Goal: Task Accomplishment & Management: Manage account settings

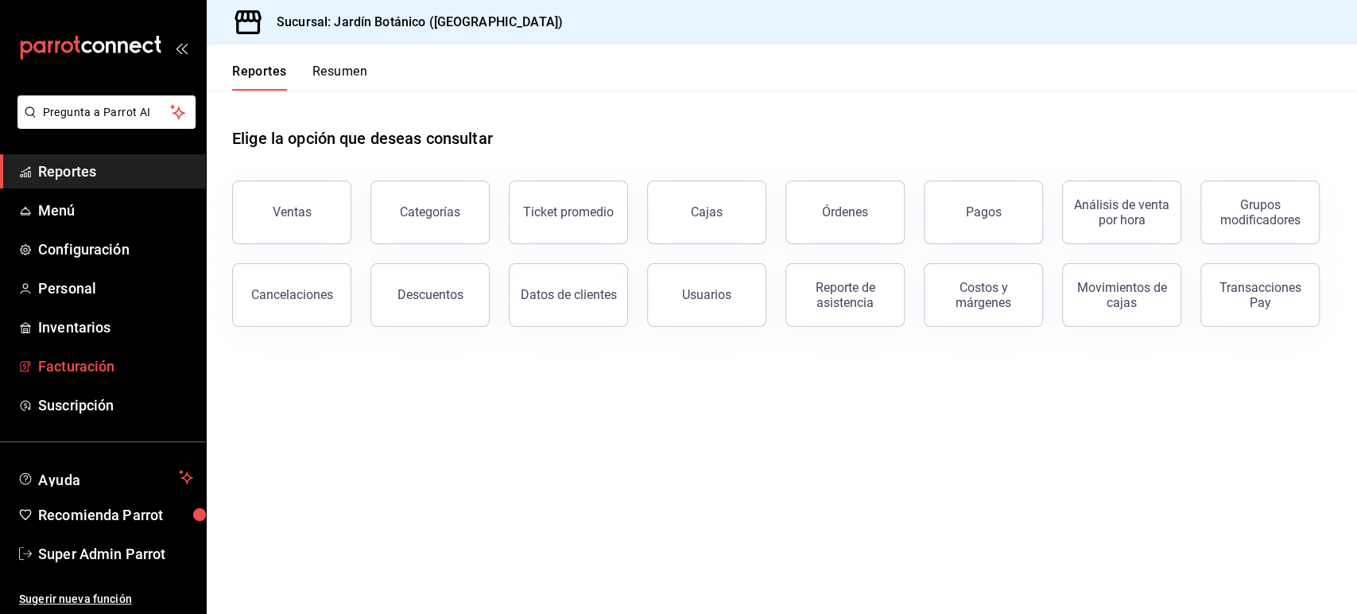
click at [80, 361] on span "Facturación" at bounding box center [115, 365] width 155 height 21
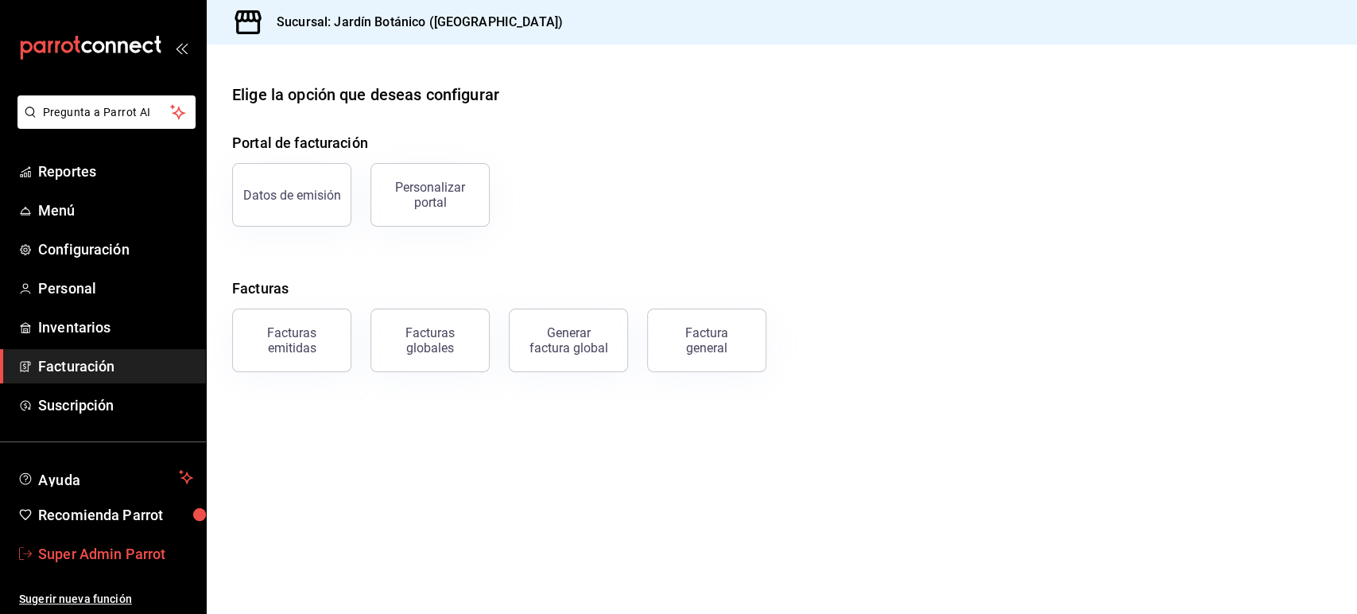
click at [120, 547] on span "Super Admin Parrot" at bounding box center [115, 553] width 155 height 21
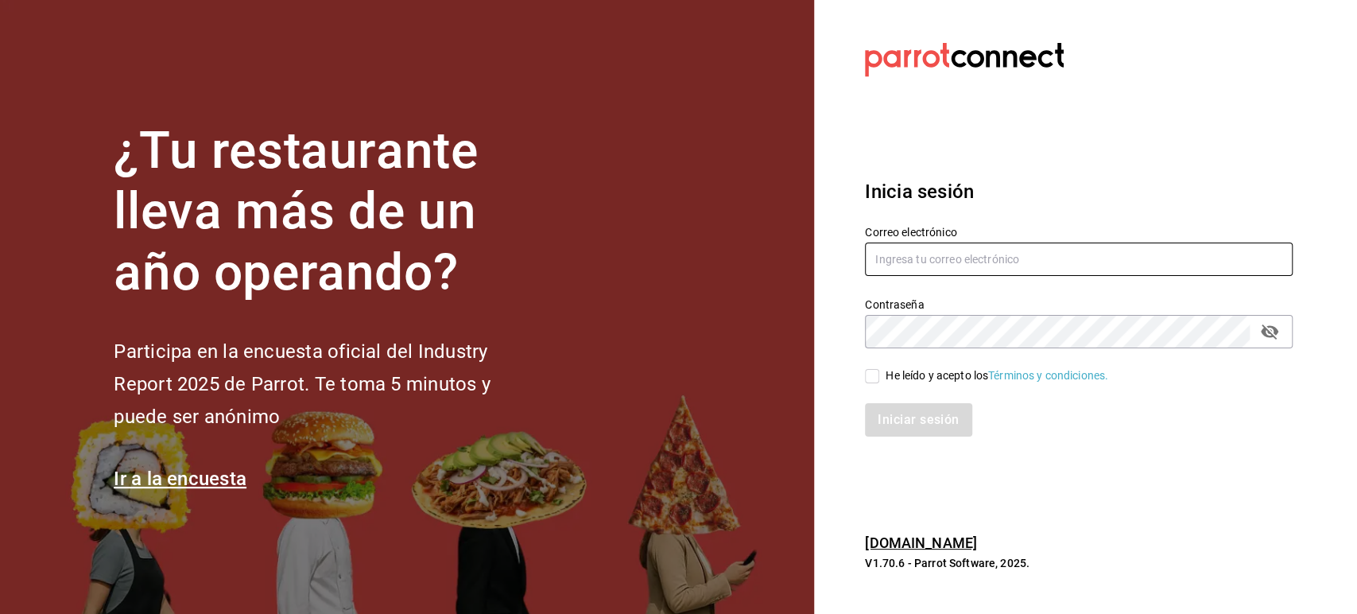
click at [913, 262] on input "text" at bounding box center [1079, 259] width 428 height 33
paste input "playabichis@gomezmorin.com"
type input "playabichis@gomezmorin.com"
click at [872, 369] on input "He leído y acepto los Términos y condiciones." at bounding box center [872, 376] width 14 height 14
checkbox input "true"
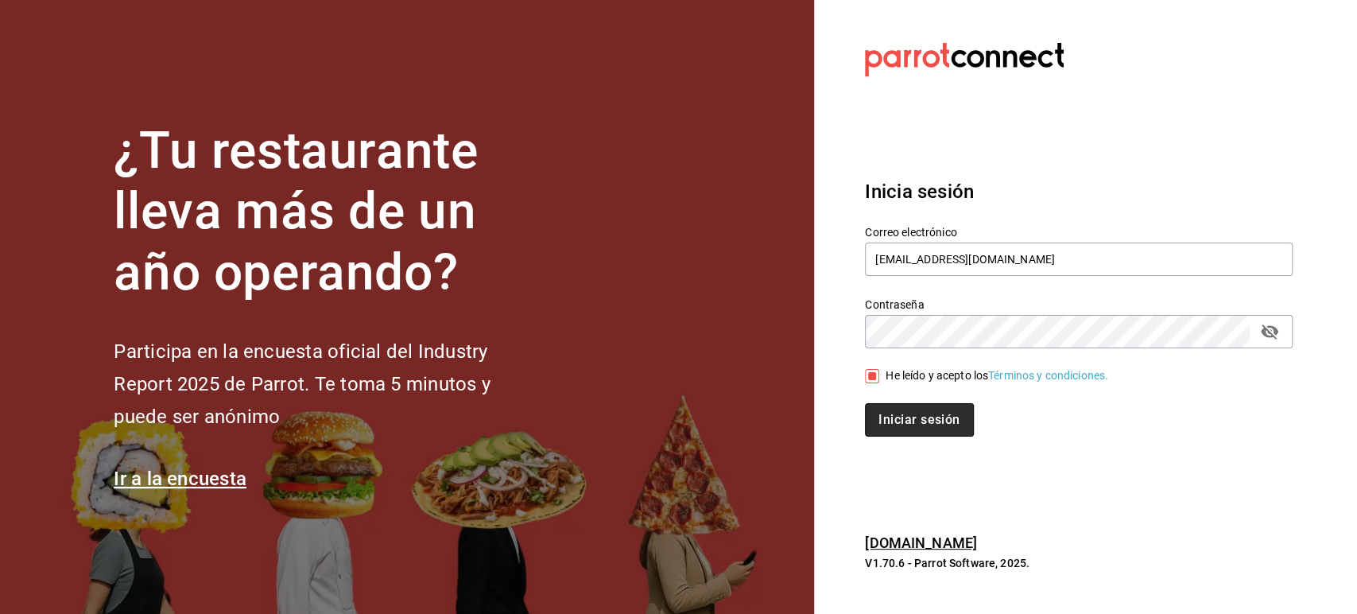
click at [902, 404] on button "Iniciar sesión" at bounding box center [919, 419] width 108 height 33
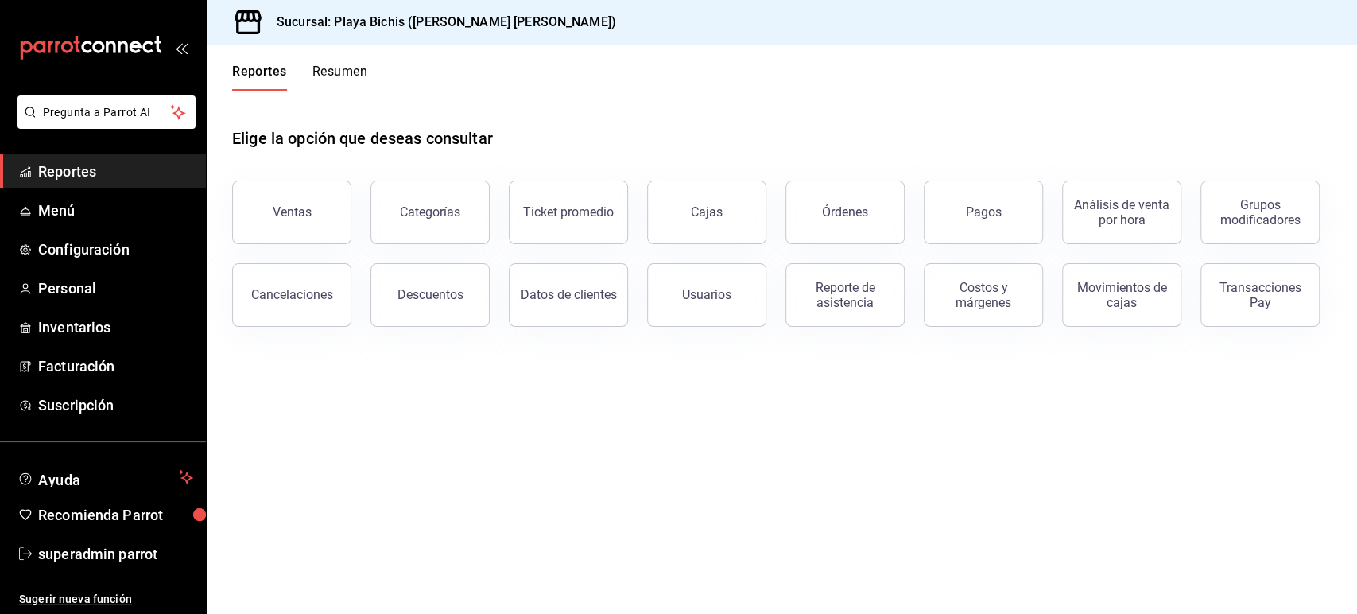
click at [291, 379] on main "Elige la opción que deseas consultar Ventas Categorías Ticket promedio Cajas Ór…" at bounding box center [782, 352] width 1151 height 523
click at [83, 361] on span "Facturación" at bounding box center [115, 365] width 155 height 21
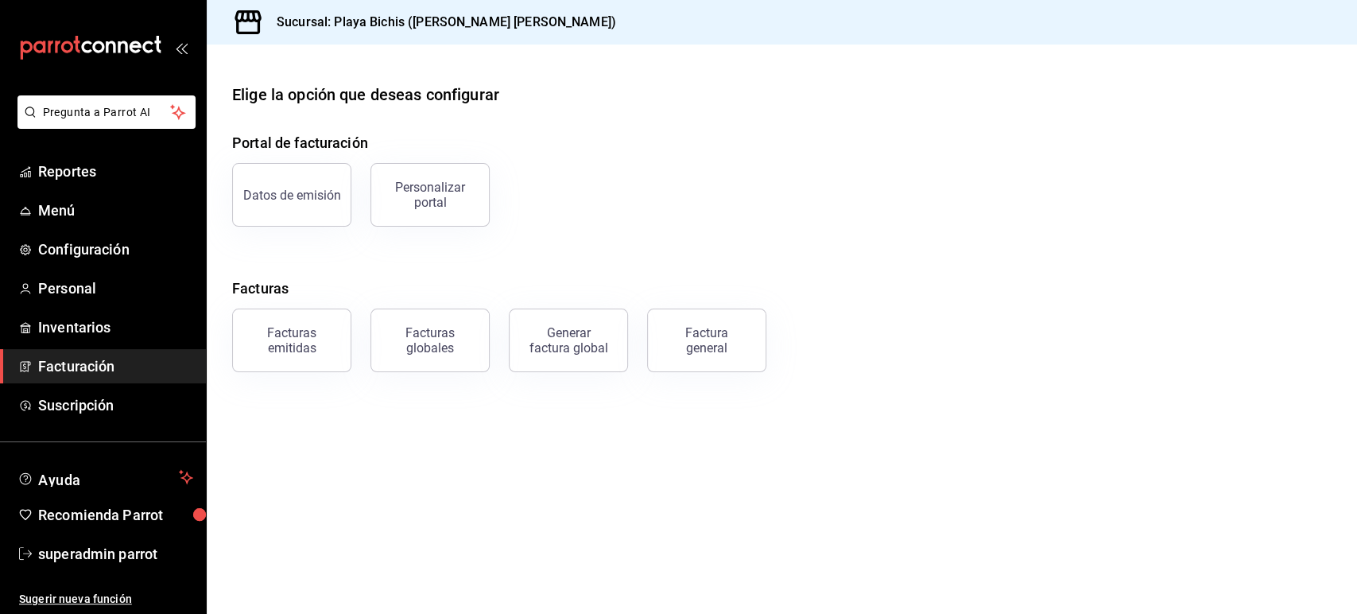
click at [459, 410] on main "Elige la opción que deseas configurar Portal de facturación Datos de emisión Pe…" at bounding box center [782, 329] width 1151 height 569
click at [414, 337] on div "Facturas globales" at bounding box center [430, 340] width 99 height 30
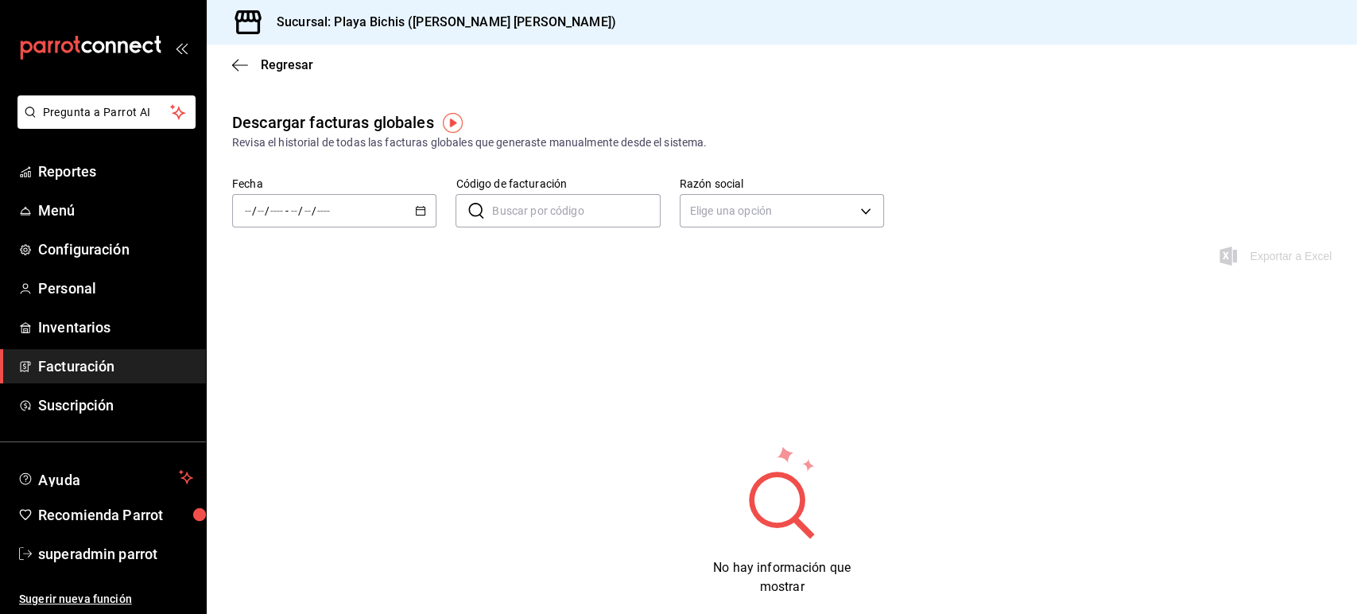
click at [423, 218] on div "/ / - / /" at bounding box center [334, 210] width 204 height 33
click at [320, 431] on span "Rango de fechas" at bounding box center [307, 437] width 123 height 17
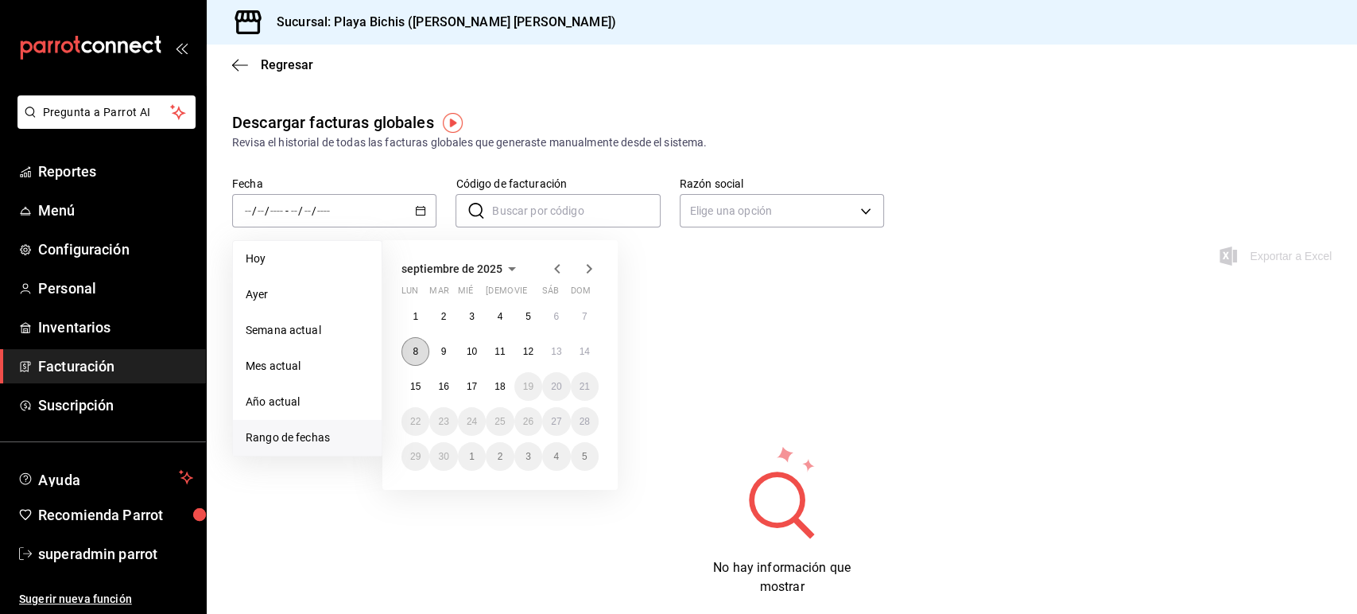
click at [414, 355] on abbr "8" at bounding box center [416, 351] width 6 height 11
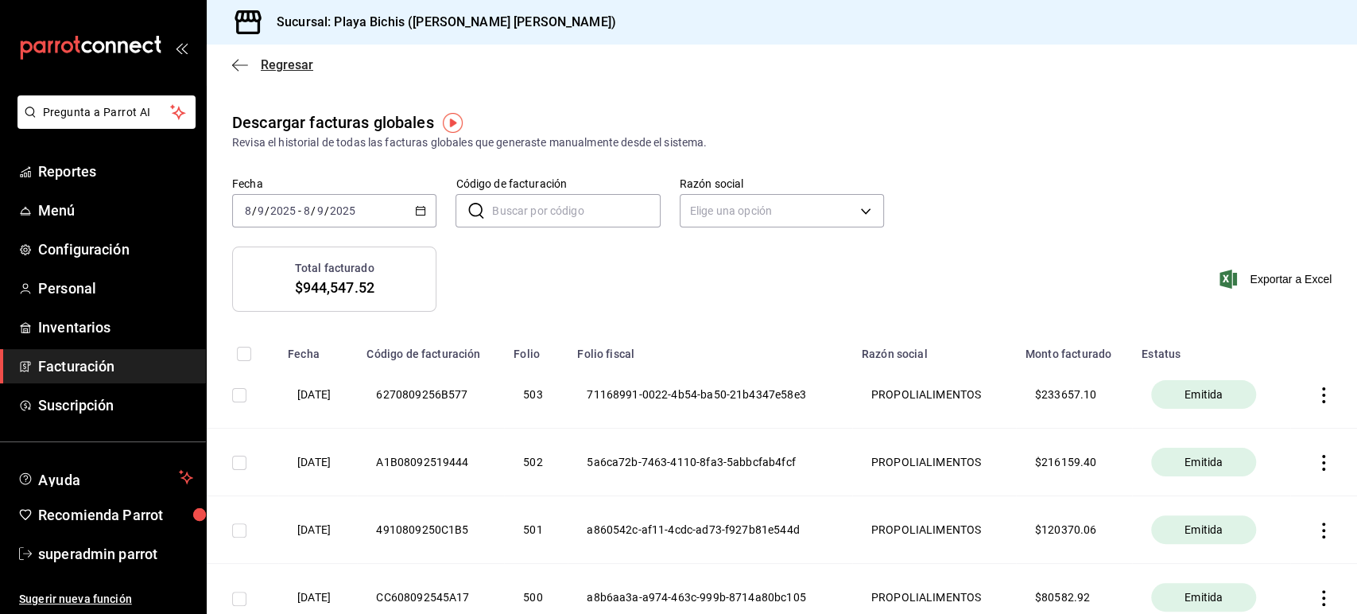
click at [245, 65] on icon "button" at bounding box center [240, 65] width 16 height 14
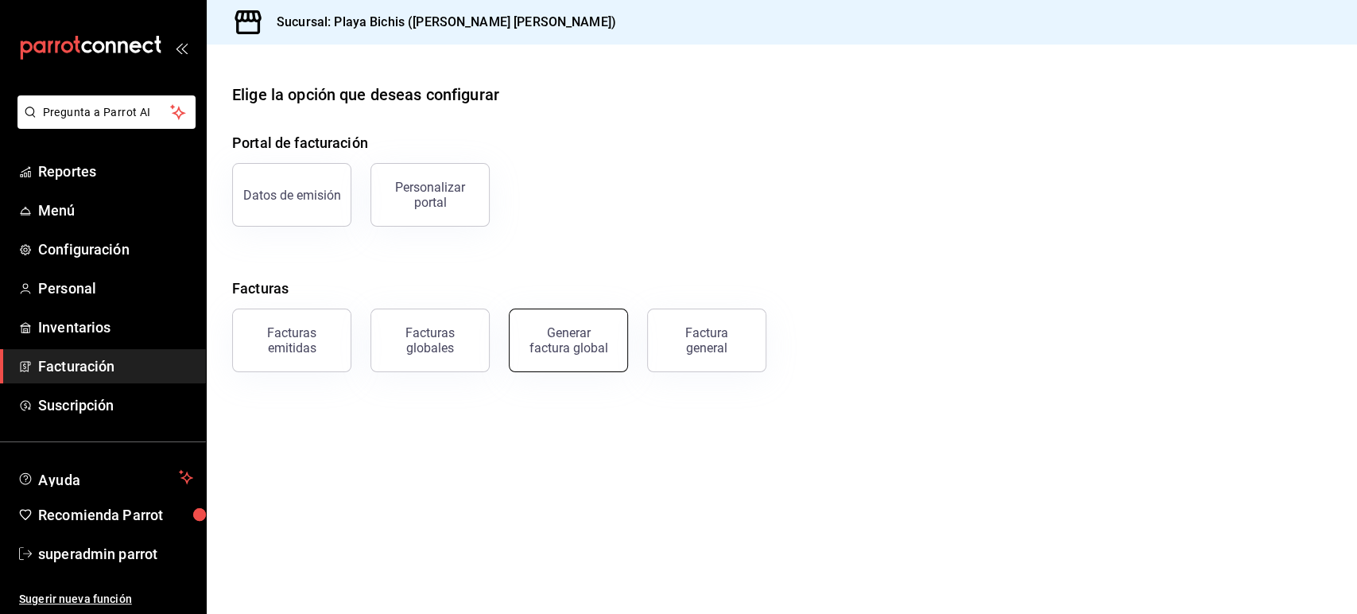
click at [577, 342] on div "Generar factura global" at bounding box center [569, 340] width 80 height 30
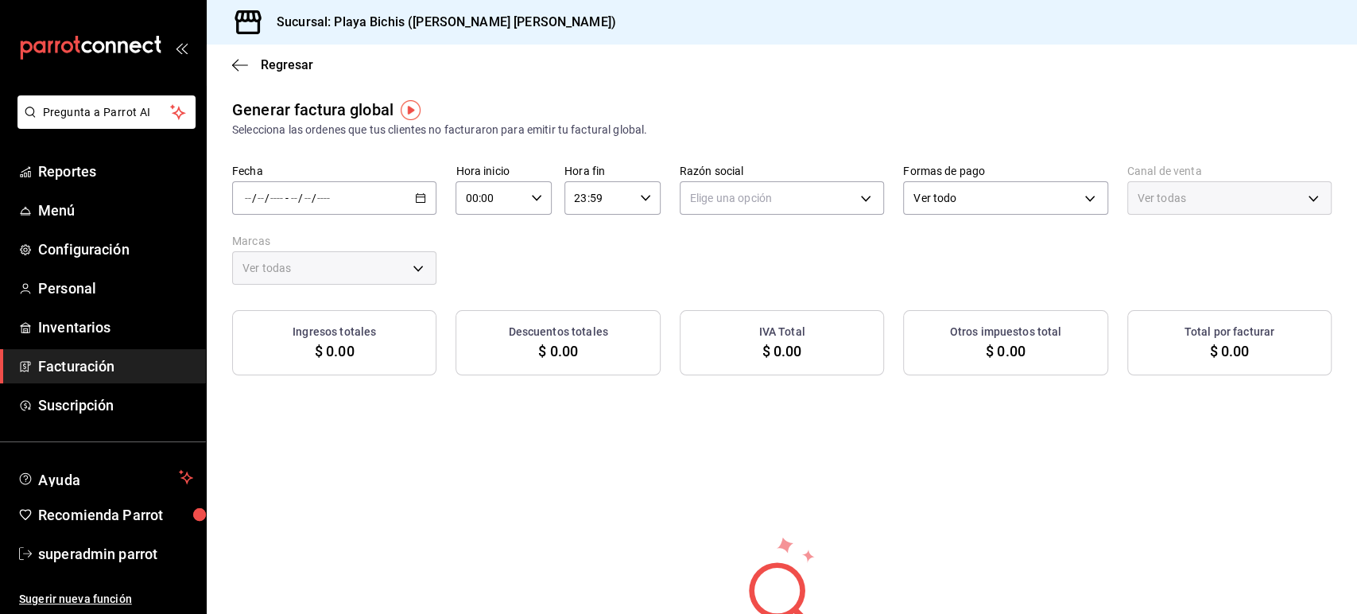
type input "PARROT,UBER_EATS,RAPPI,DIDI_FOOD,ONLINE"
click at [420, 192] on div "/ / - / /" at bounding box center [334, 197] width 204 height 33
click at [321, 251] on span "Rango de fechas" at bounding box center [307, 246] width 123 height 17
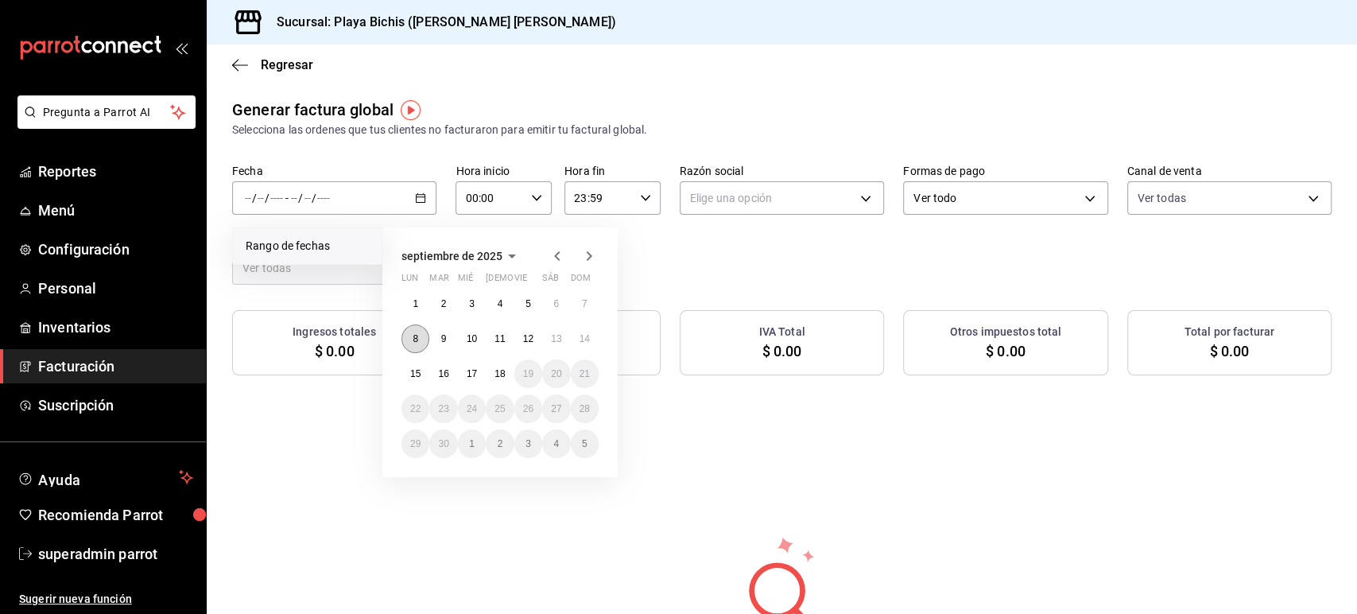
click at [418, 341] on abbr "8" at bounding box center [416, 338] width 6 height 11
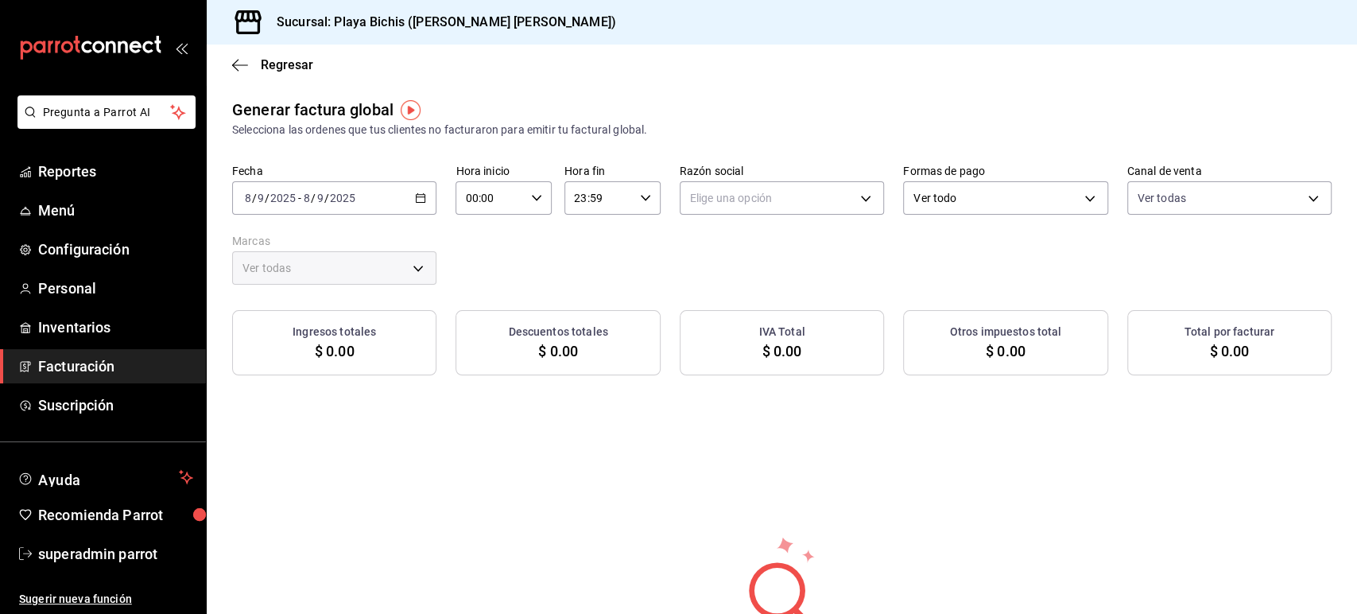
click at [600, 258] on div "Fecha 2025-09-08 8 / 9 / 2025 - 2025-09-08 8 / 9 / 2025 Hora inicio 00:00 Hora …" at bounding box center [782, 224] width 1100 height 121
click at [736, 197] on body "Pregunta a Parrot AI Reportes Menú Configuración Personal Inventarios Facturaci…" at bounding box center [678, 307] width 1357 height 614
click at [741, 276] on li "PROPOLIALIMENTOS" at bounding box center [775, 279] width 200 height 29
type input "98789bbc-3643-442e-bea3-a0897877bbaf"
type input "4ba3d68a-2a71-4bf4-8272-d27f8f663470,fbc14f8a-a0c0-448e-9dac-7011cab8a3fb"
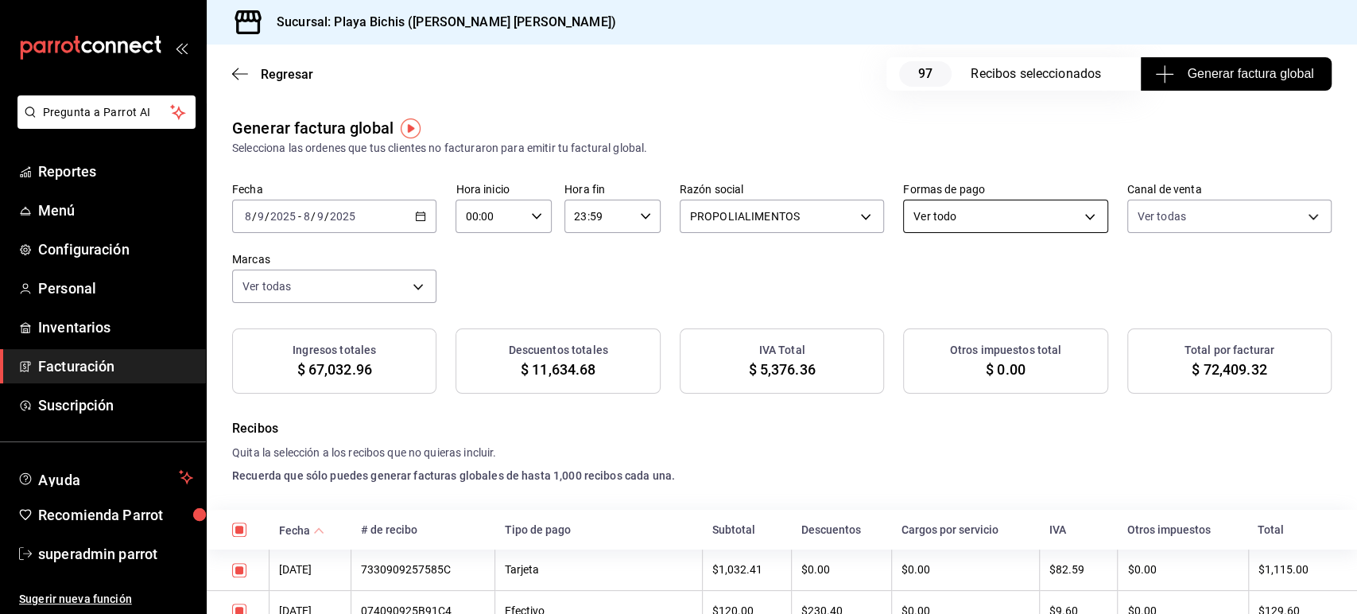
click at [942, 202] on body "Pregunta a Parrot AI Reportes Menú Configuración Personal Inventarios Facturaci…" at bounding box center [678, 307] width 1357 height 614
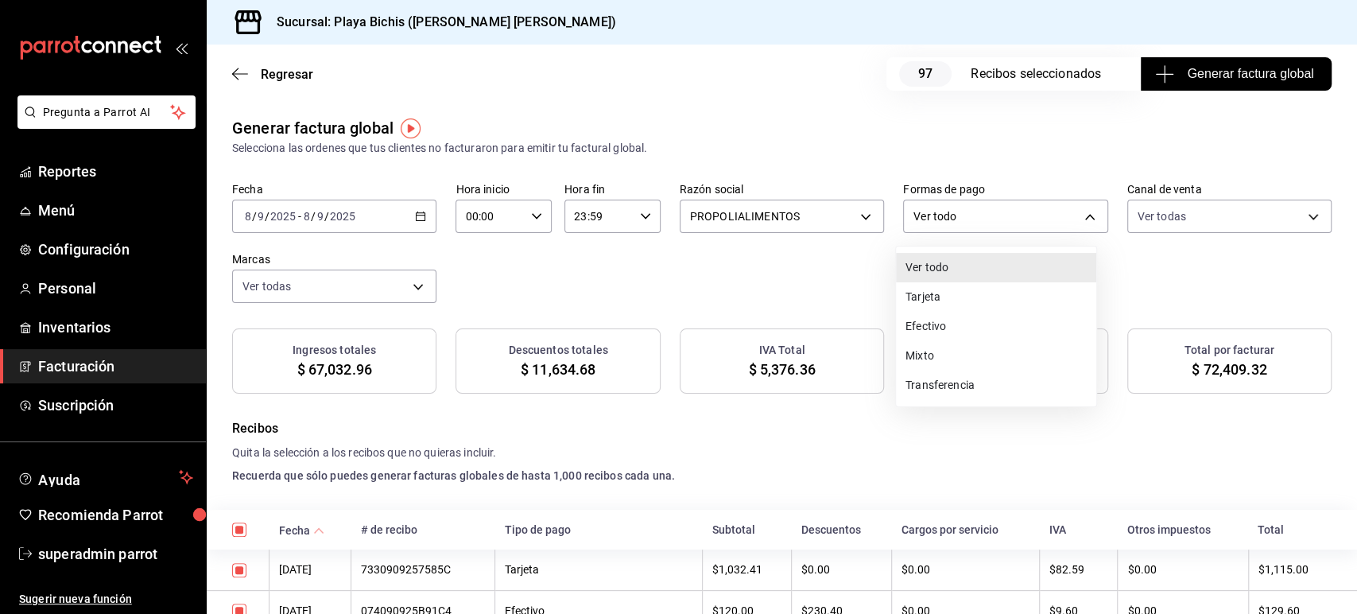
click at [845, 291] on div at bounding box center [678, 307] width 1357 height 614
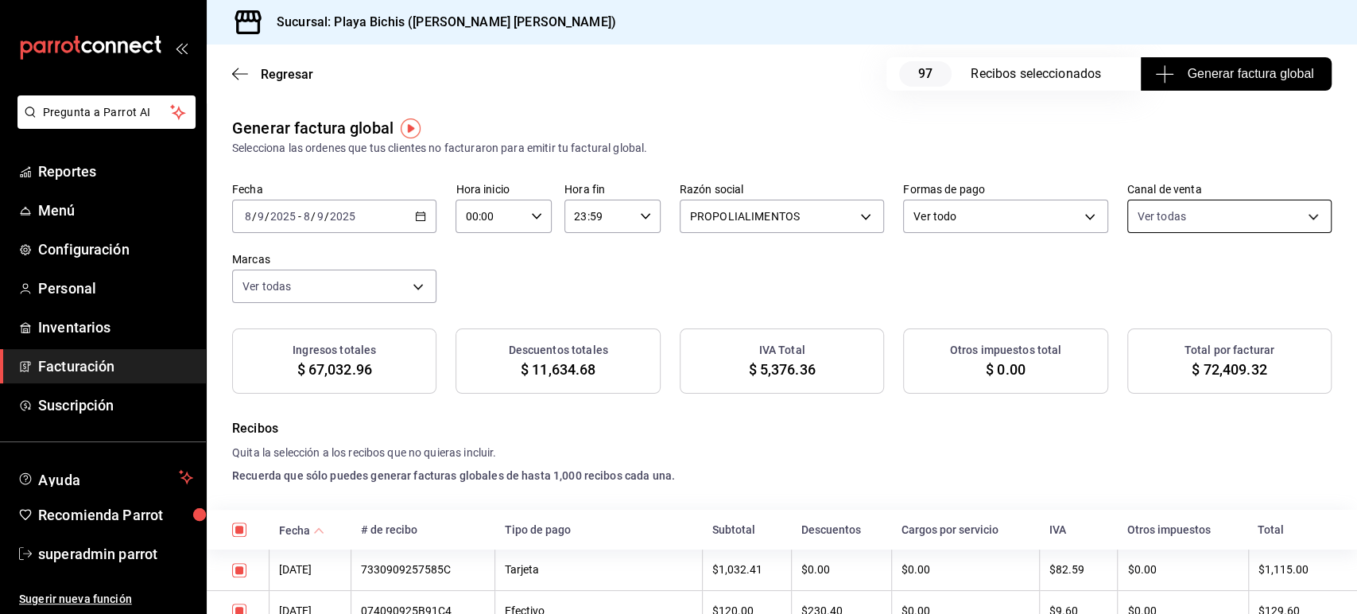
click at [1166, 214] on body "Pregunta a Parrot AI Reportes Menú Configuración Personal Inventarios Facturaci…" at bounding box center [678, 307] width 1357 height 614
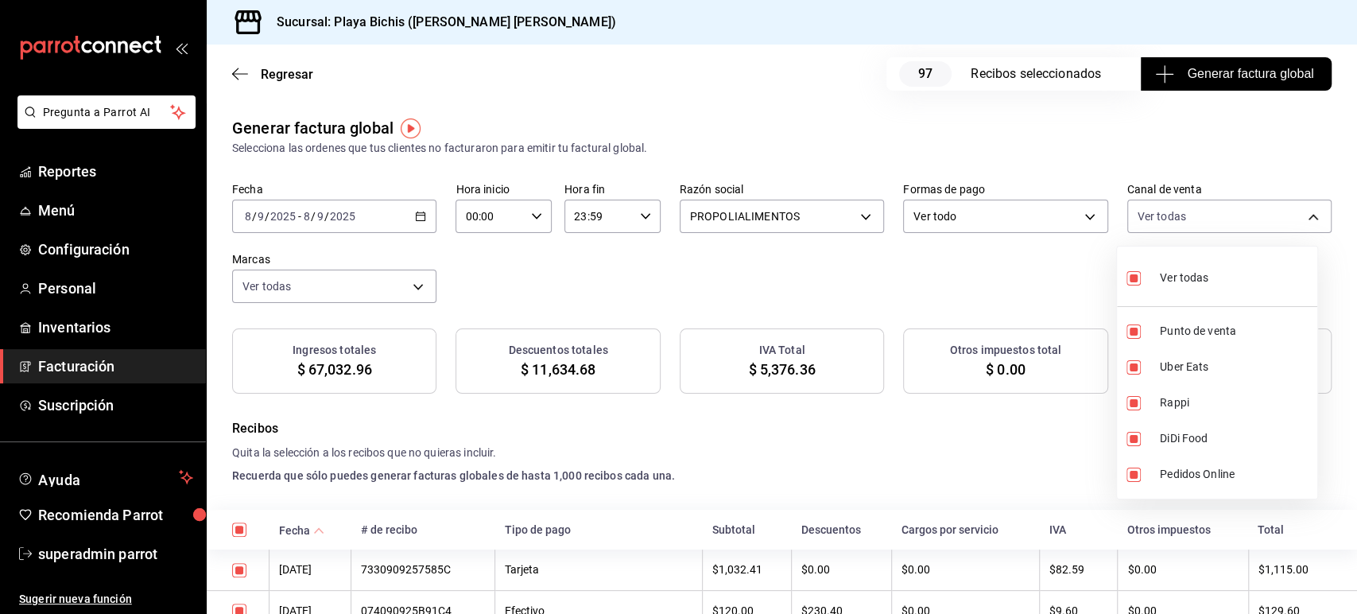
click at [808, 281] on div at bounding box center [678, 307] width 1357 height 614
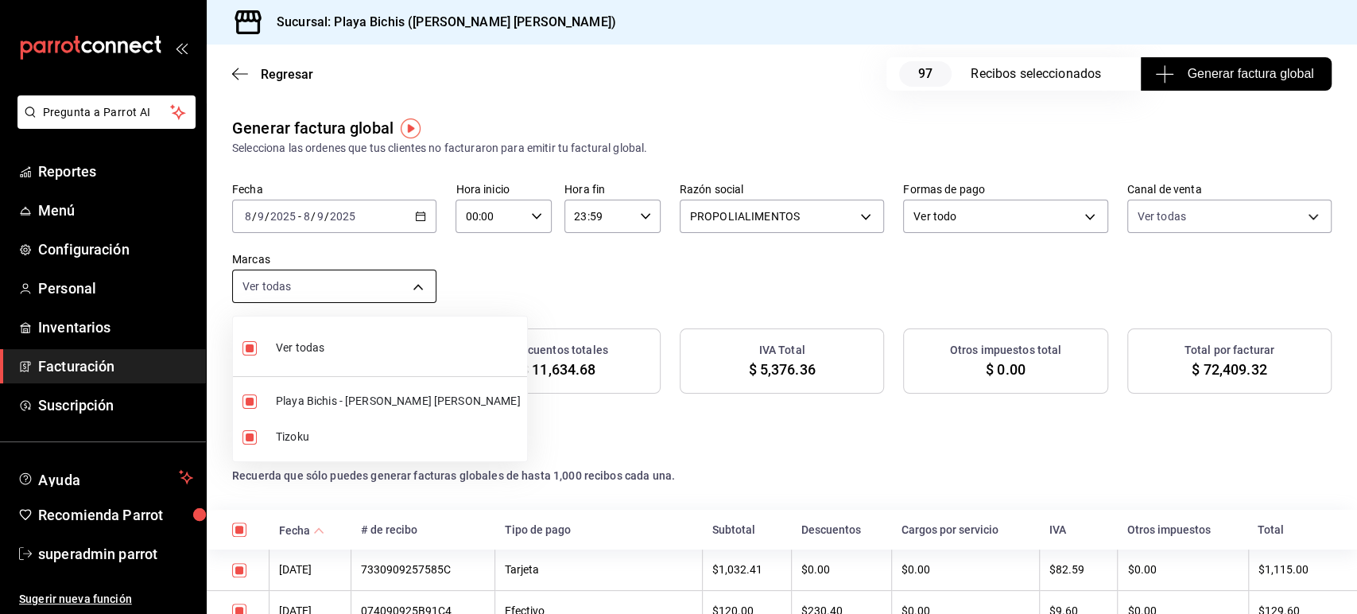
click at [305, 274] on body "Pregunta a Parrot AI Reportes Menú Configuración Personal Inventarios Facturaci…" at bounding box center [678, 307] width 1357 height 614
click at [522, 280] on div at bounding box center [678, 307] width 1357 height 614
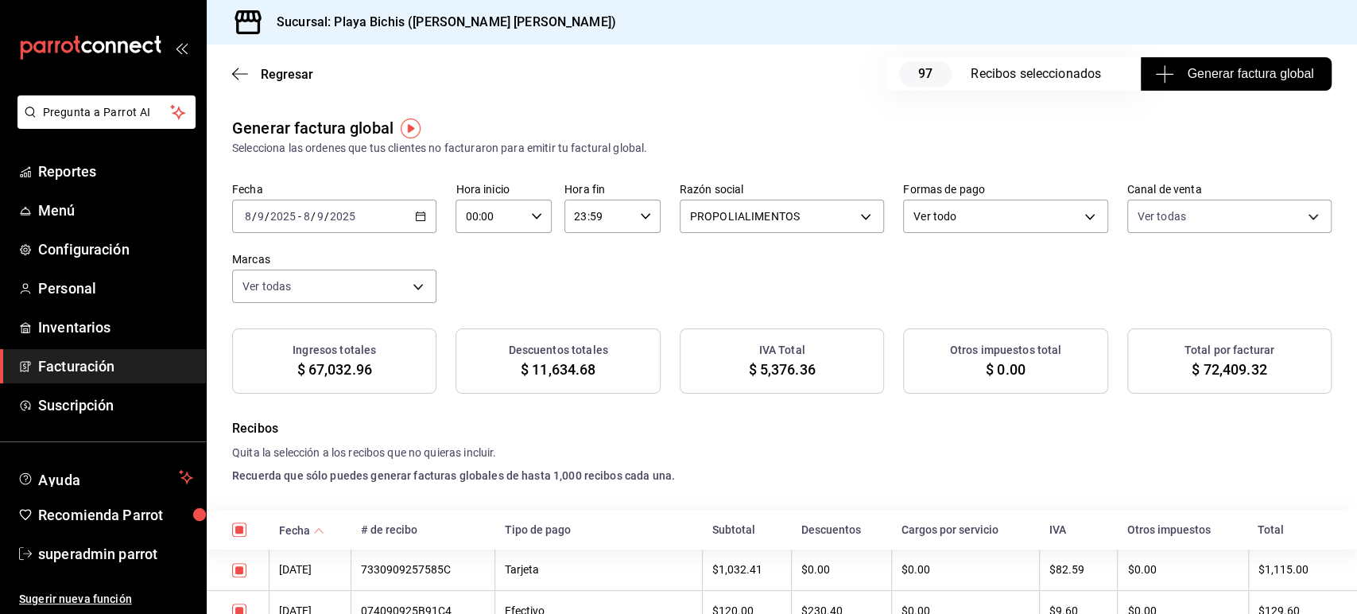
click at [588, 302] on div "Fecha 2025-09-08 8 / 9 / 2025 - 2025-09-08 8 / 9 / 2025 Hora inicio 00:00 Hora …" at bounding box center [782, 242] width 1100 height 121
click at [670, 278] on div "Fecha 2025-09-08 8 / 9 / 2025 - 2025-09-08 8 / 9 / 2025 Hora inicio 00:00 Hora …" at bounding box center [782, 242] width 1100 height 121
click at [1222, 429] on h4 "Recibos" at bounding box center [782, 428] width 1100 height 19
click at [1215, 435] on h4 "Recibos" at bounding box center [782, 428] width 1100 height 19
click at [1235, 371] on span "$ 72,409.32" at bounding box center [1229, 369] width 75 height 21
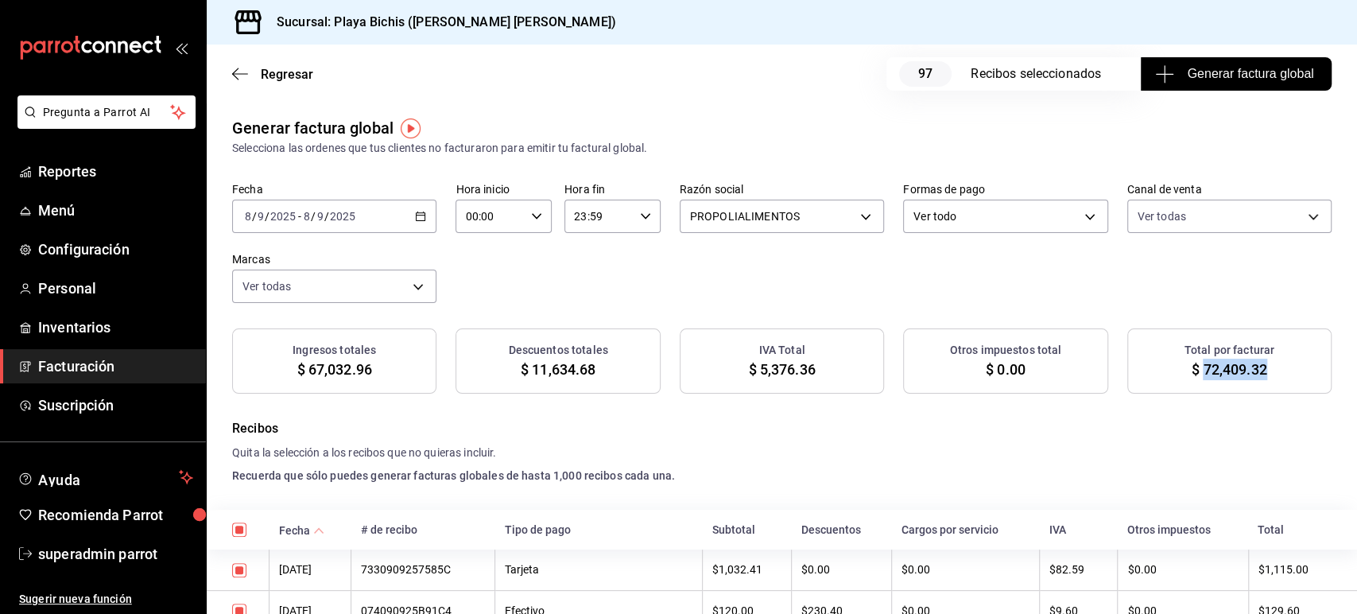
click at [1235, 371] on span "$ 72,409.32" at bounding box center [1229, 369] width 75 height 21
copy div "$ 72,409.32"
click at [782, 361] on span "$ 5,376.36" at bounding box center [781, 369] width 67 height 21
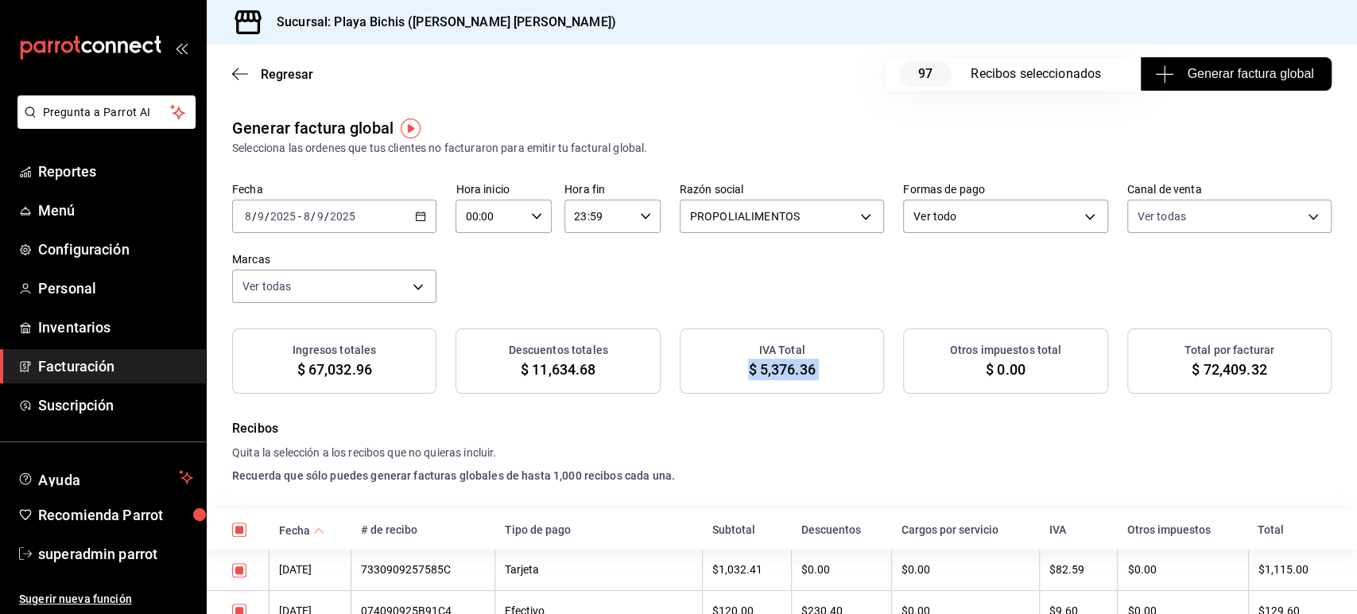
click at [782, 361] on span "$ 5,376.36" at bounding box center [781, 369] width 67 height 21
copy div "$ 5,376.36"
click at [851, 437] on h4 "Recibos" at bounding box center [782, 428] width 1100 height 19
click at [515, 279] on div "Fecha 2025-09-08 8 / 9 / 2025 - 2025-09-08 8 / 9 / 2025 Hora inicio 00:00 Hora …" at bounding box center [782, 242] width 1100 height 121
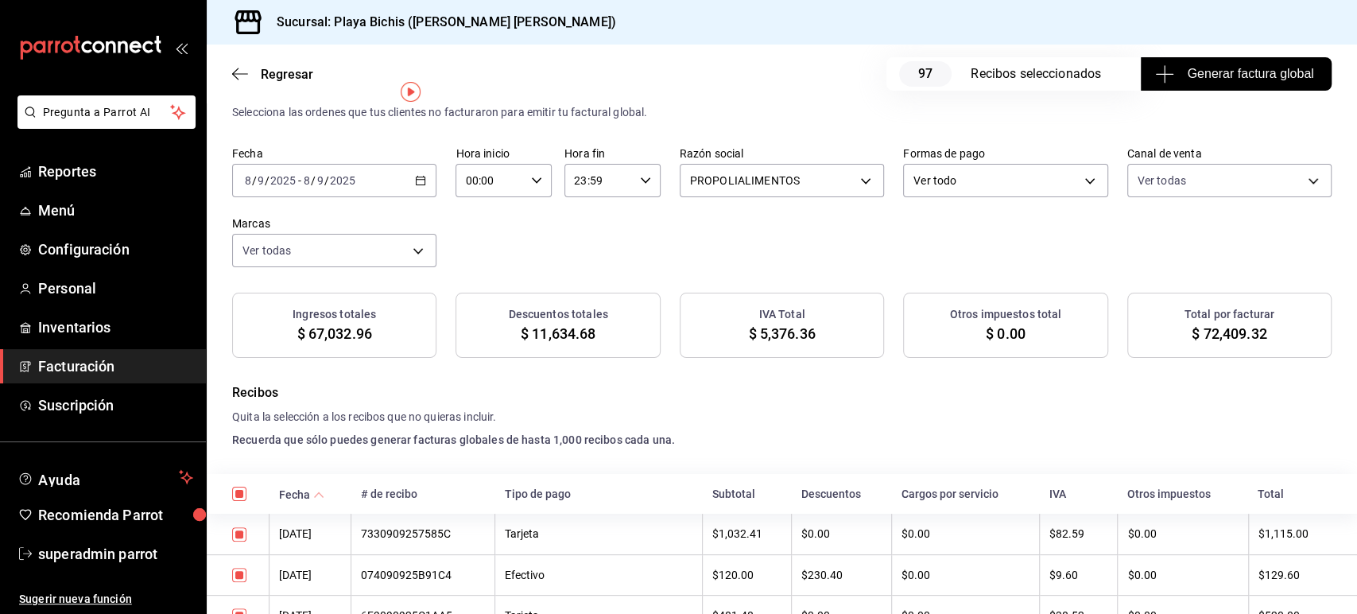
scroll to position [37, 0]
click at [415, 186] on div "2025-09-08 8 / 9 / 2025 - 2025-09-08 8 / 9 / 2025" at bounding box center [334, 178] width 204 height 33
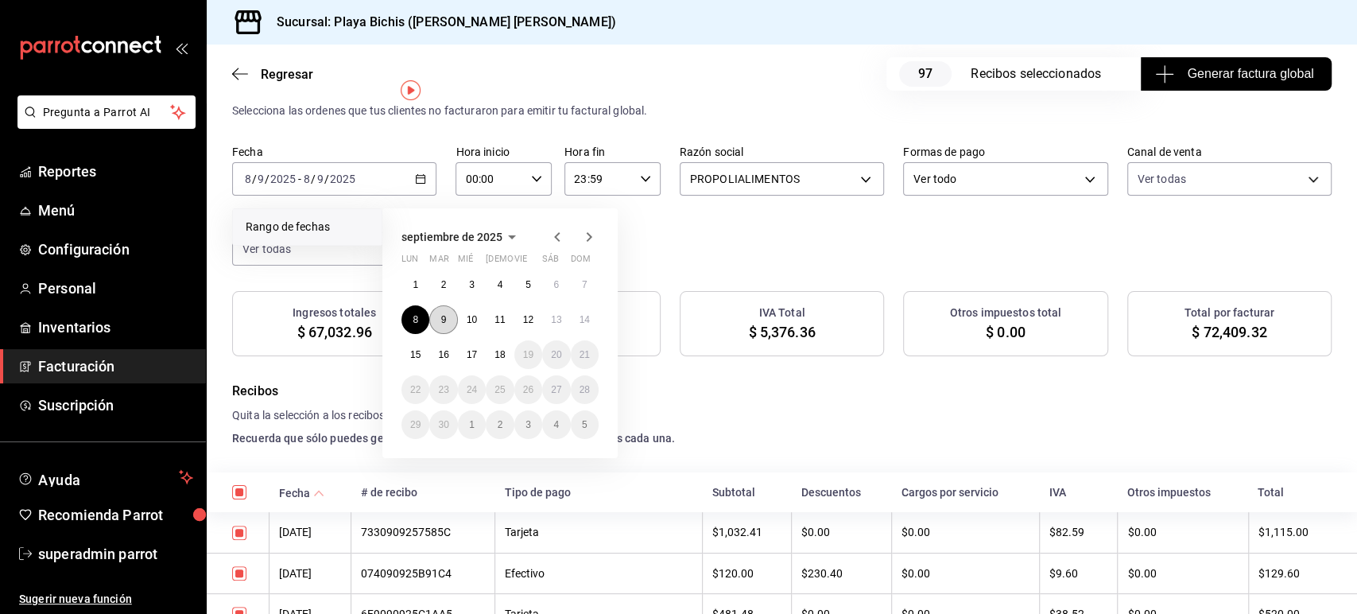
click at [452, 317] on button "9" at bounding box center [443, 319] width 28 height 29
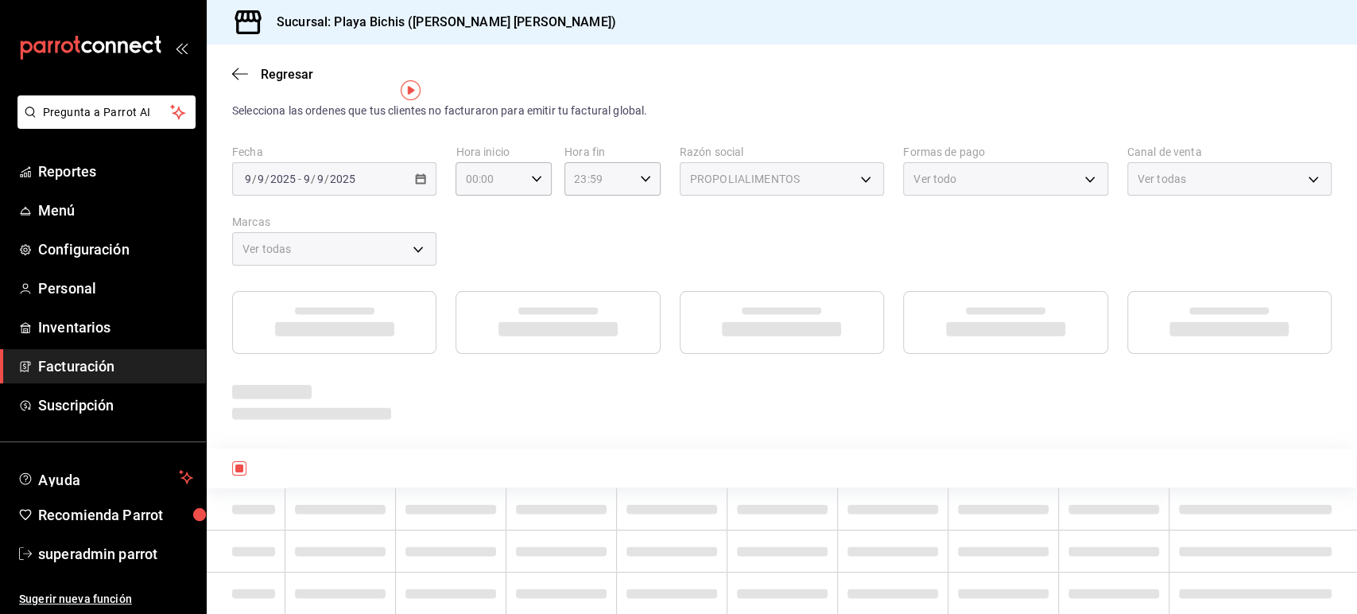
scroll to position [19, 0]
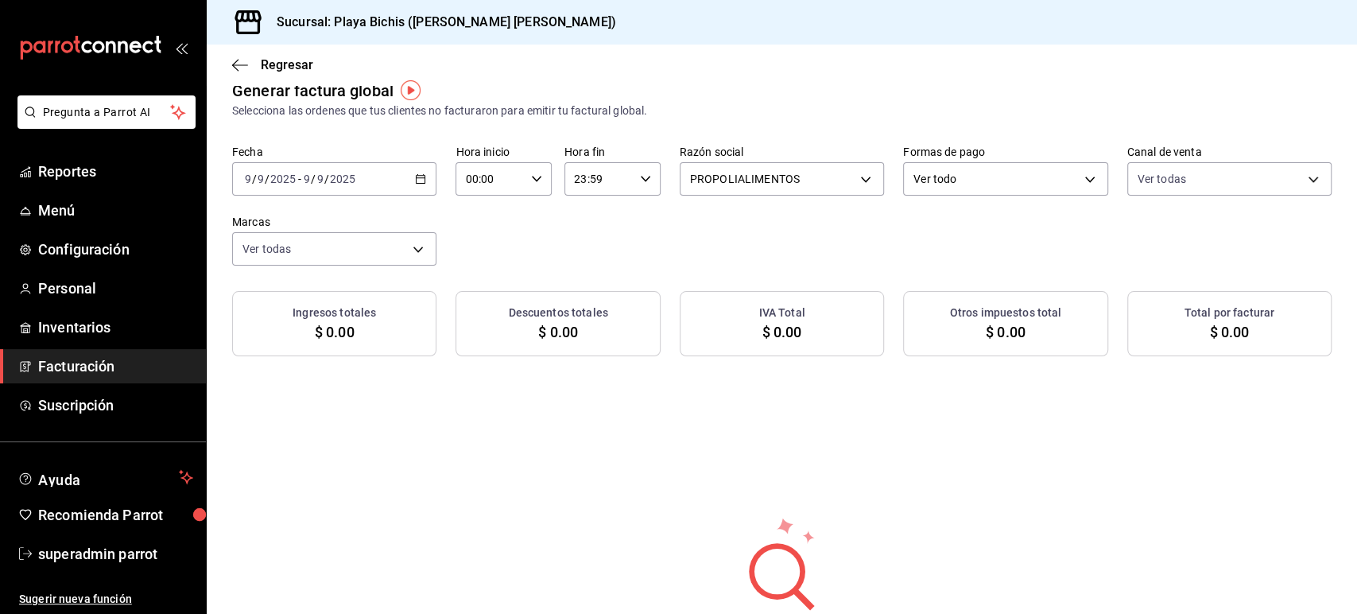
click at [421, 173] on icon "button" at bounding box center [420, 178] width 11 height 11
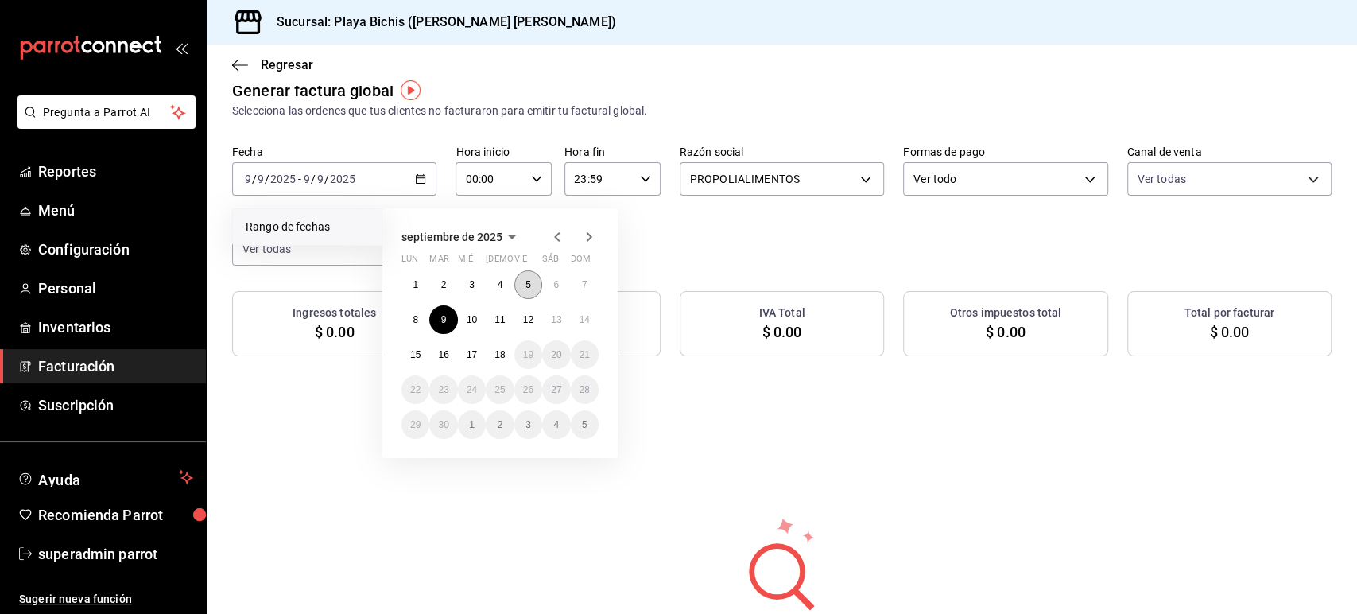
click at [537, 285] on button "5" at bounding box center [529, 284] width 28 height 29
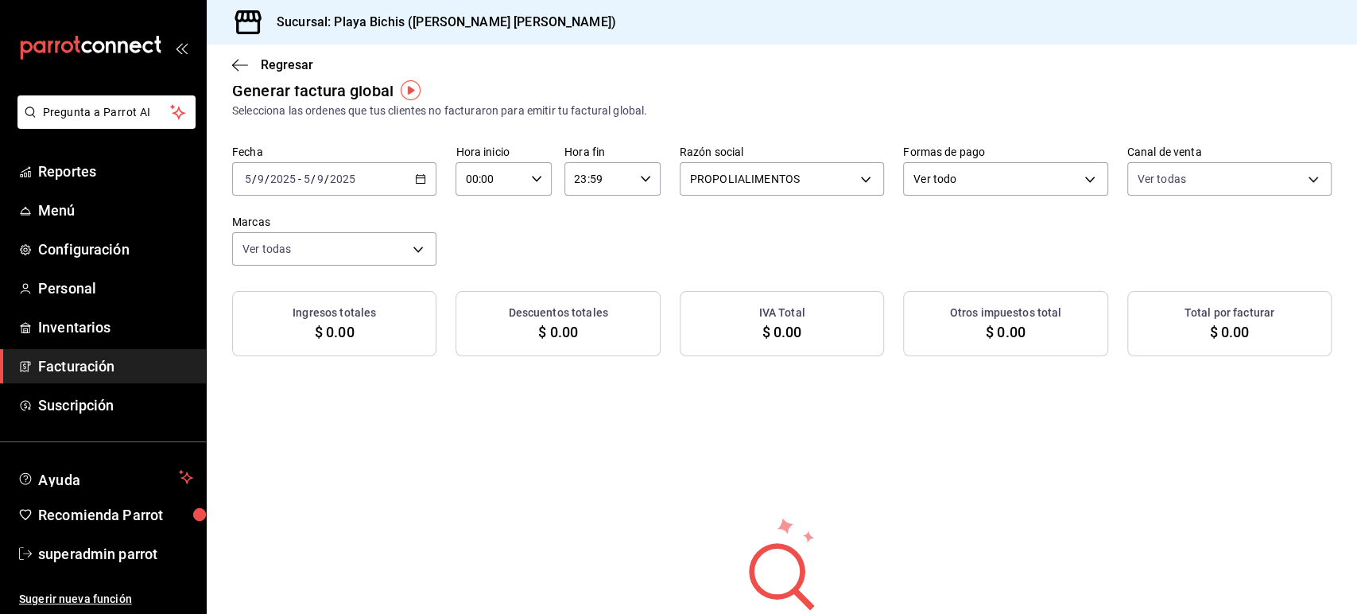
click at [420, 176] on icon "button" at bounding box center [420, 178] width 11 height 11
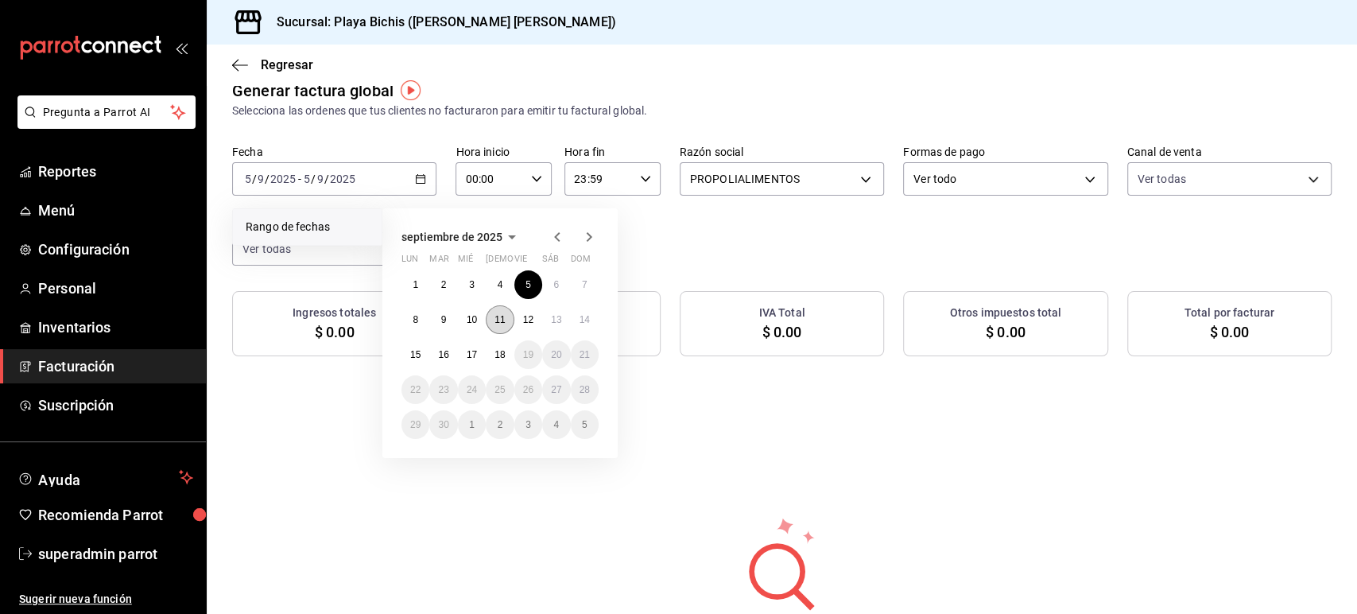
click at [497, 323] on abbr "11" at bounding box center [500, 319] width 10 height 11
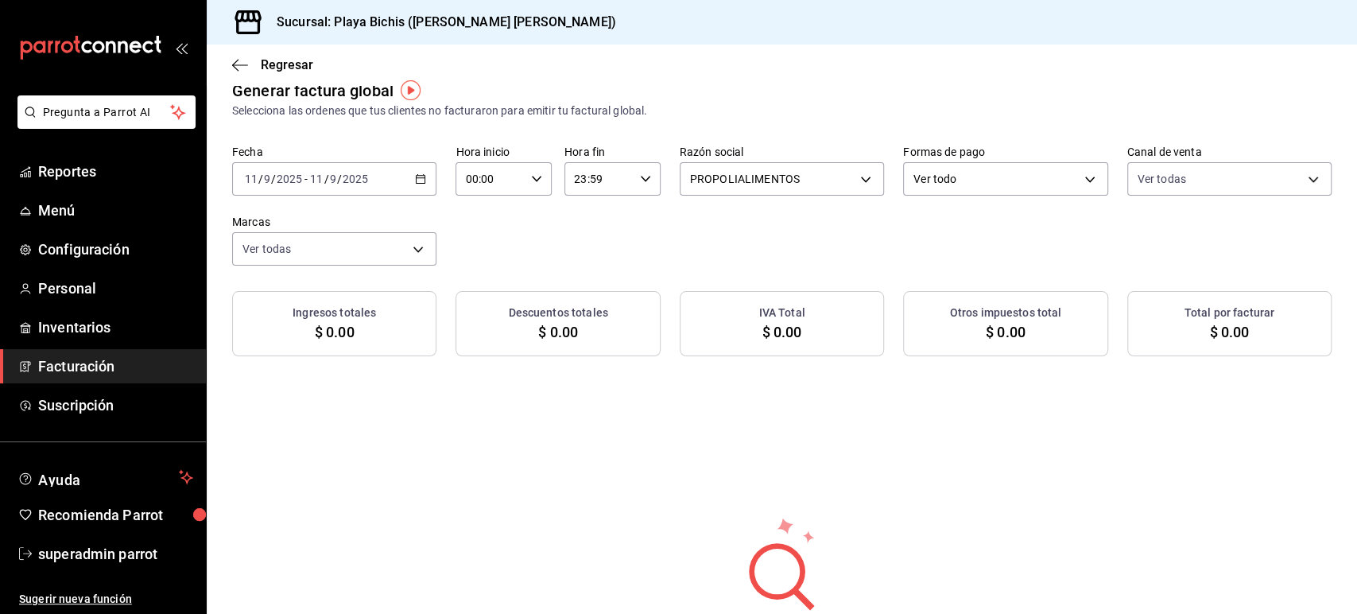
click at [421, 183] on \(Stroke\) "button" at bounding box center [421, 179] width 10 height 9
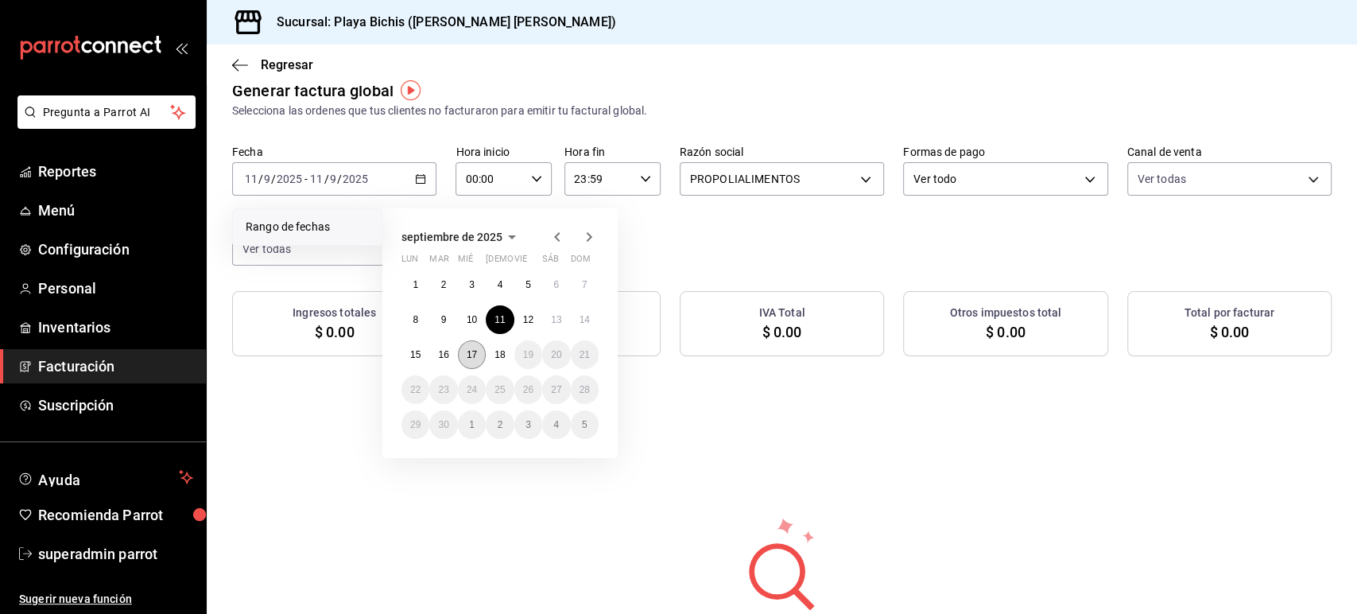
click at [470, 350] on abbr "17" at bounding box center [472, 354] width 10 height 11
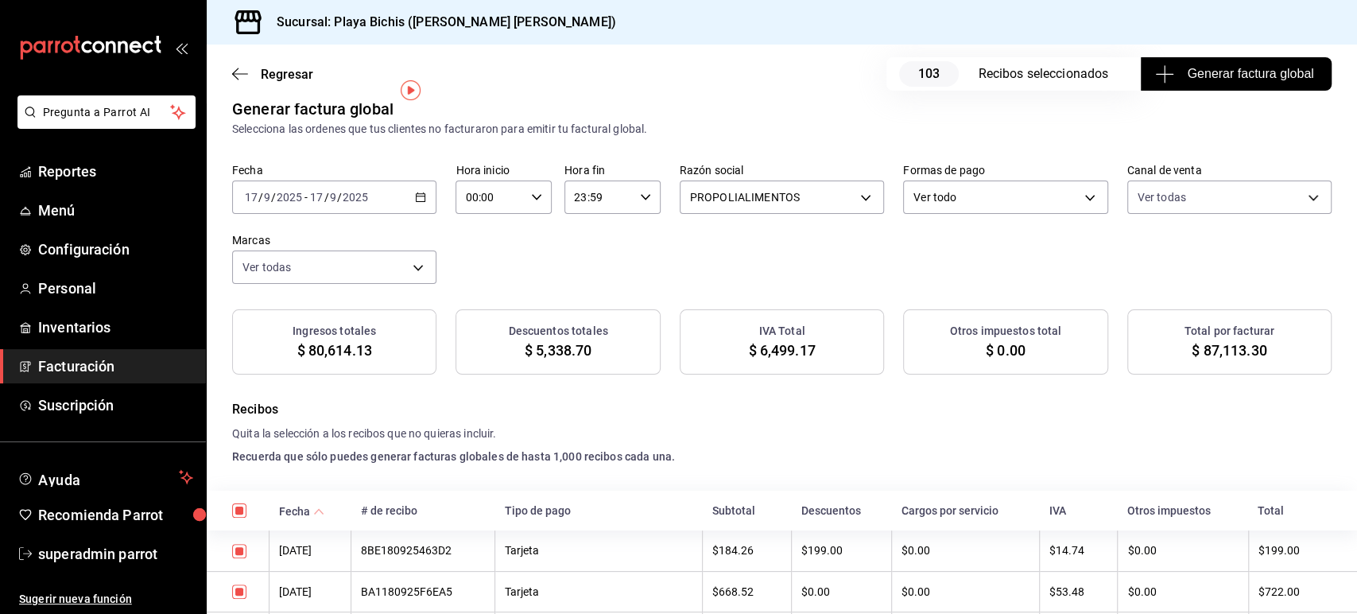
scroll to position [37, 0]
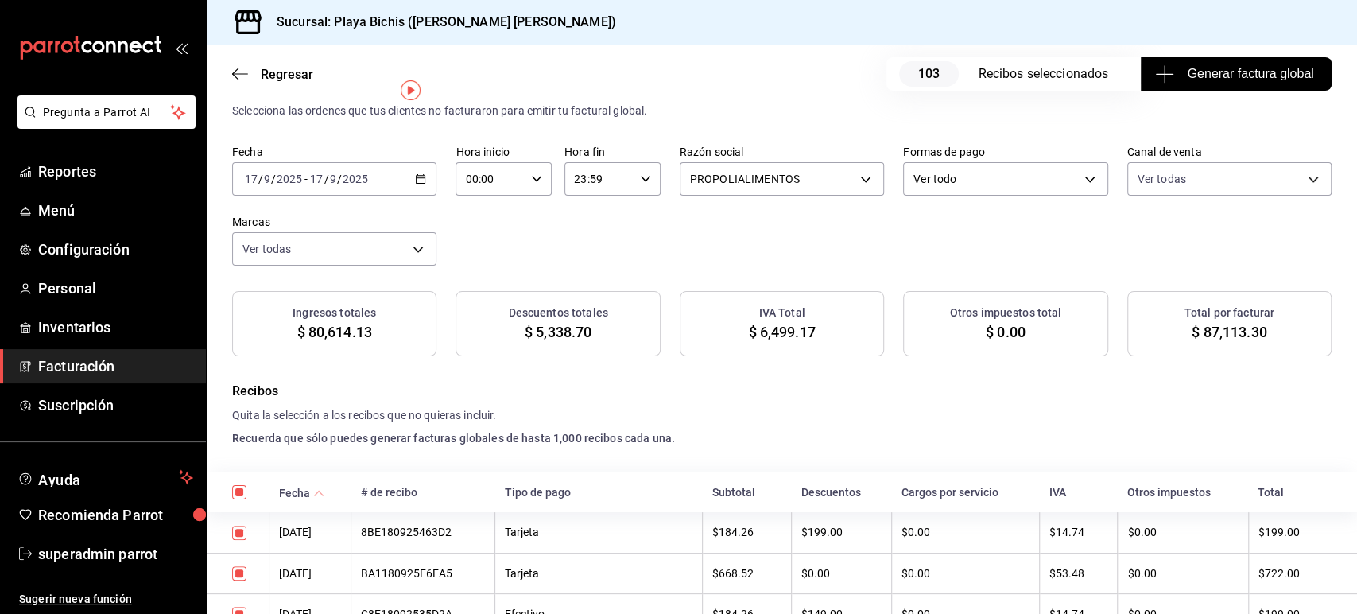
click at [422, 180] on \(Stroke\) "button" at bounding box center [421, 179] width 10 height 9
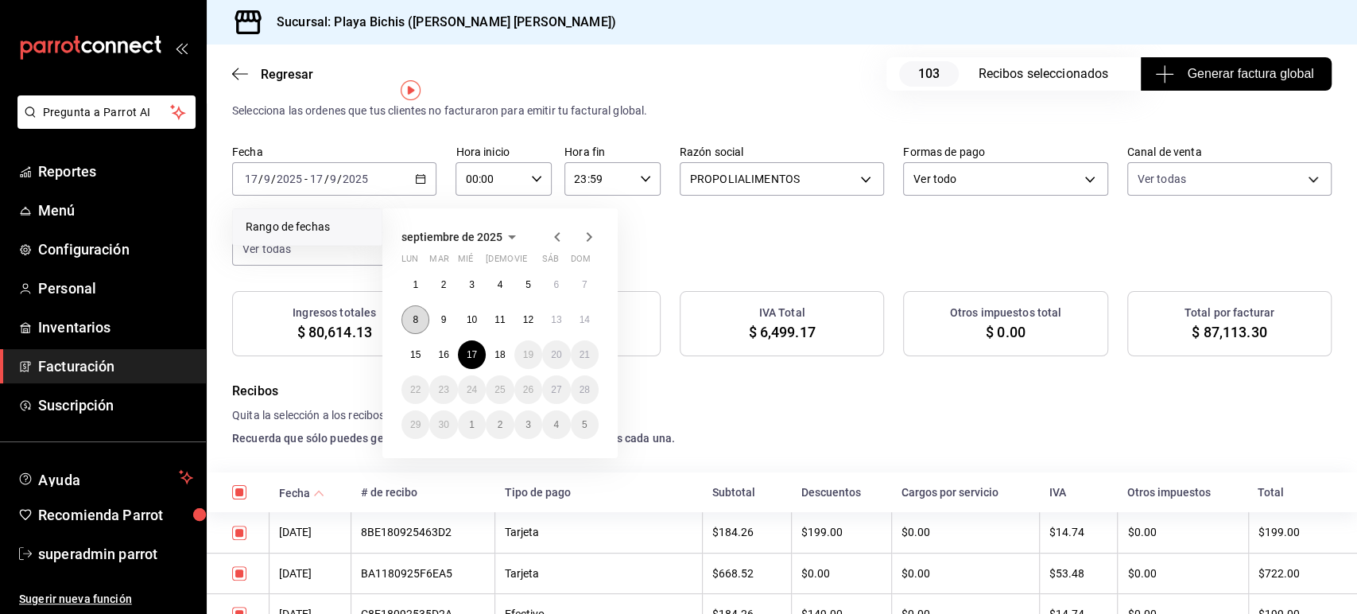
click at [422, 317] on button "8" at bounding box center [416, 319] width 28 height 29
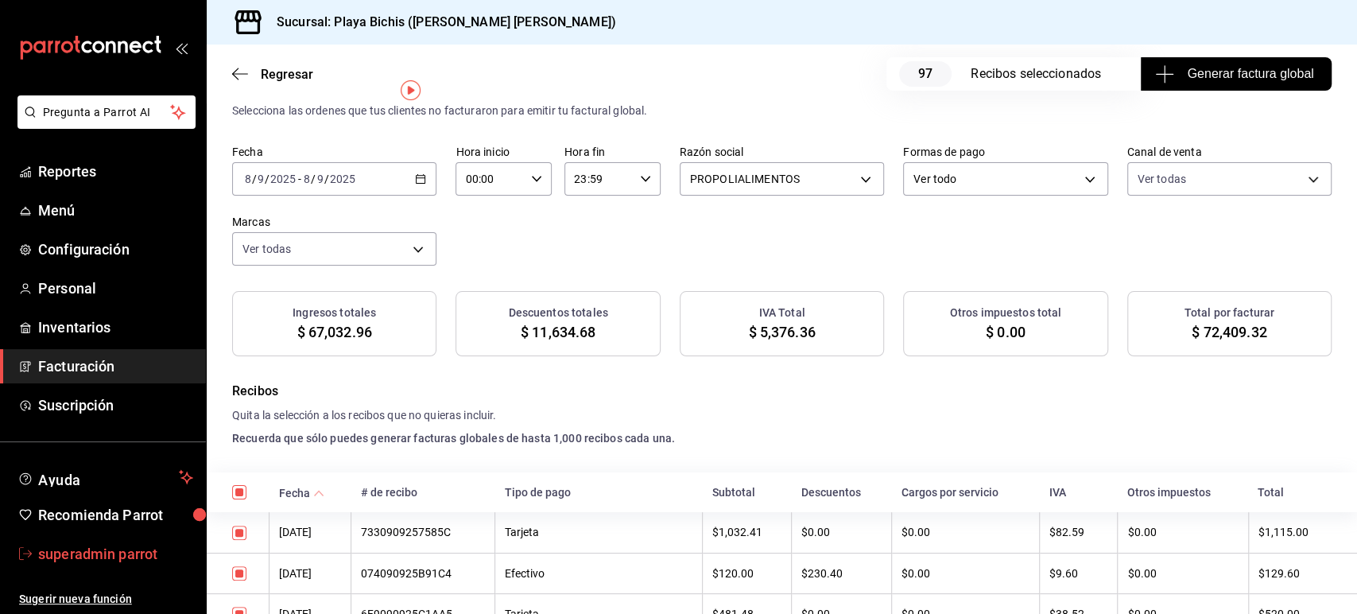
click at [110, 553] on span "superadmin parrot" at bounding box center [115, 553] width 155 height 21
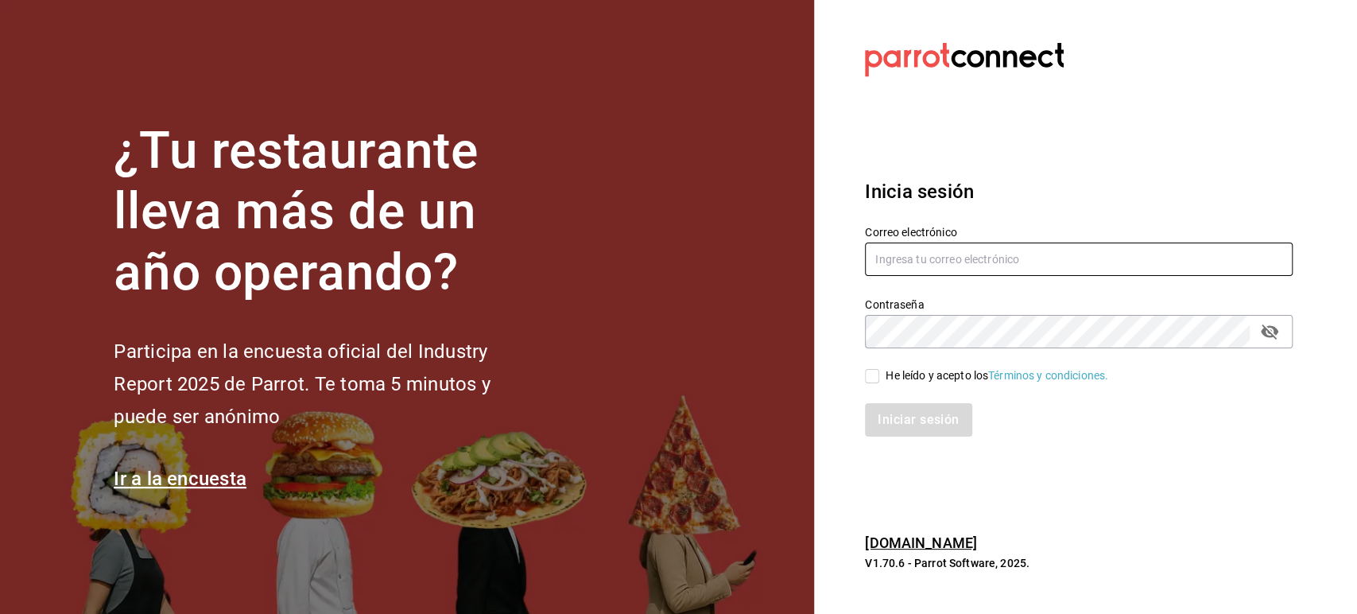
click at [915, 264] on input "text" at bounding box center [1079, 259] width 428 height 33
paste input "cream@centrito.com"
type input "cream@centrito.com"
click at [892, 369] on div "He leído y acepto los Términos y condiciones." at bounding box center [997, 375] width 223 height 17
click at [880, 369] on input "He leído y acepto los Términos y condiciones." at bounding box center [872, 376] width 14 height 14
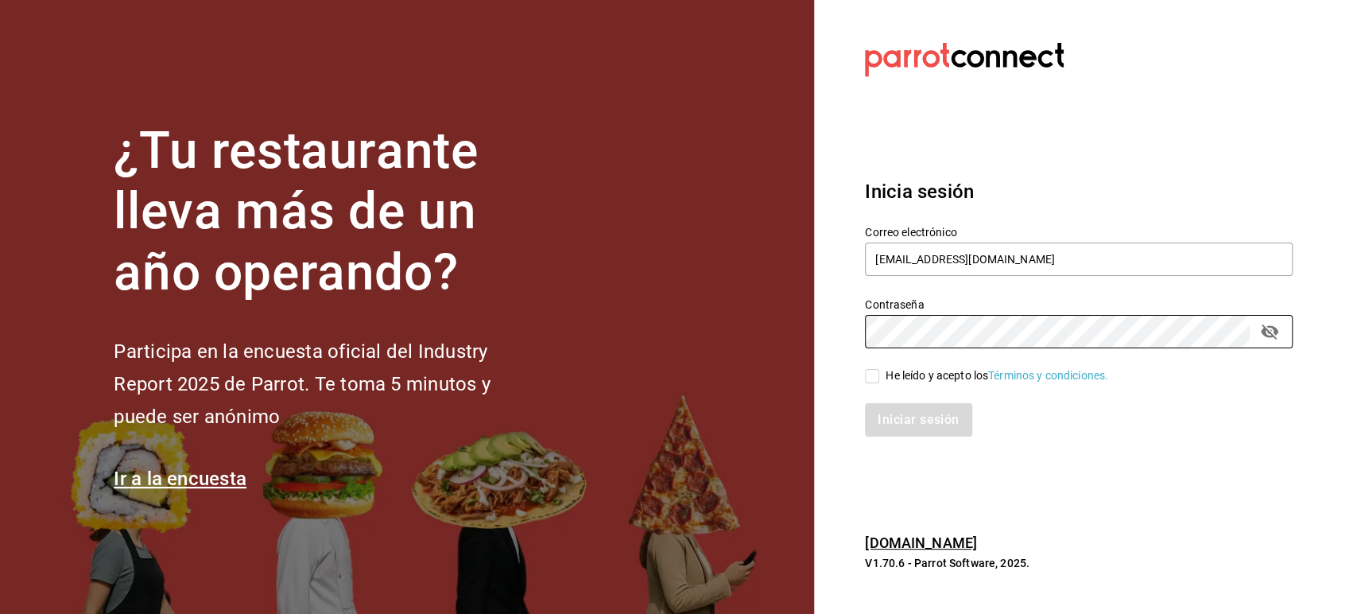
checkbox input "true"
click at [898, 414] on button "Iniciar sesión" at bounding box center [919, 419] width 108 height 33
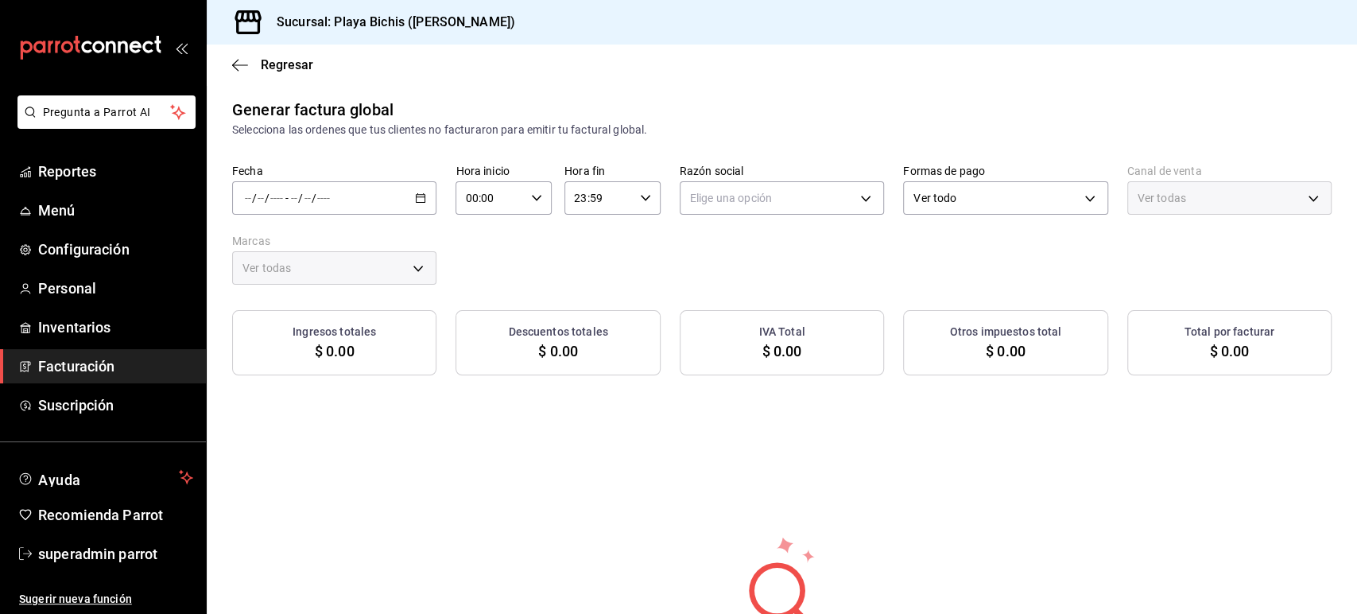
type input "PARROT,UBER_EATS,RAPPI,DIDI_FOOD,ONLINE"
click at [87, 259] on span "Configuración" at bounding box center [115, 249] width 155 height 21
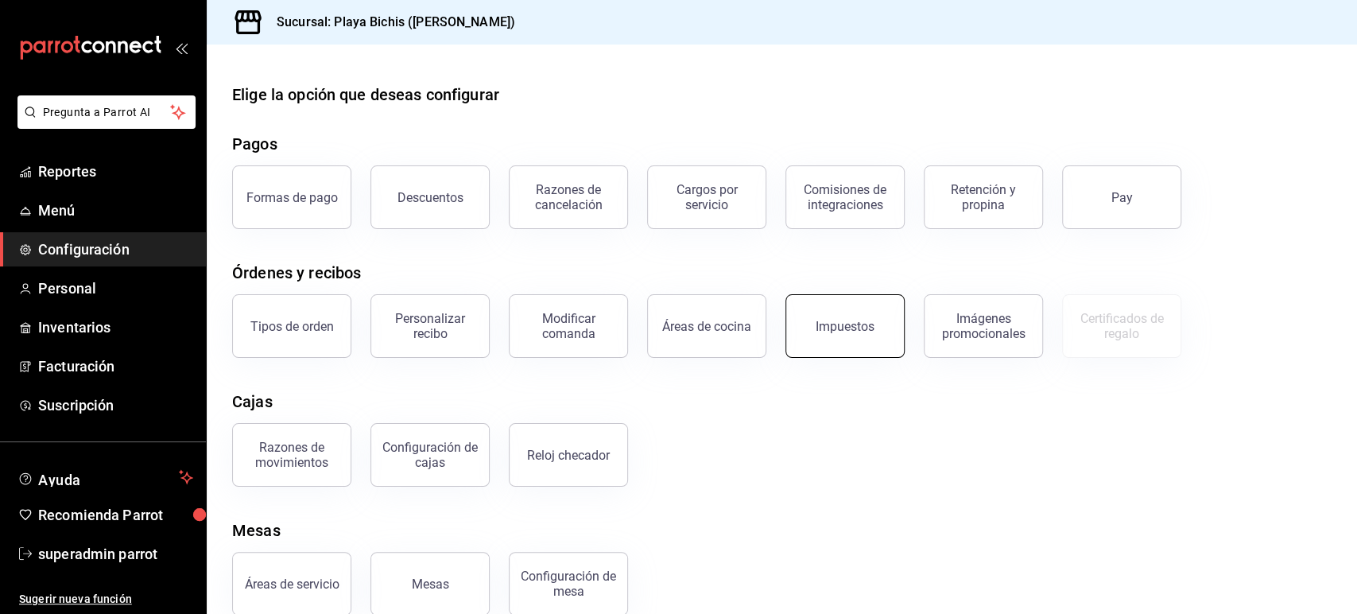
click at [854, 336] on button "Impuestos" at bounding box center [845, 326] width 119 height 64
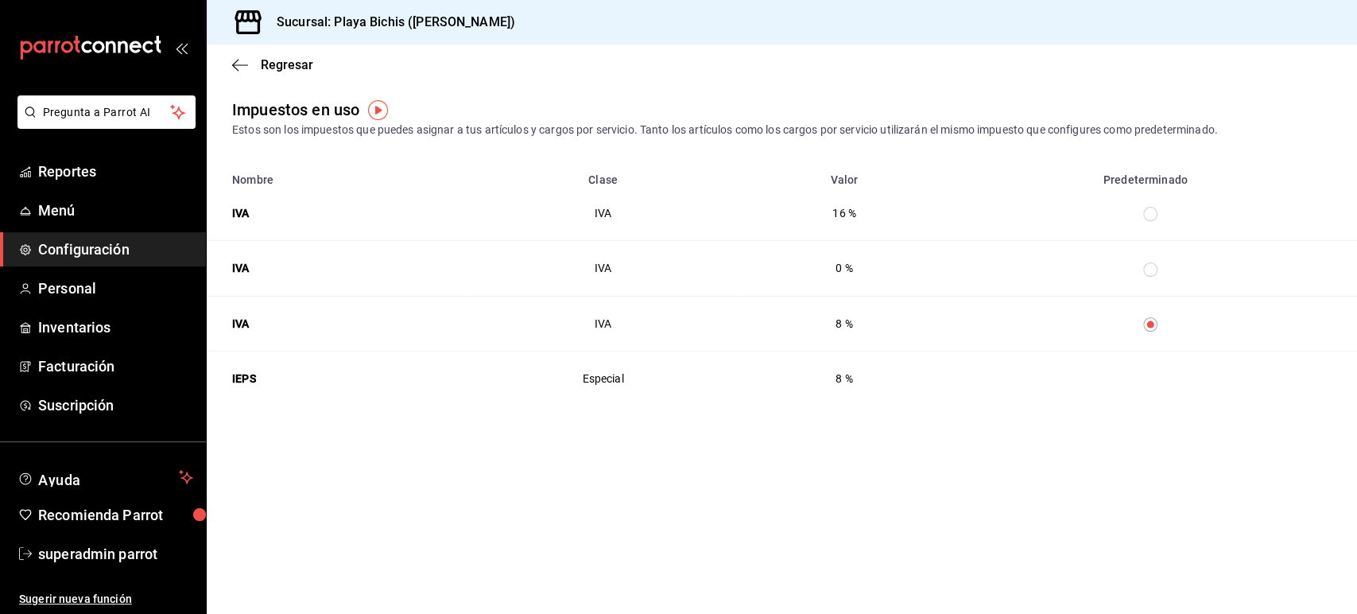
click at [93, 250] on span "Configuración" at bounding box center [115, 249] width 155 height 21
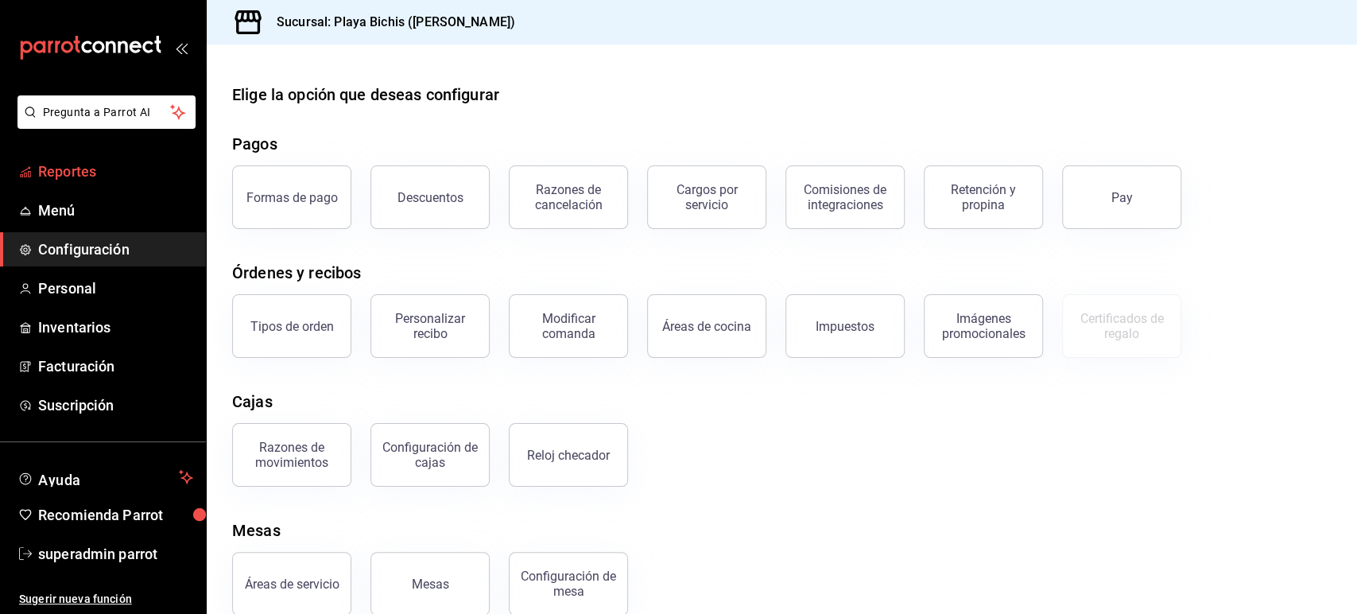
click at [84, 165] on span "Reportes" at bounding box center [115, 171] width 155 height 21
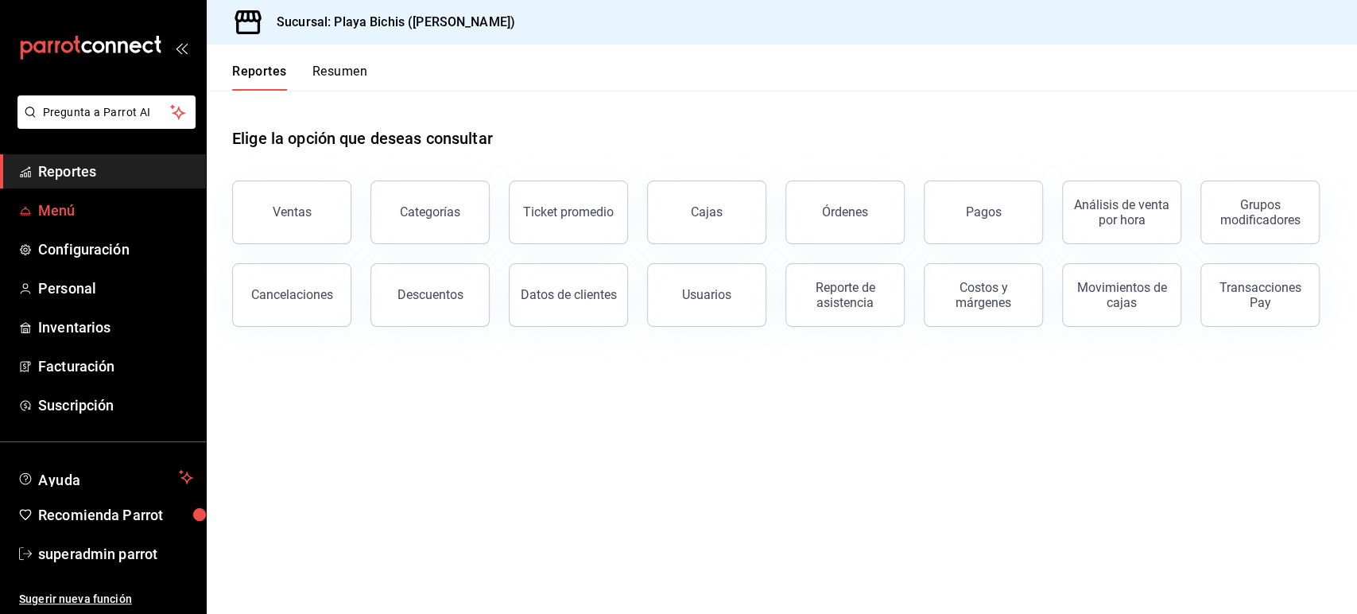
click at [49, 215] on span "Menú" at bounding box center [115, 210] width 155 height 21
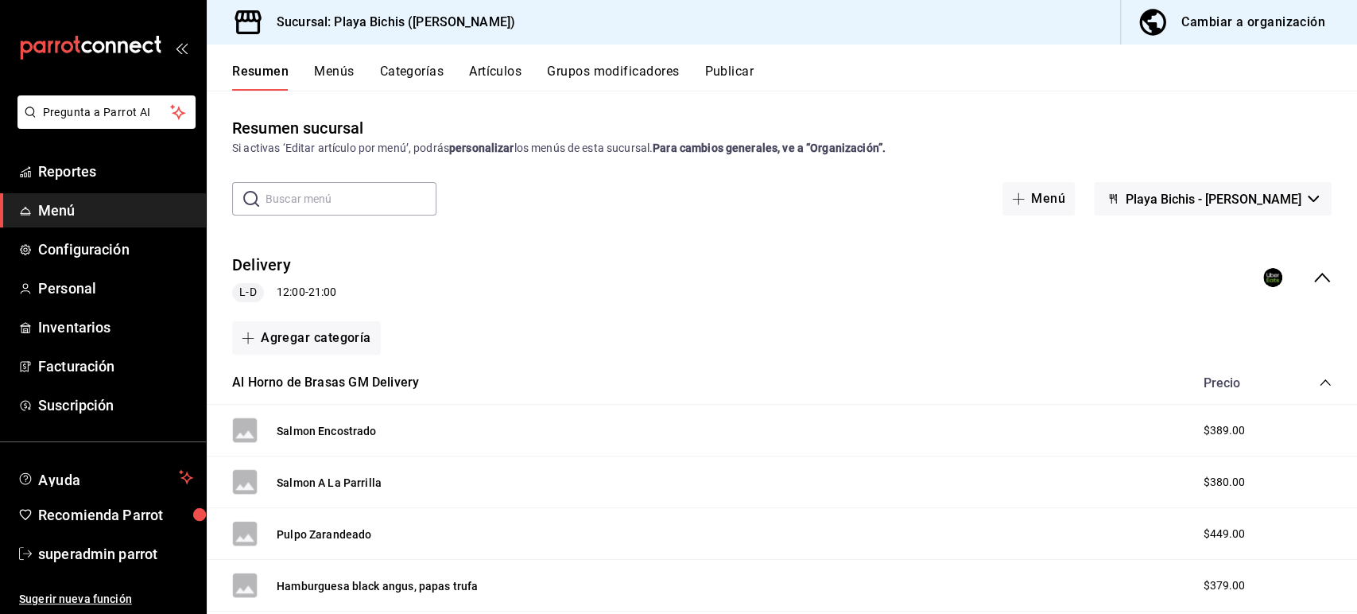
click at [514, 73] on button "Artículos" at bounding box center [495, 77] width 52 height 27
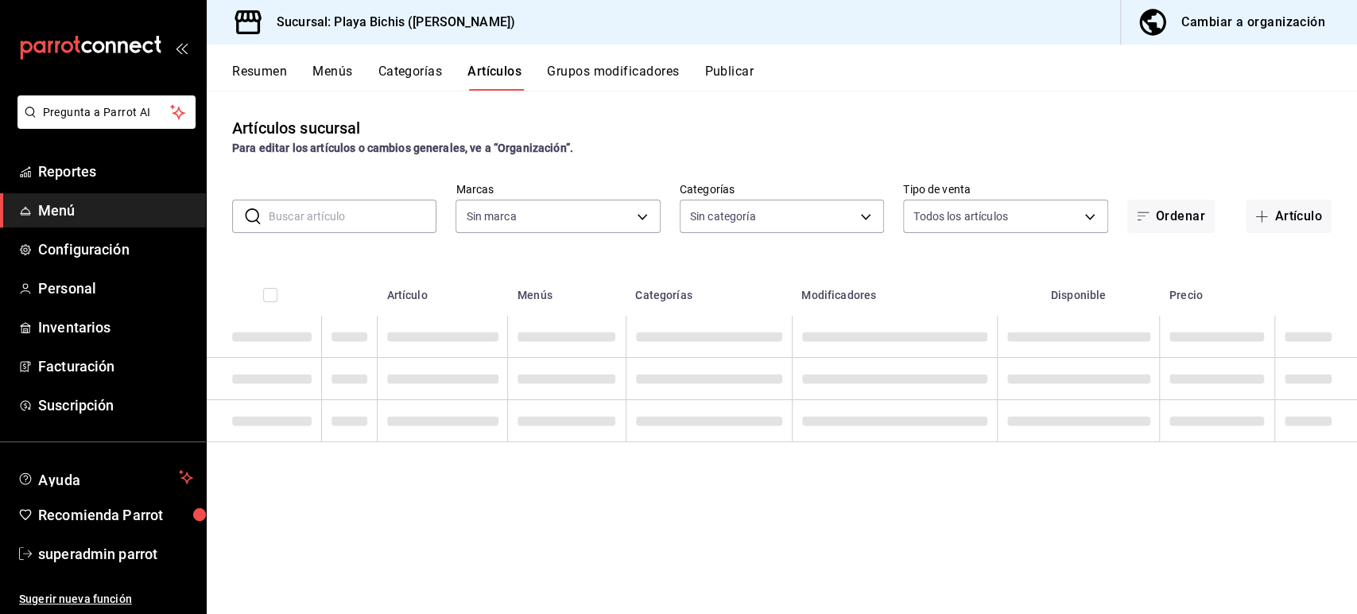
type input "4ba3d68a-2a71-4bf4-8272-d27f8f663470,fbc14f8a-a0c0-448e-9dac-7011cab8a3fb"
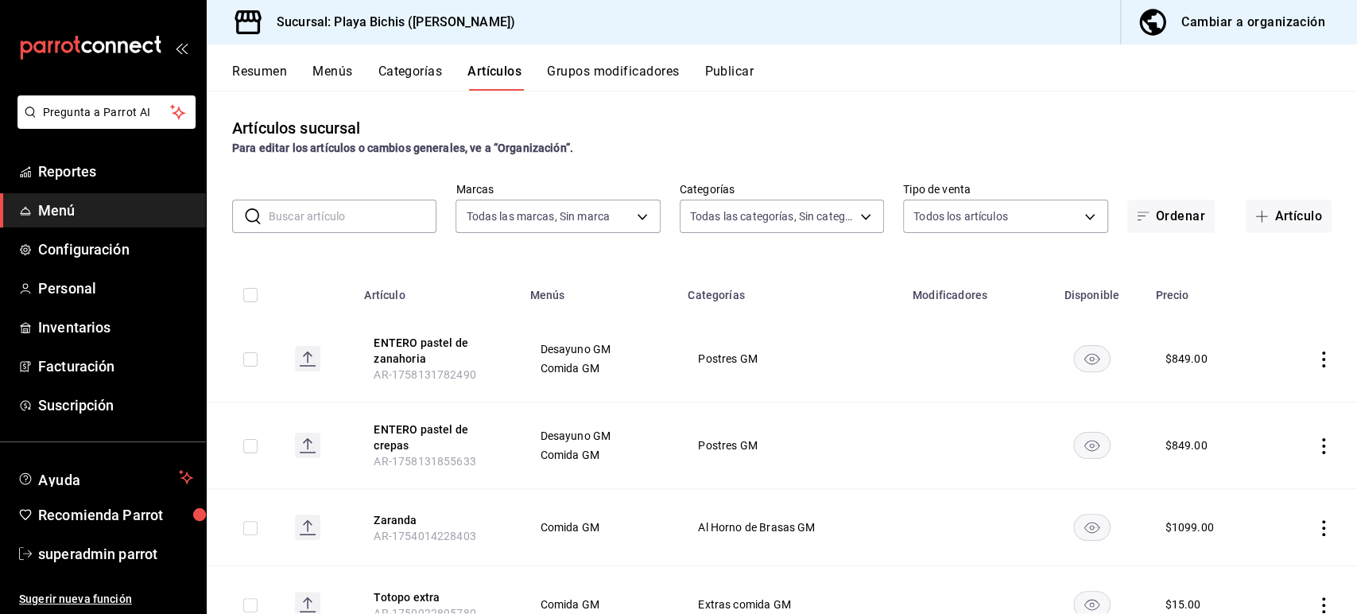
type input "4ddd3c40-5320-49b3-93d4-449b5d62c225,5e91fd5e-abed-42b1-b2d7-7ac7005a1993,89117…"
click at [332, 221] on input "text" at bounding box center [353, 216] width 168 height 32
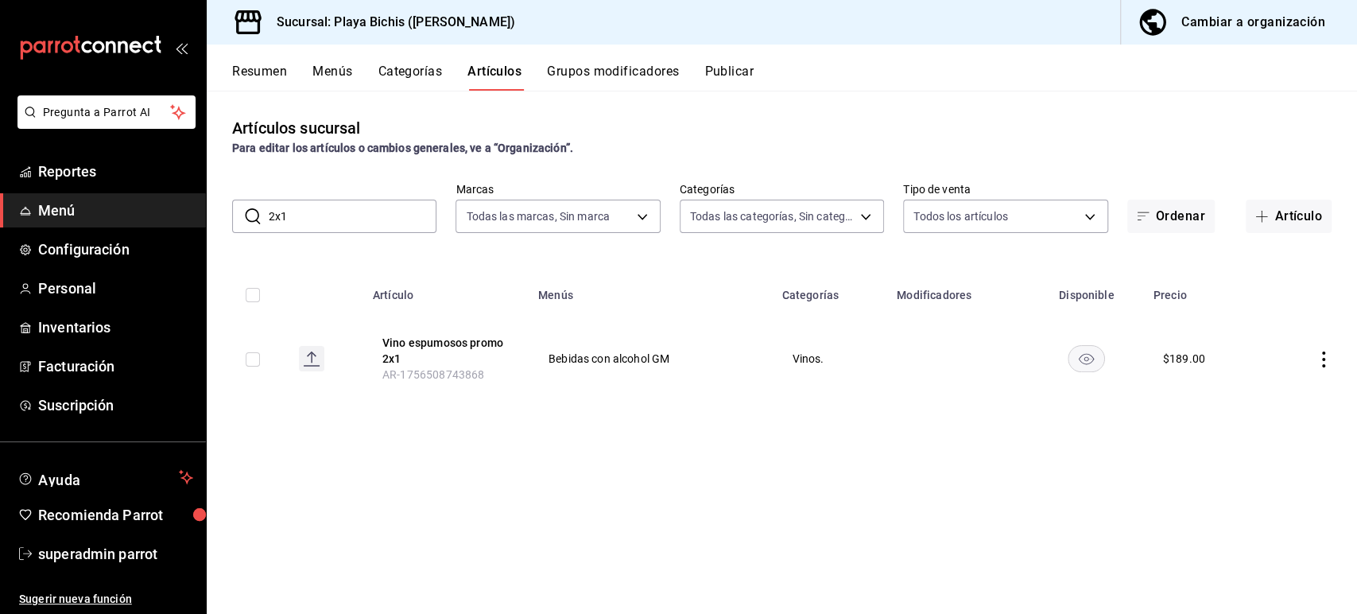
drag, startPoint x: 342, startPoint y: 215, endPoint x: 232, endPoint y: 223, distance: 110.1
click at [232, 223] on div "​ 2x1 ​" at bounding box center [334, 216] width 204 height 33
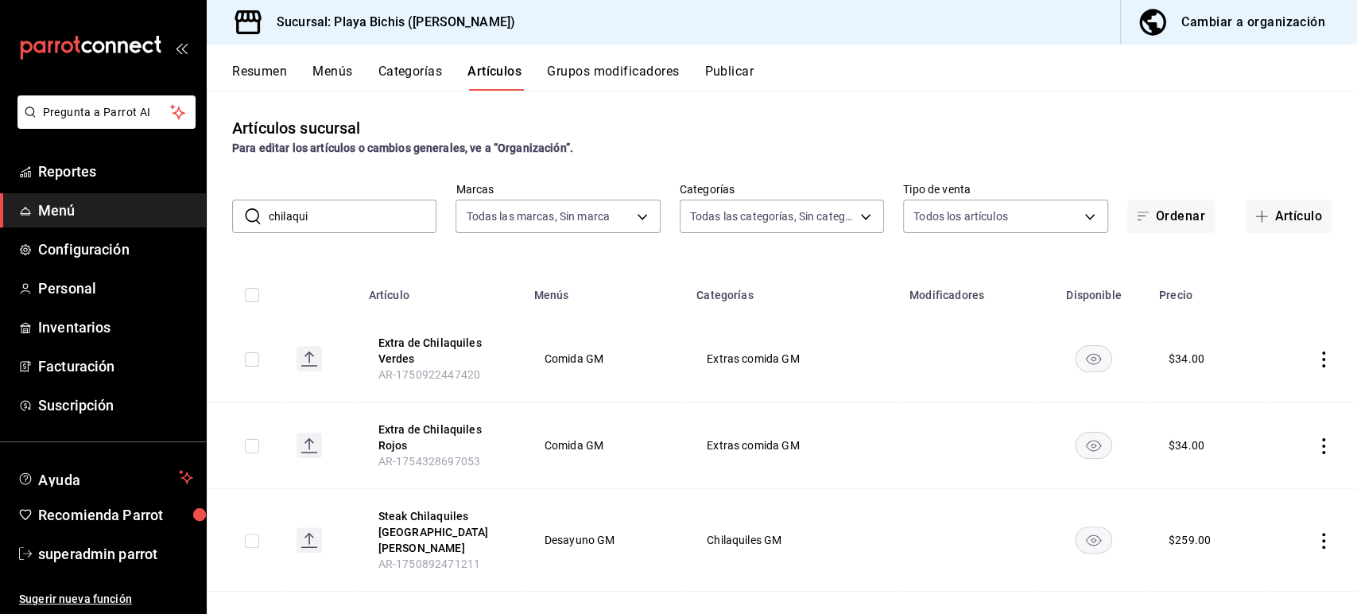
drag, startPoint x: 320, startPoint y: 219, endPoint x: 252, endPoint y: 217, distance: 67.6
click at [252, 217] on div "​ chilaqui ​" at bounding box center [334, 216] width 204 height 33
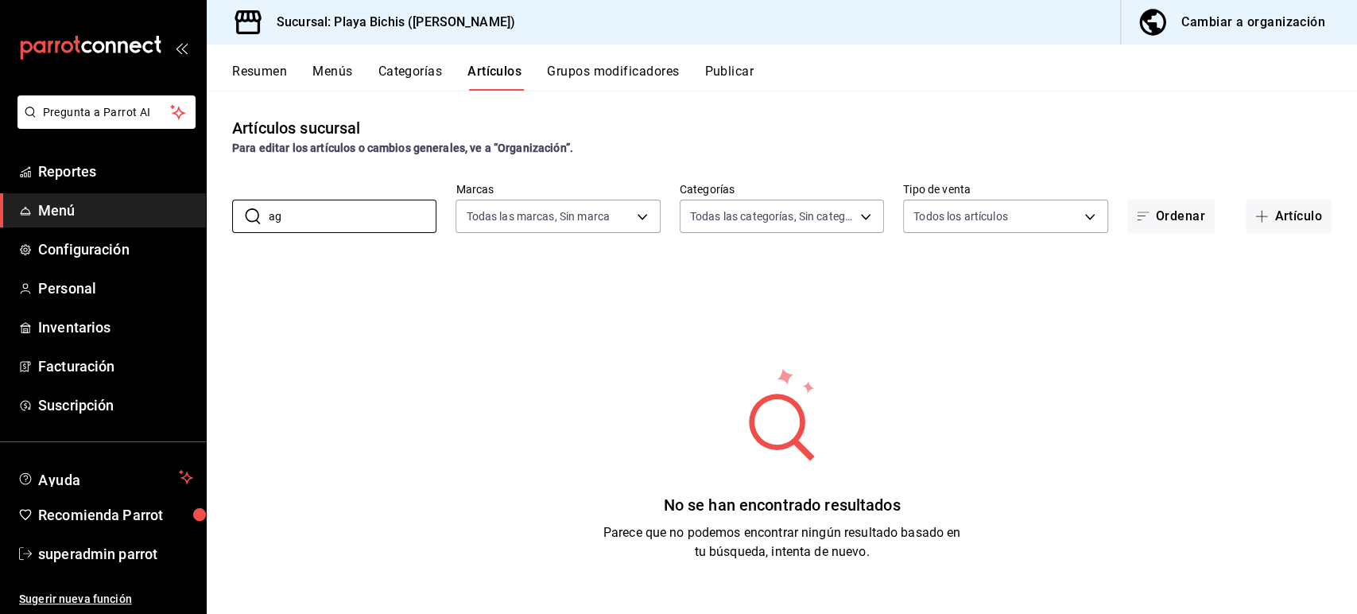
type input "a"
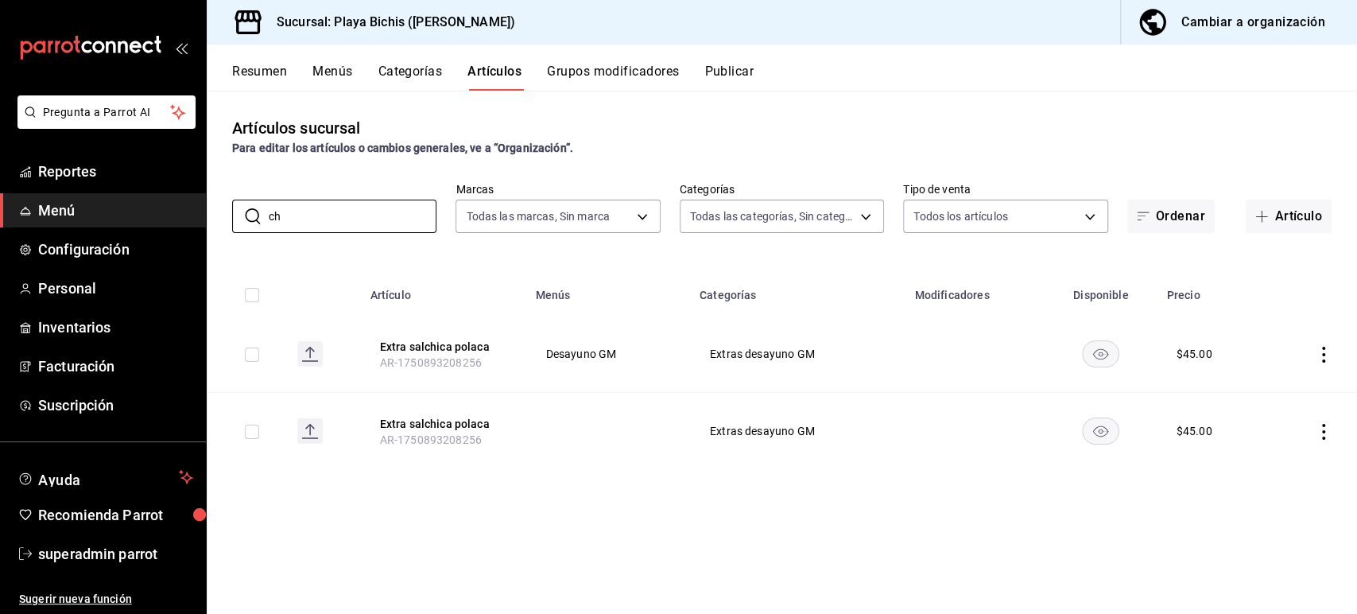
type input "c"
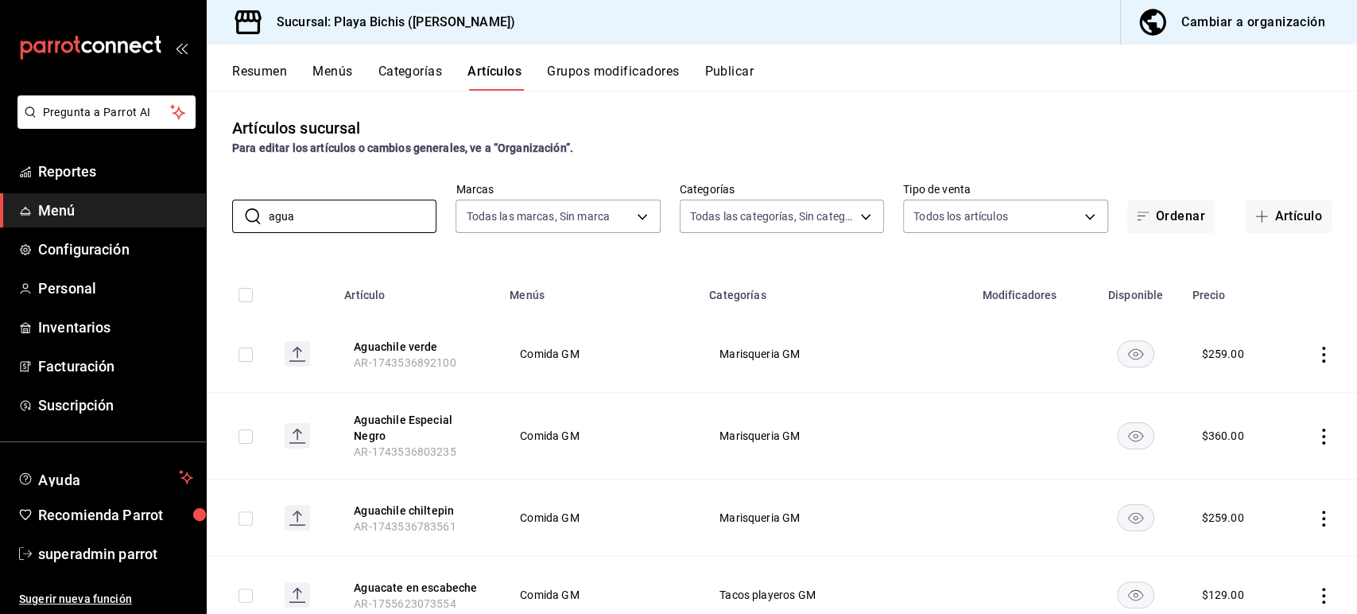
type input "agua"
click at [363, 159] on div "Artículos sucursal Para editar los artículos o cambios generales, ve a “Organiz…" at bounding box center [782, 352] width 1151 height 522
click at [411, 339] on button "Aguachile verde" at bounding box center [417, 347] width 127 height 16
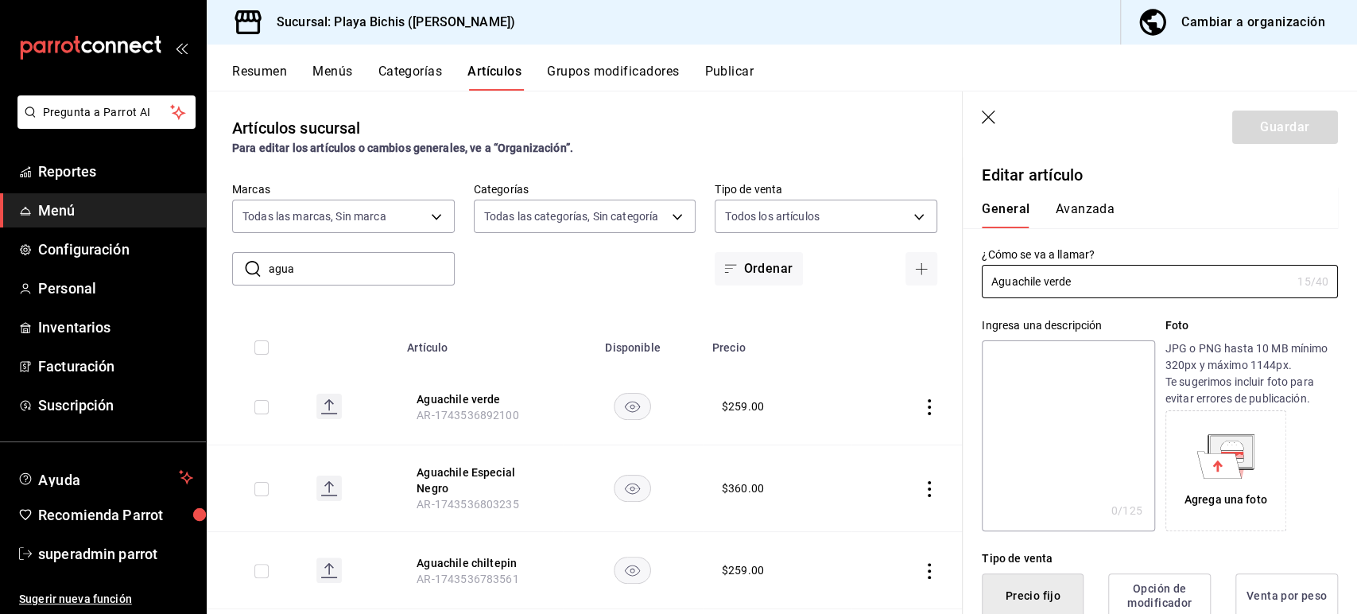
type input "$259.00"
click at [1088, 212] on button "Avanzada" at bounding box center [1085, 214] width 60 height 27
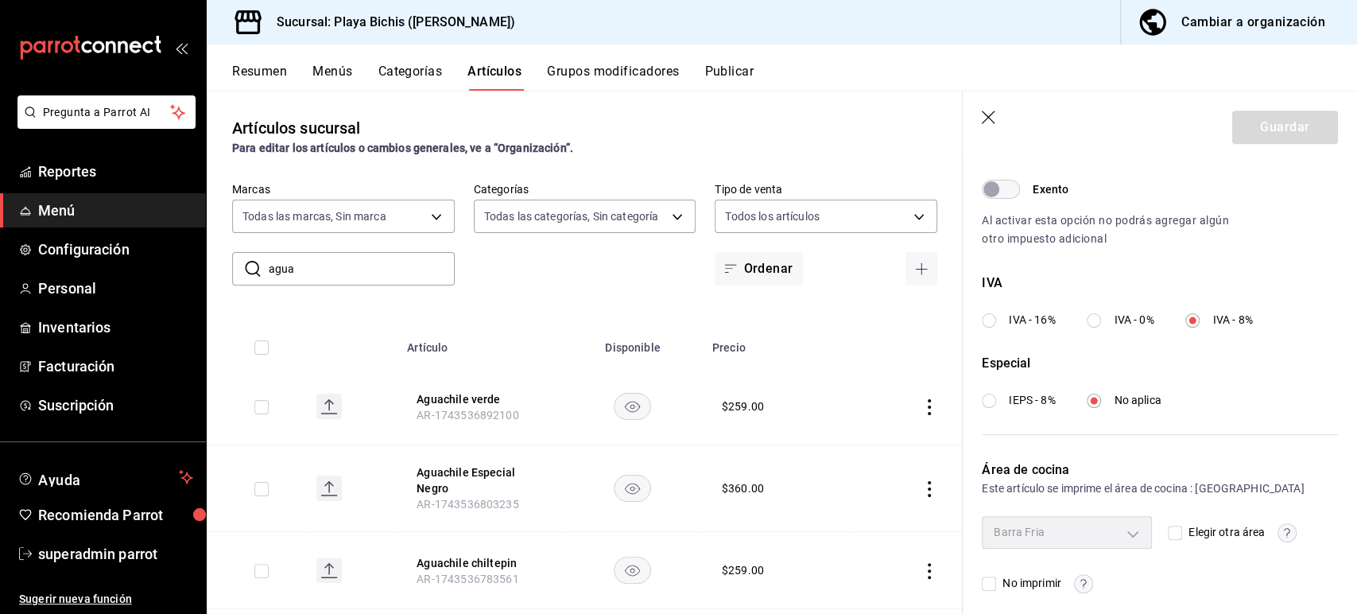
scroll to position [508, 0]
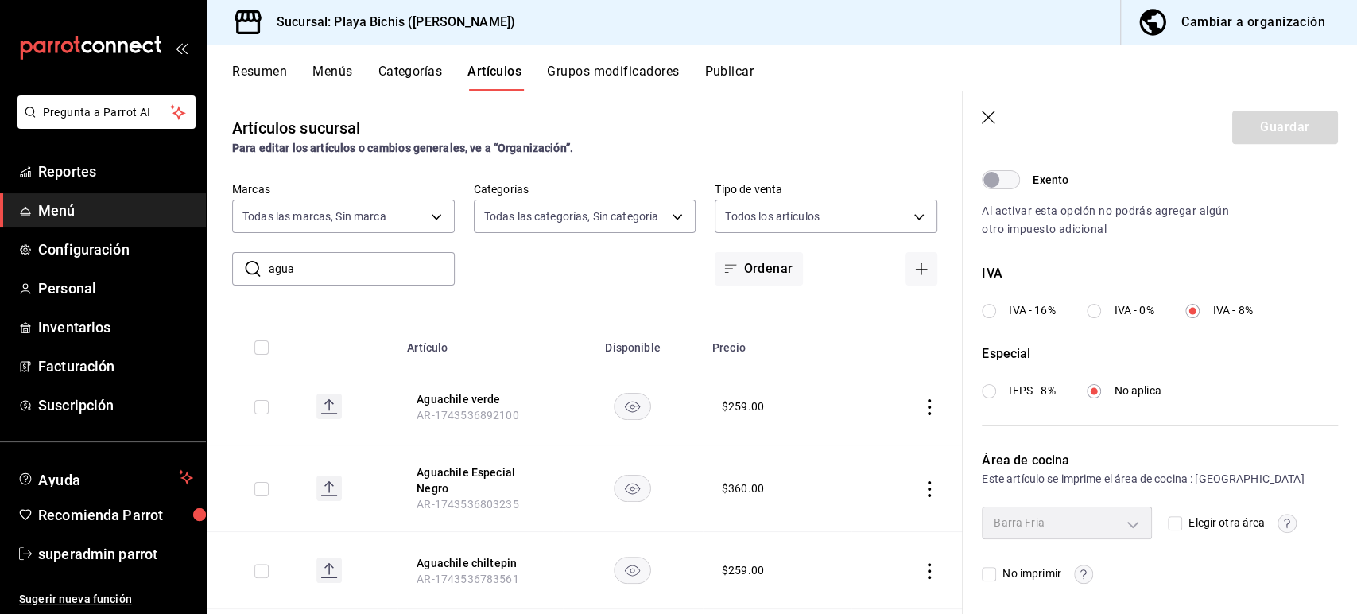
click at [991, 121] on icon "button" at bounding box center [990, 119] width 16 height 16
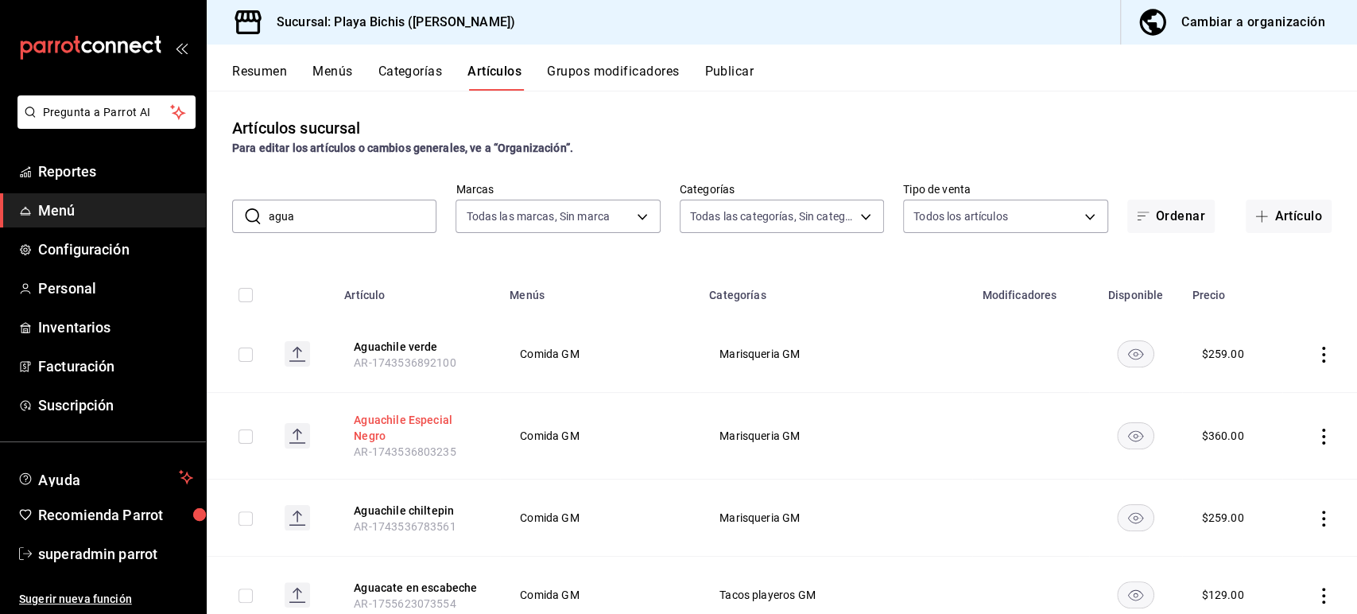
click at [414, 419] on button "Aguachile Especial Negro" at bounding box center [417, 428] width 127 height 32
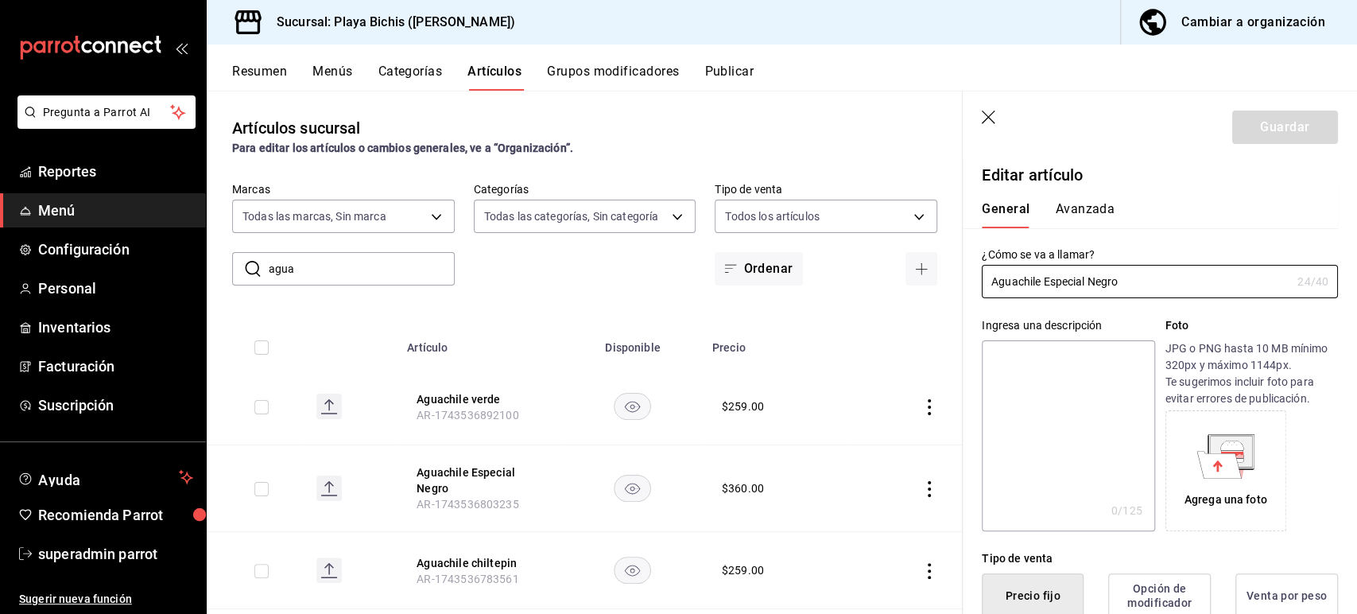
click at [1086, 206] on button "Avanzada" at bounding box center [1085, 214] width 60 height 27
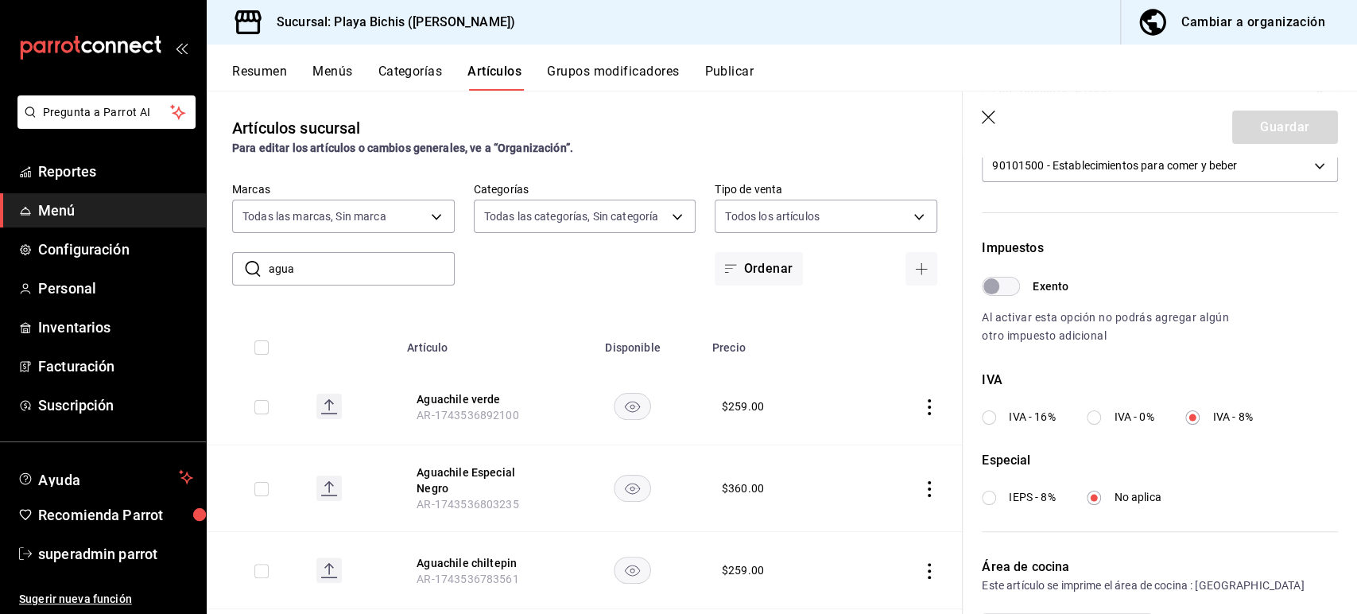
scroll to position [508, 0]
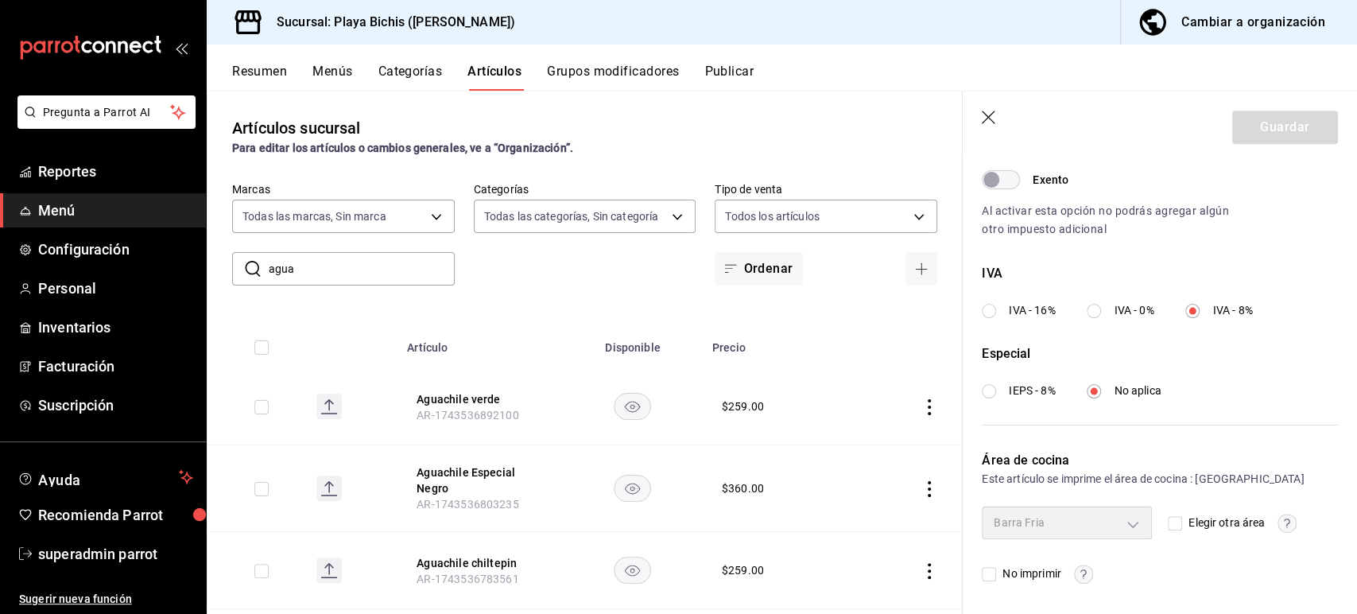
click at [989, 119] on icon "button" at bounding box center [990, 119] width 16 height 16
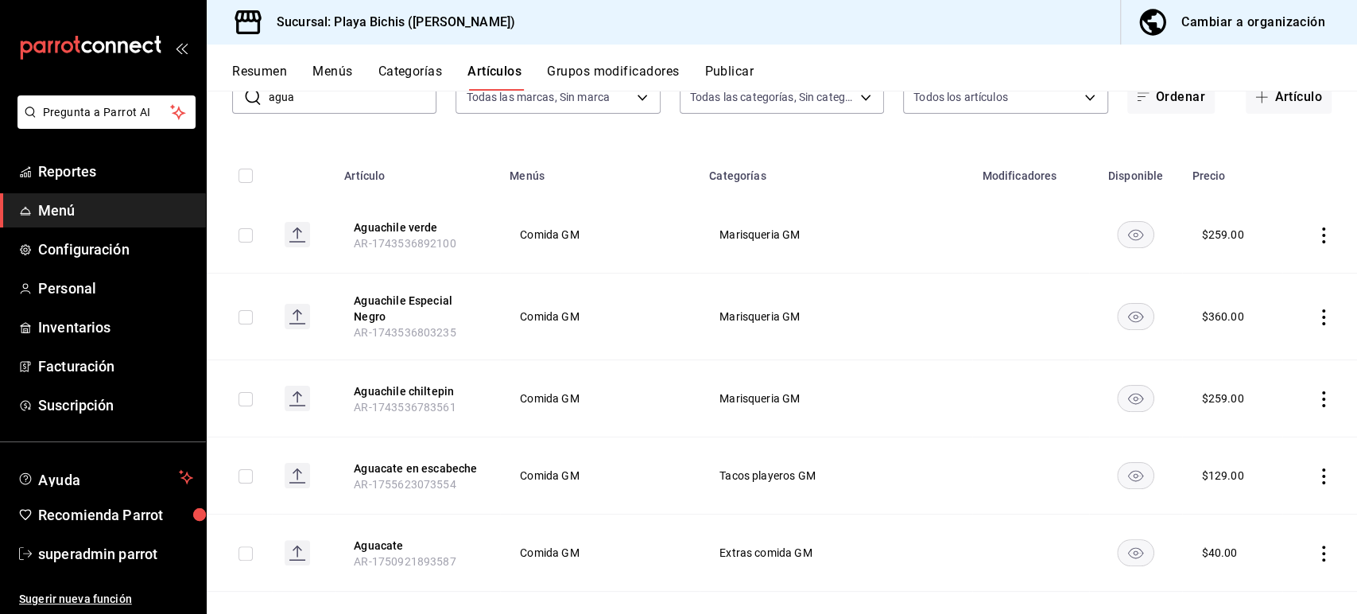
scroll to position [120, 0]
click at [425, 463] on button "Aguacate en escabeche" at bounding box center [417, 468] width 127 height 16
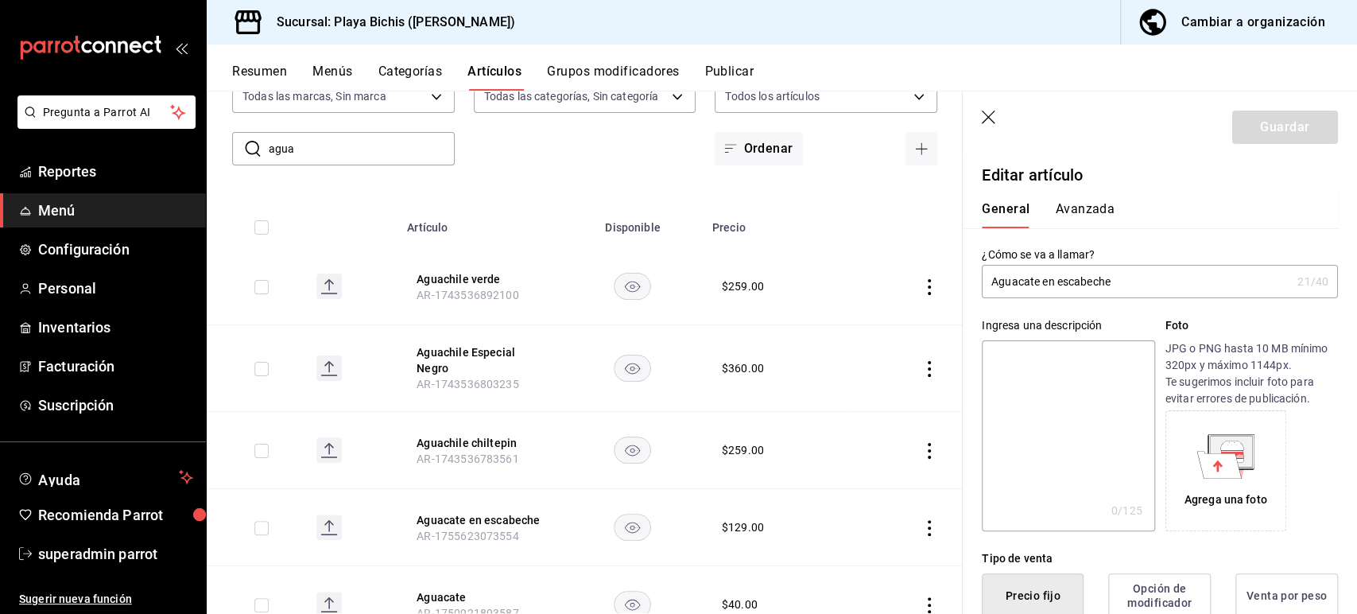
click at [1093, 202] on button "Avanzada" at bounding box center [1085, 214] width 60 height 27
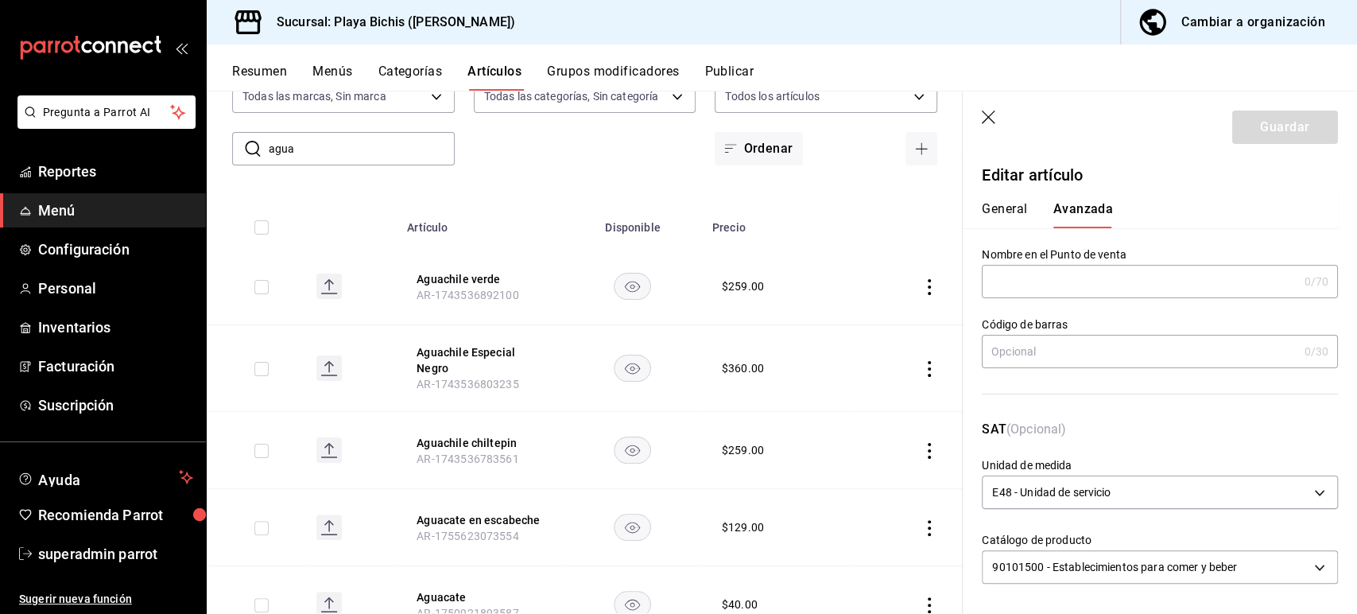
scroll to position [508, 0]
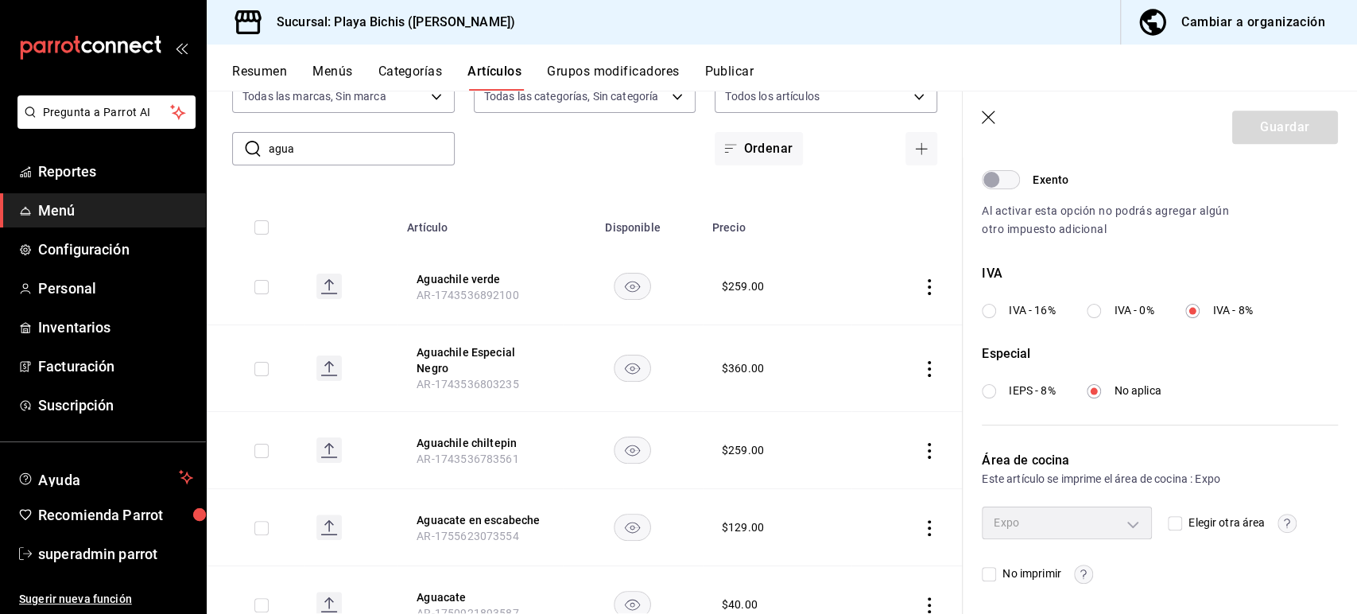
drag, startPoint x: 359, startPoint y: 153, endPoint x: 254, endPoint y: 151, distance: 104.2
click at [254, 151] on div "​ agua ​" at bounding box center [343, 148] width 223 height 33
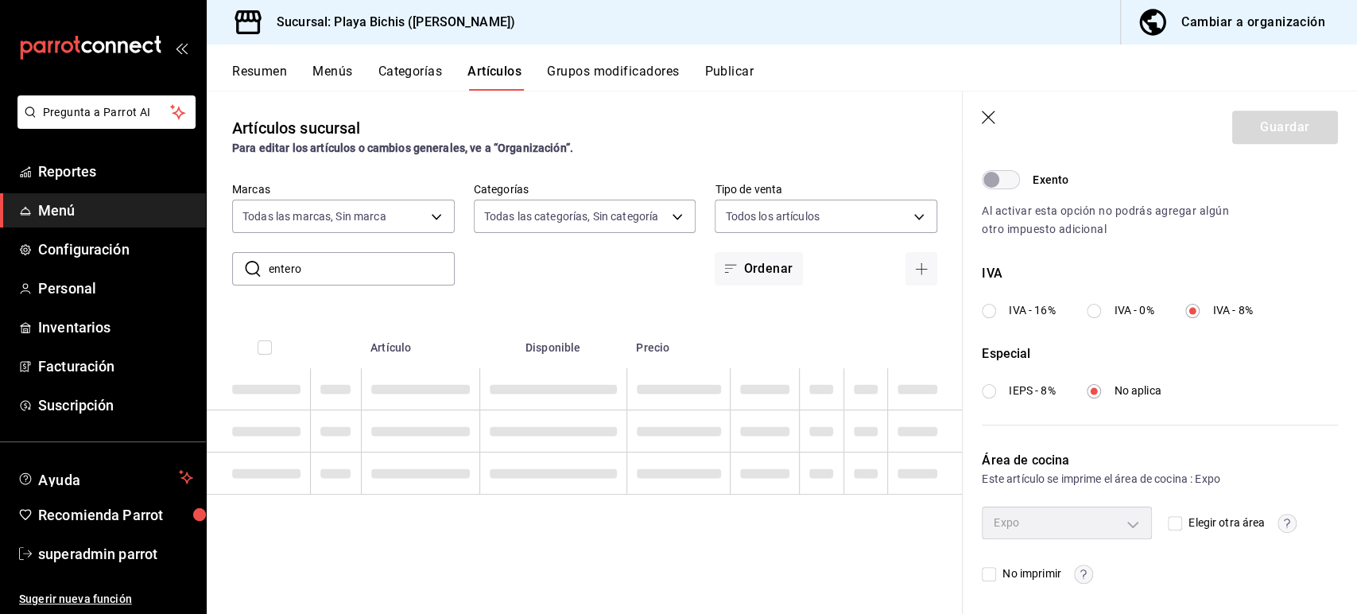
scroll to position [0, 0]
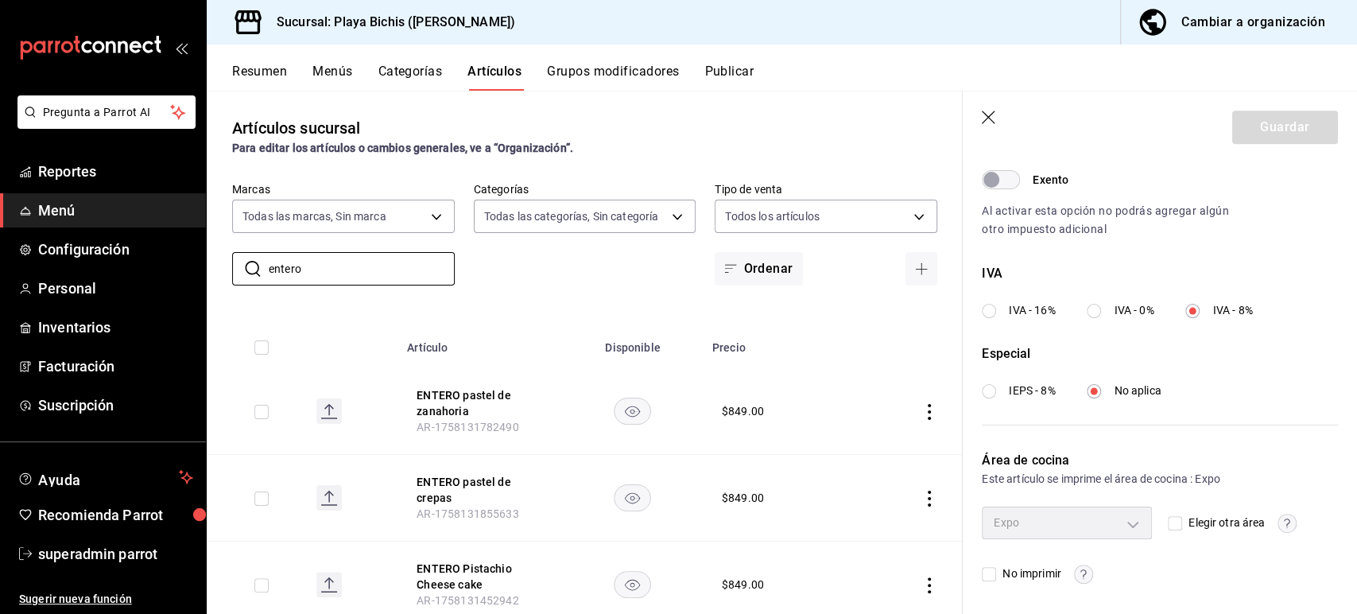
type input "entero"
click at [977, 115] on header "Guardar" at bounding box center [1160, 123] width 394 height 65
click at [982, 115] on icon "button" at bounding box center [990, 119] width 16 height 16
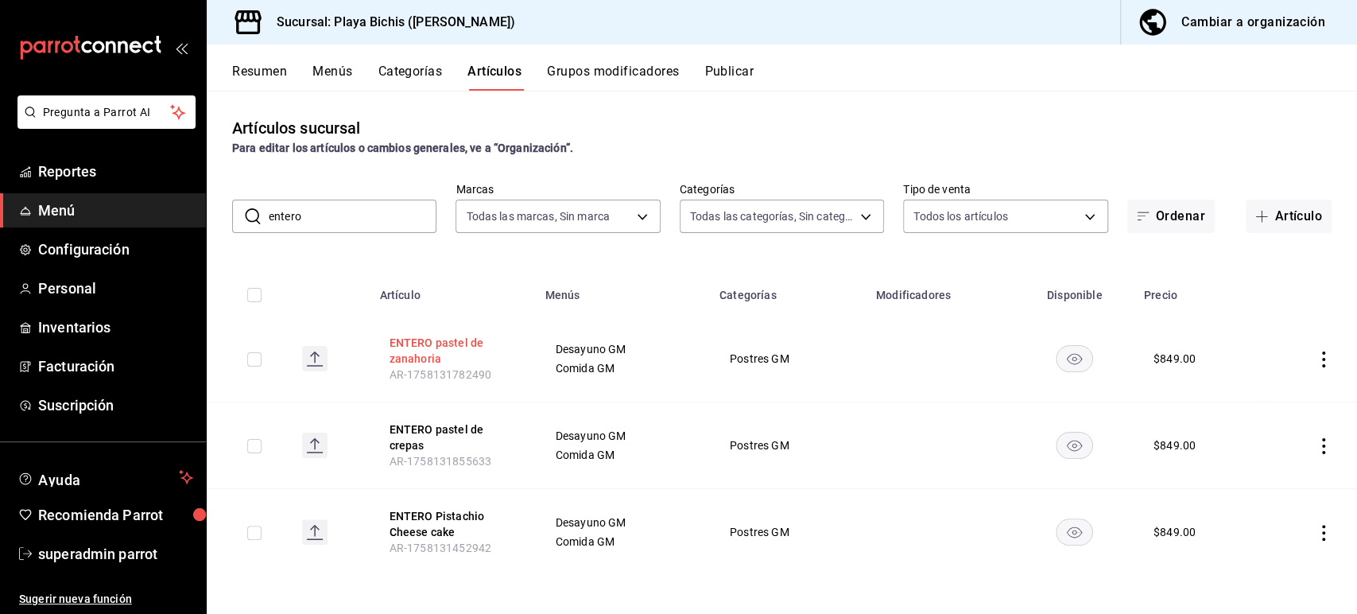
click at [441, 339] on button "ENTERO pastel de zanahoria" at bounding box center [453, 351] width 127 height 32
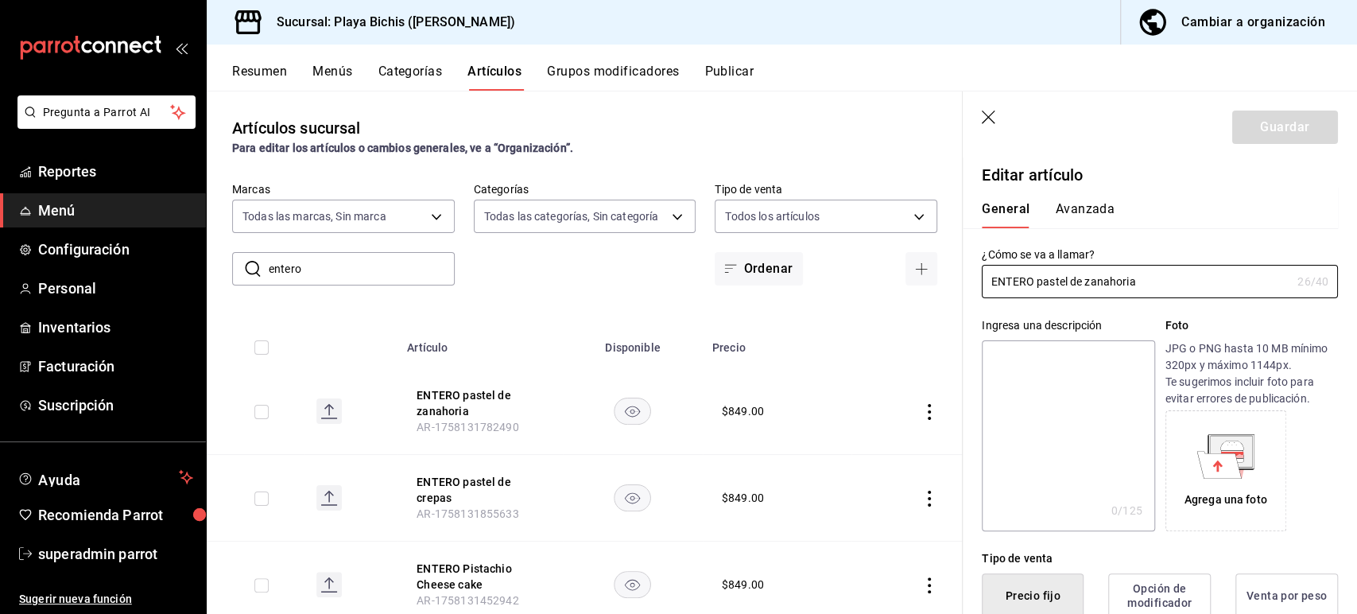
type input "$849.00"
type input "E48"
type input "90101500"
radio input "true"
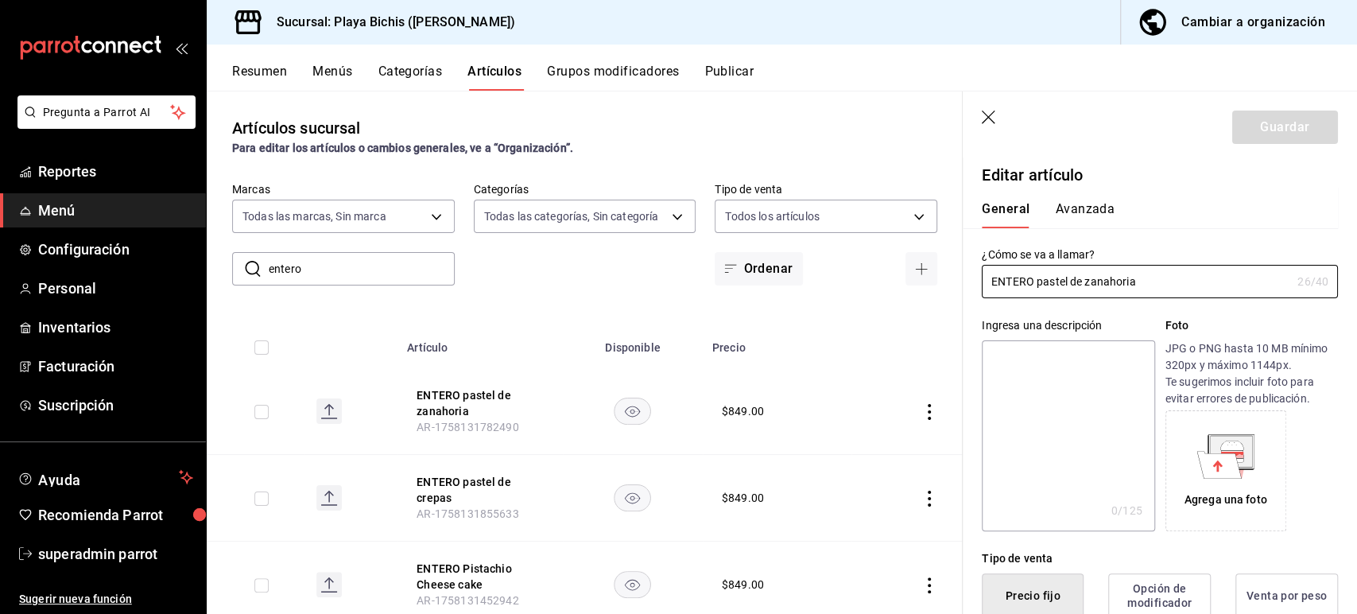
type input "fc3100d1-e602-4c6d-a284-2445fbe47c23"
click at [1089, 200] on div "General Avanzada" at bounding box center [1150, 207] width 375 height 41
click at [1074, 207] on button "Avanzada" at bounding box center [1085, 214] width 60 height 27
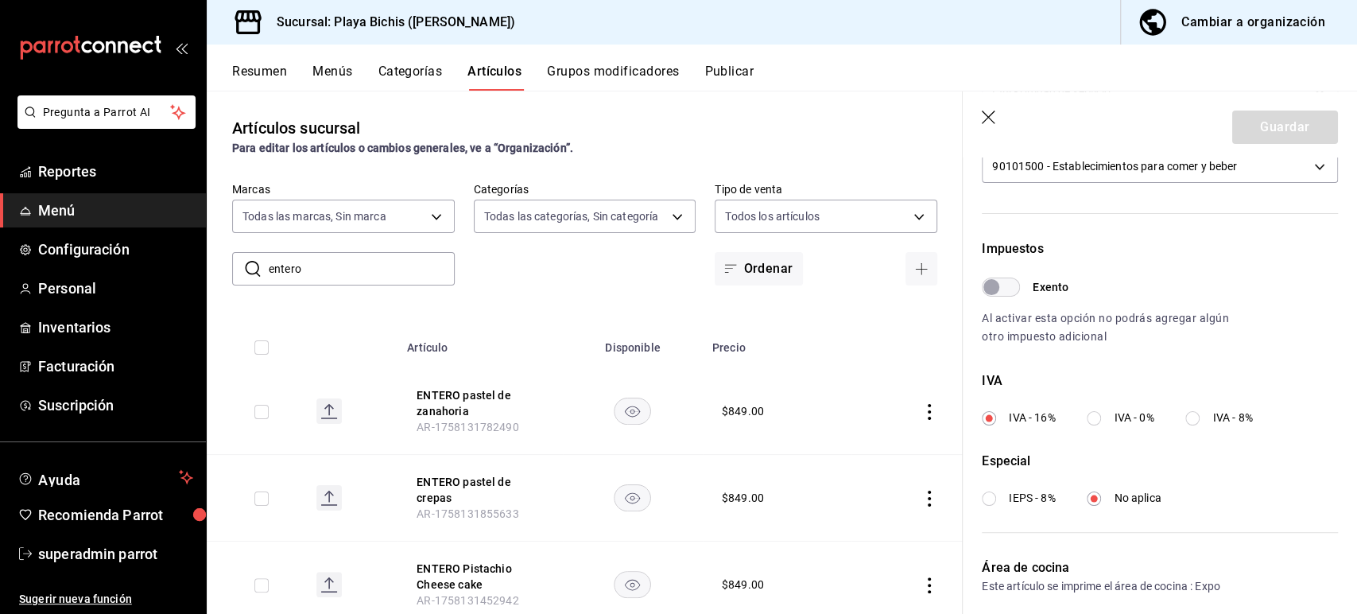
scroll to position [508, 0]
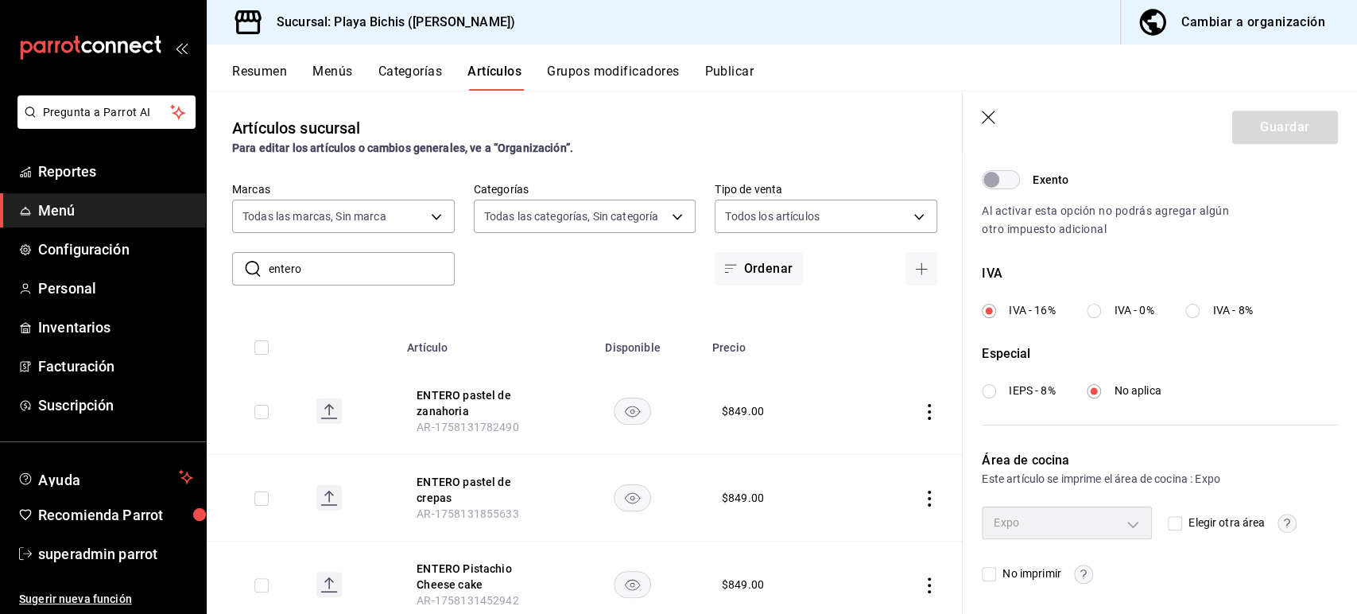
click at [986, 107] on header "Guardar" at bounding box center [1160, 123] width 394 height 65
click at [989, 114] on icon "button" at bounding box center [990, 119] width 16 height 16
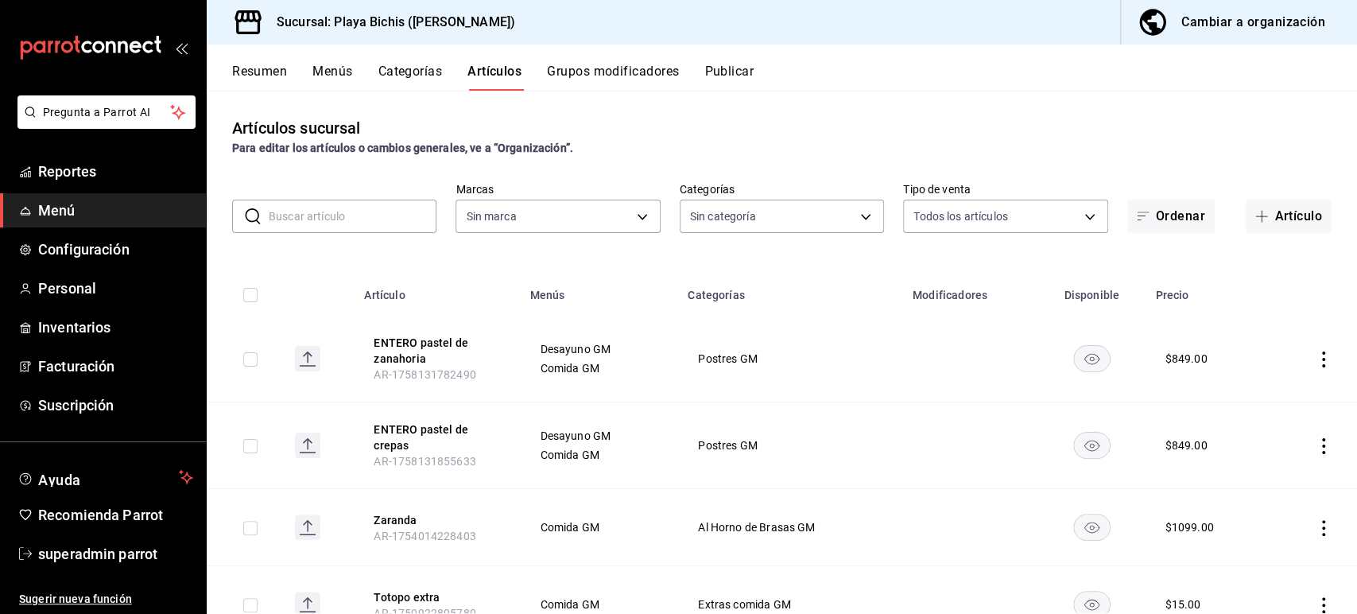
type input "4ddd3c40-5320-49b3-93d4-449b5d62c225,5e91fd5e-abed-42b1-b2d7-7ac7005a1993,89117…"
type input "4ba3d68a-2a71-4bf4-8272-d27f8f663470,fbc14f8a-a0c0-448e-9dac-7011cab8a3fb"
click at [89, 178] on span "Reportes" at bounding box center [115, 171] width 155 height 21
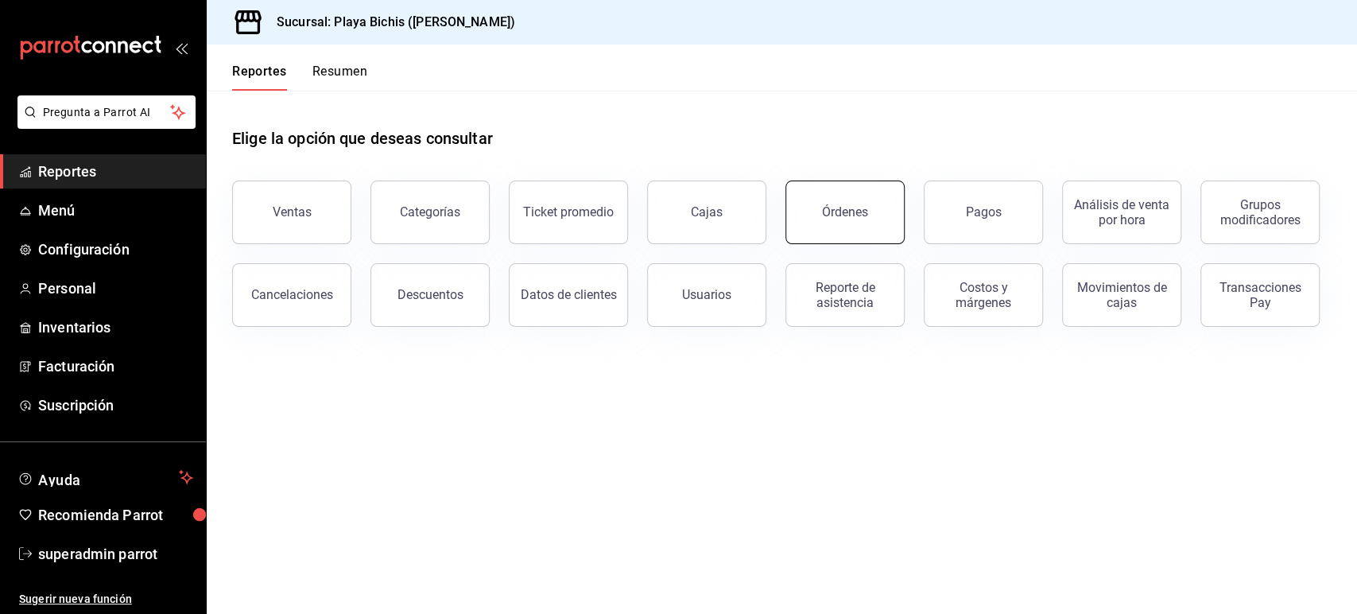
click at [856, 228] on button "Órdenes" at bounding box center [845, 213] width 119 height 64
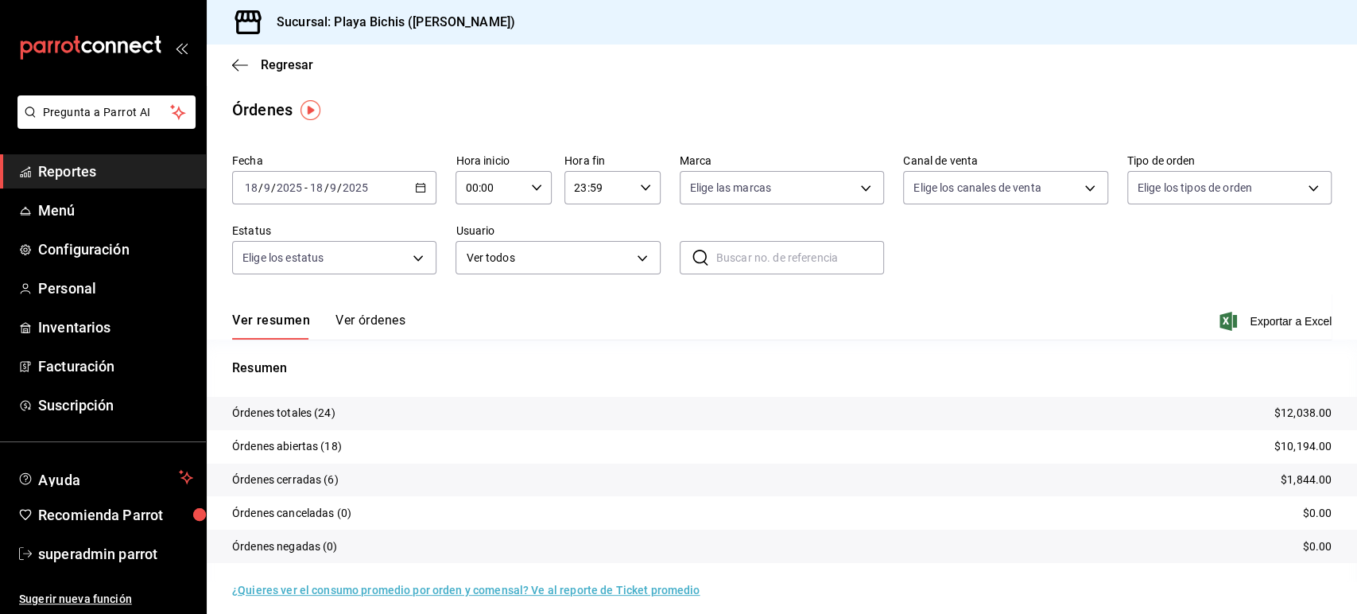
click at [423, 189] on icon "button" at bounding box center [420, 187] width 11 height 11
click at [317, 410] on span "Rango de fechas" at bounding box center [307, 414] width 123 height 17
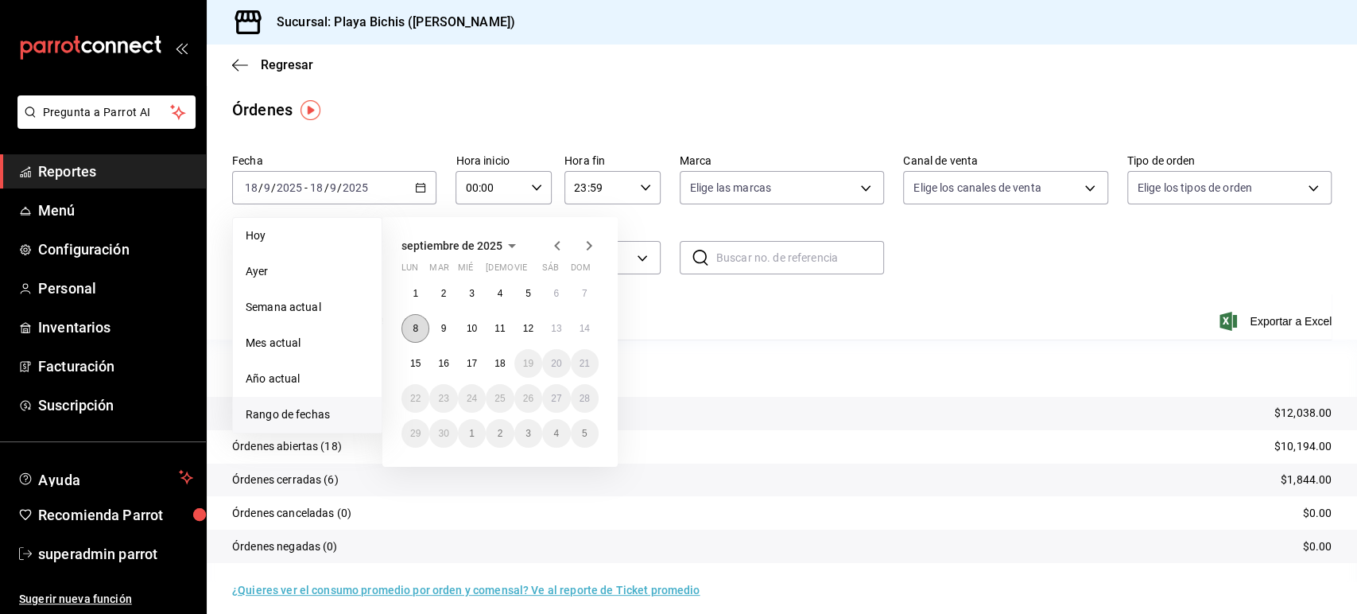
click at [420, 328] on button "8" at bounding box center [416, 328] width 28 height 29
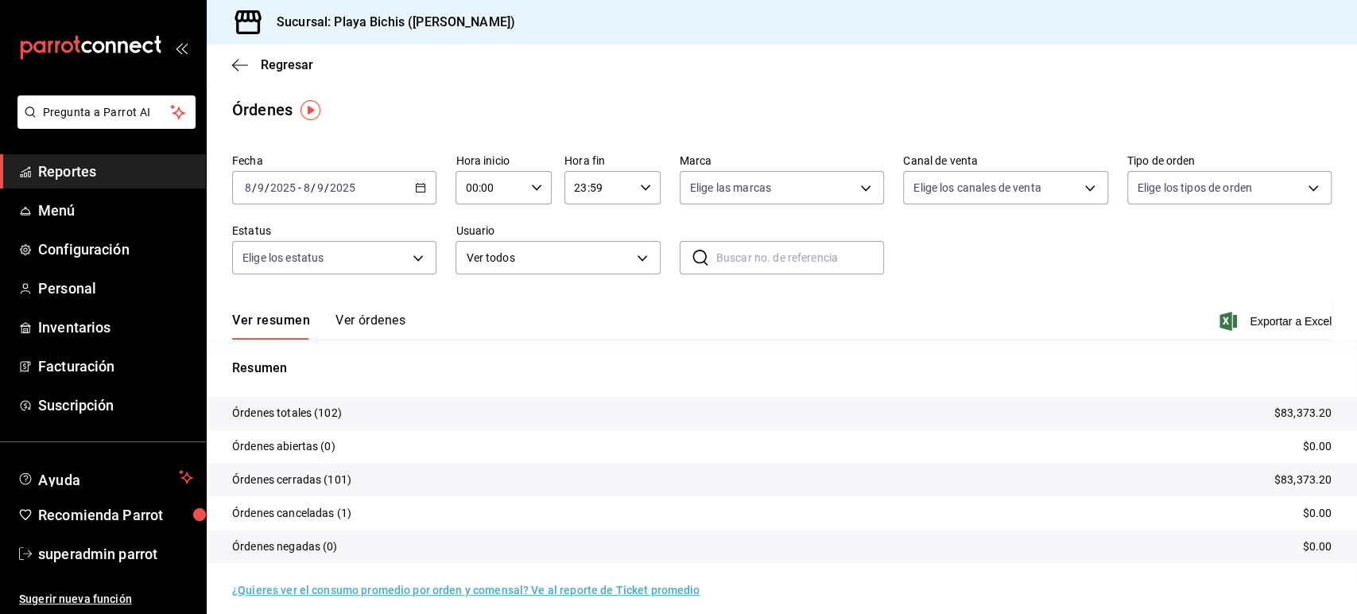
click at [372, 326] on button "Ver órdenes" at bounding box center [371, 326] width 70 height 27
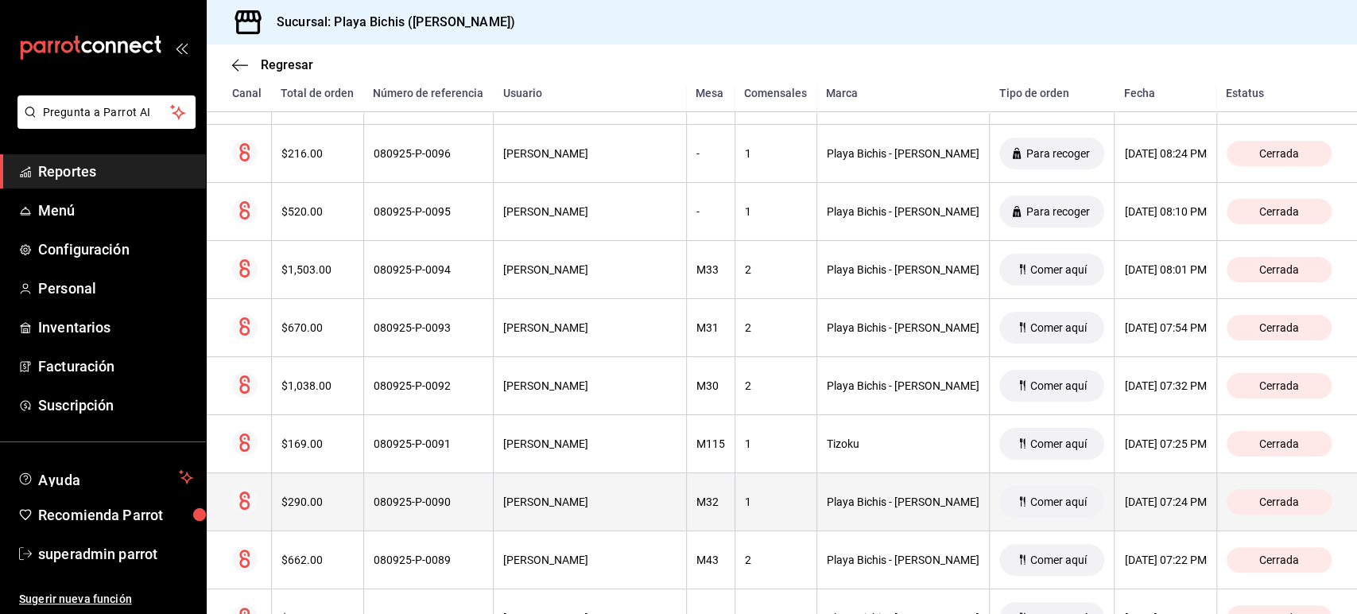
scroll to position [631, 0]
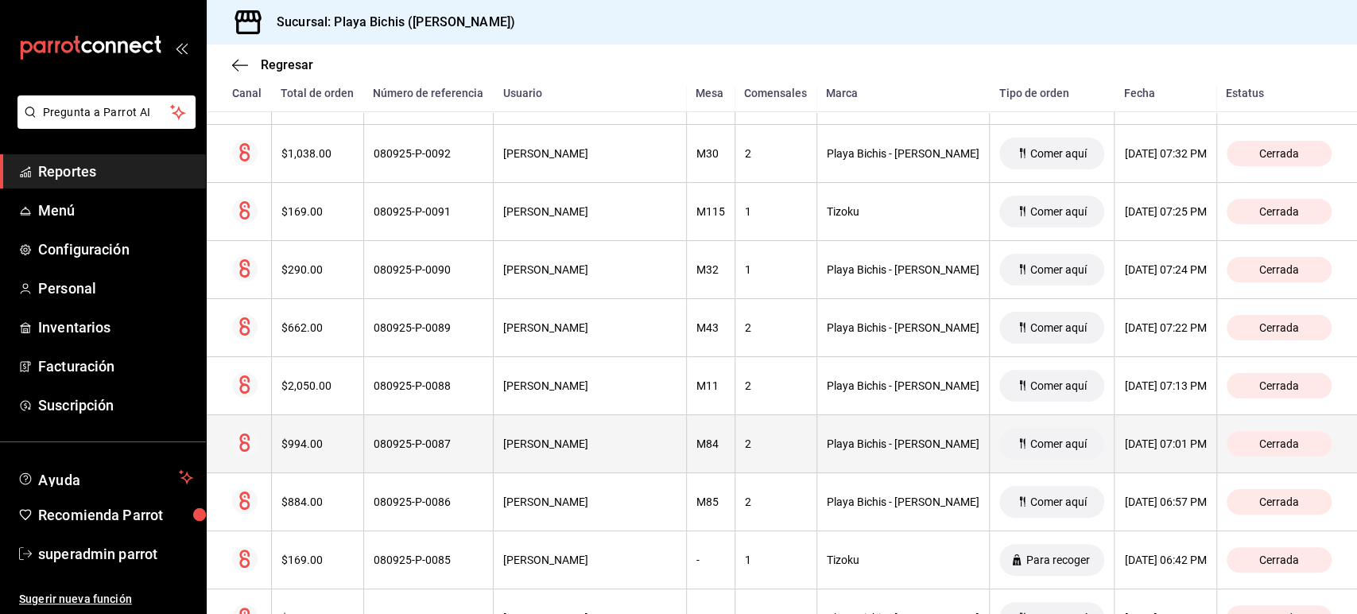
click at [595, 438] on div "Diego [PERSON_NAME] [PERSON_NAME]" at bounding box center [589, 443] width 173 height 13
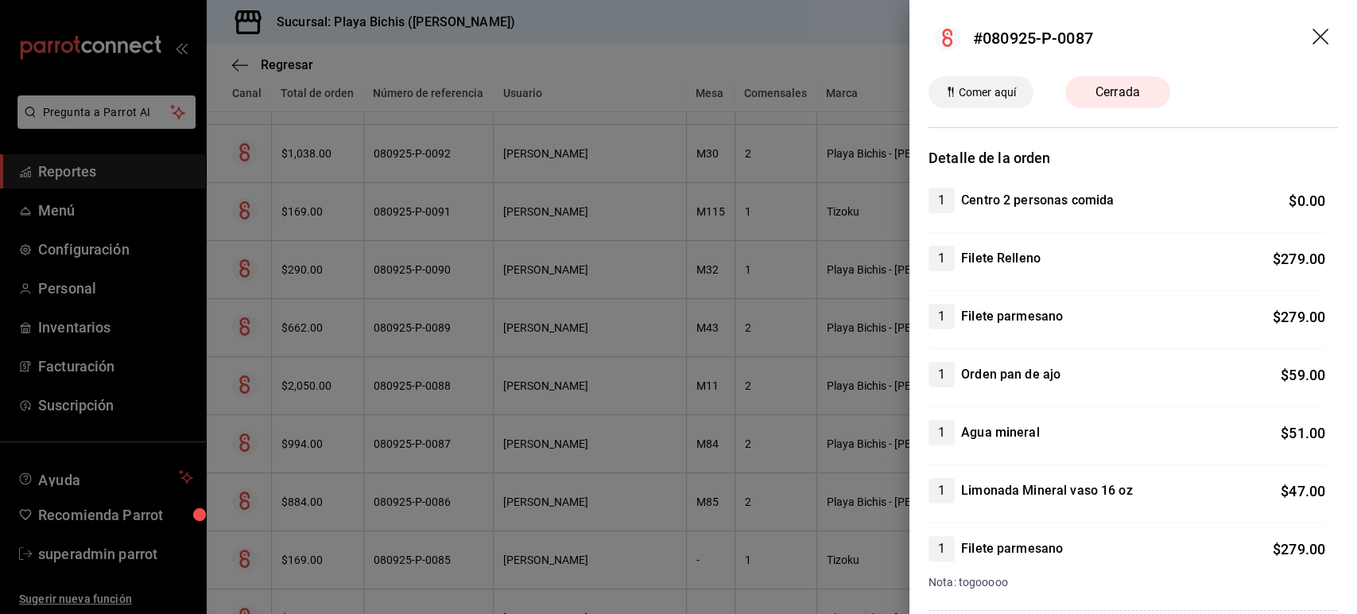
click at [731, 377] on div at bounding box center [678, 307] width 1357 height 614
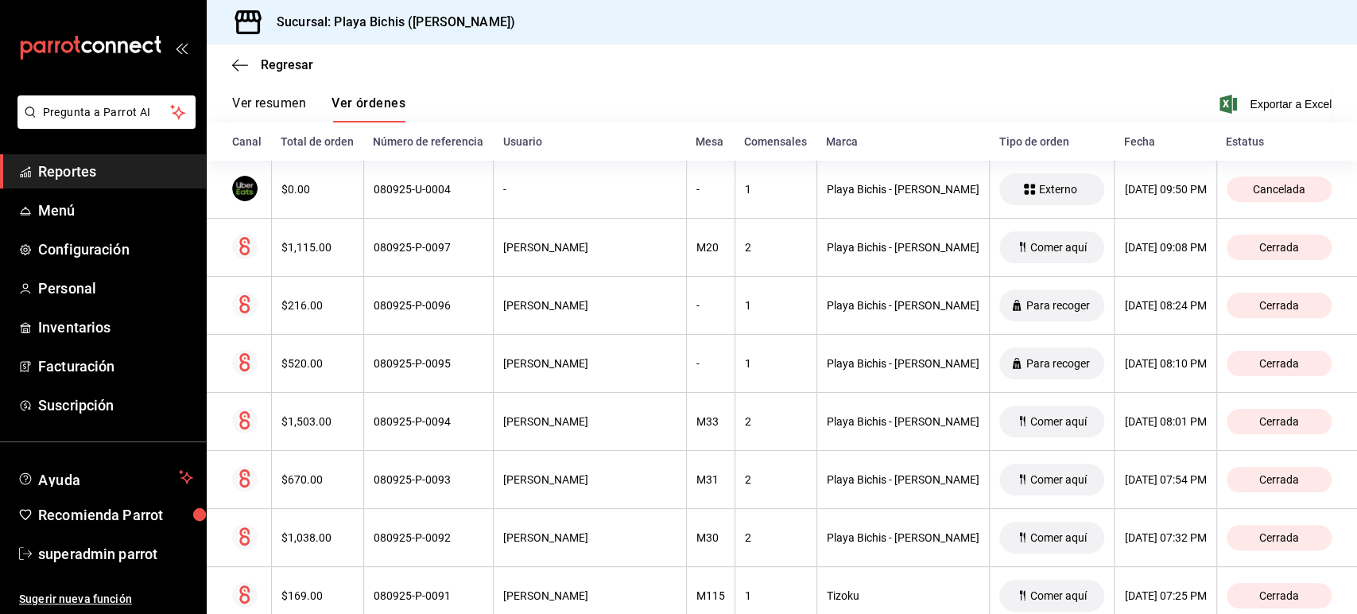
scroll to position [0, 0]
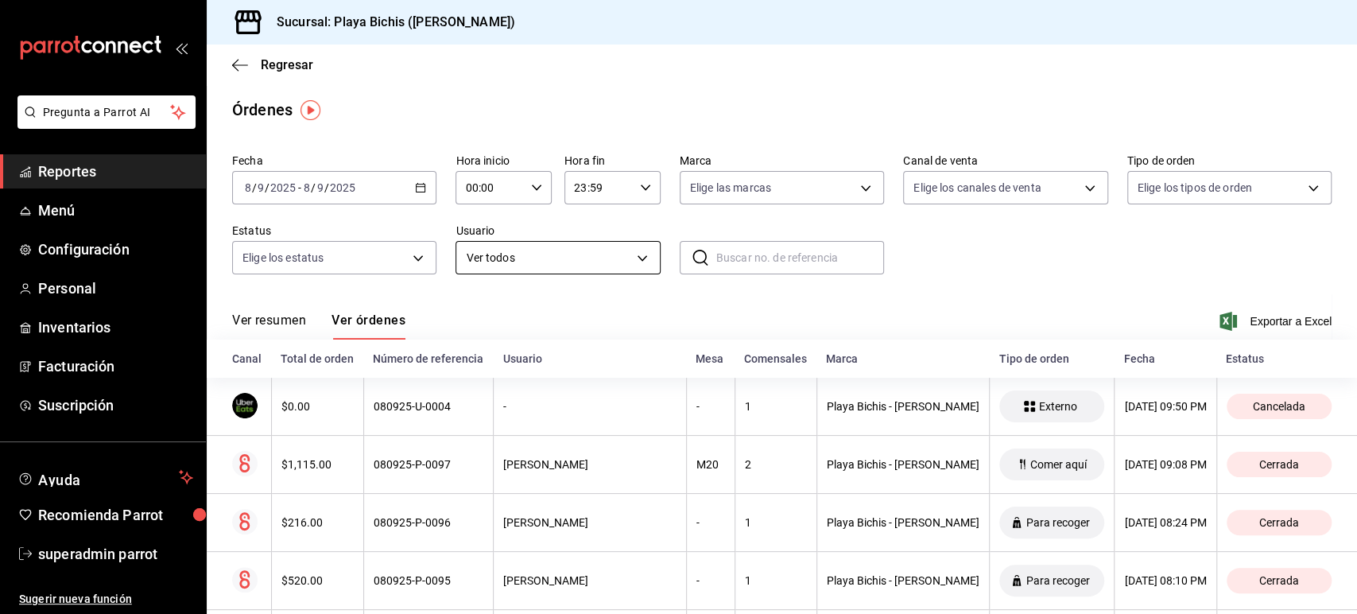
click at [622, 257] on body "Pregunta a Parrot AI Reportes Menú Configuración Personal Inventarios Facturaci…" at bounding box center [678, 307] width 1357 height 614
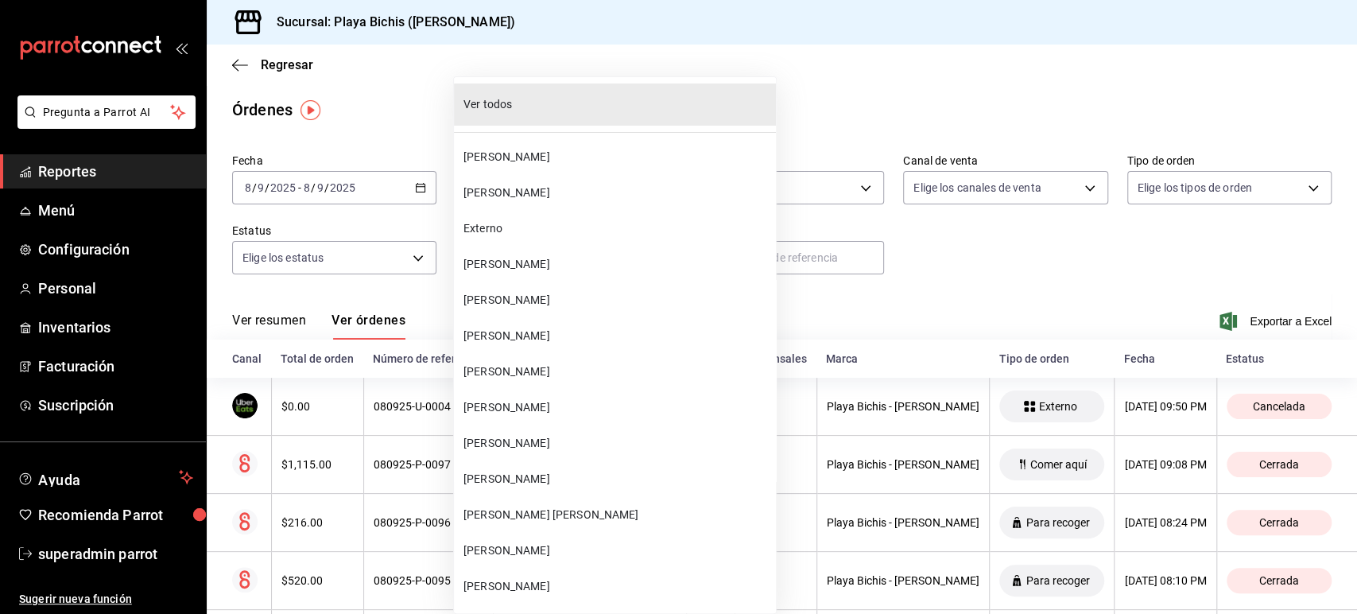
click at [736, 297] on div at bounding box center [678, 307] width 1357 height 614
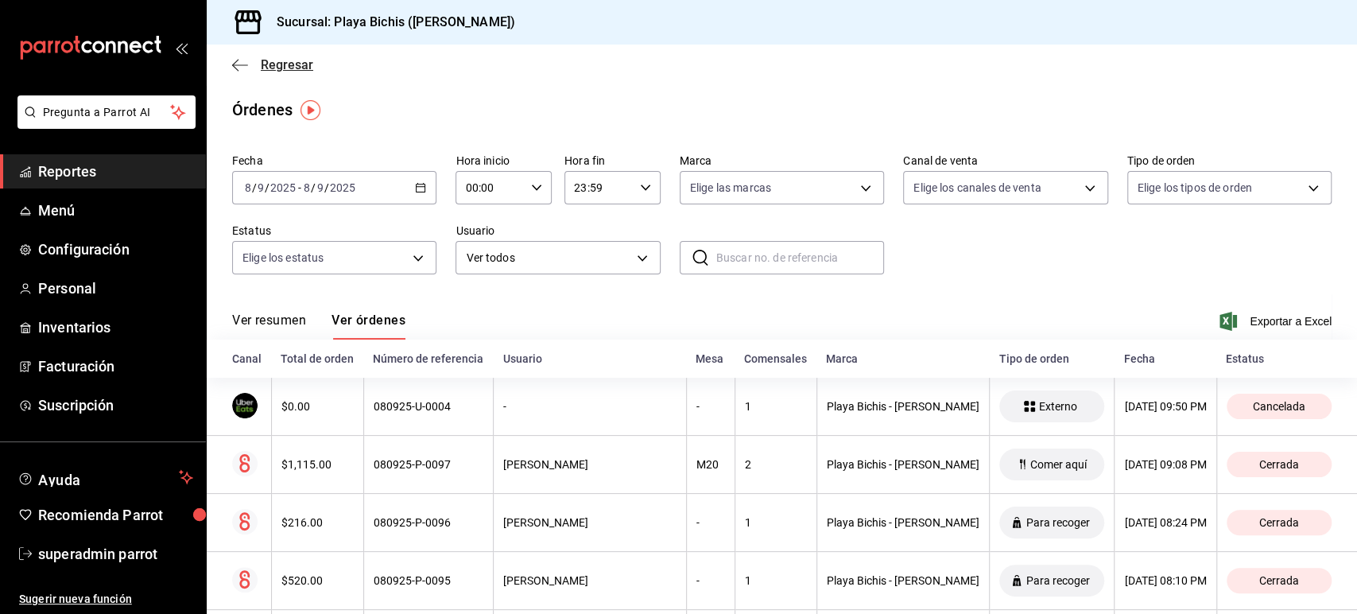
click at [243, 66] on icon "button" at bounding box center [240, 65] width 16 height 14
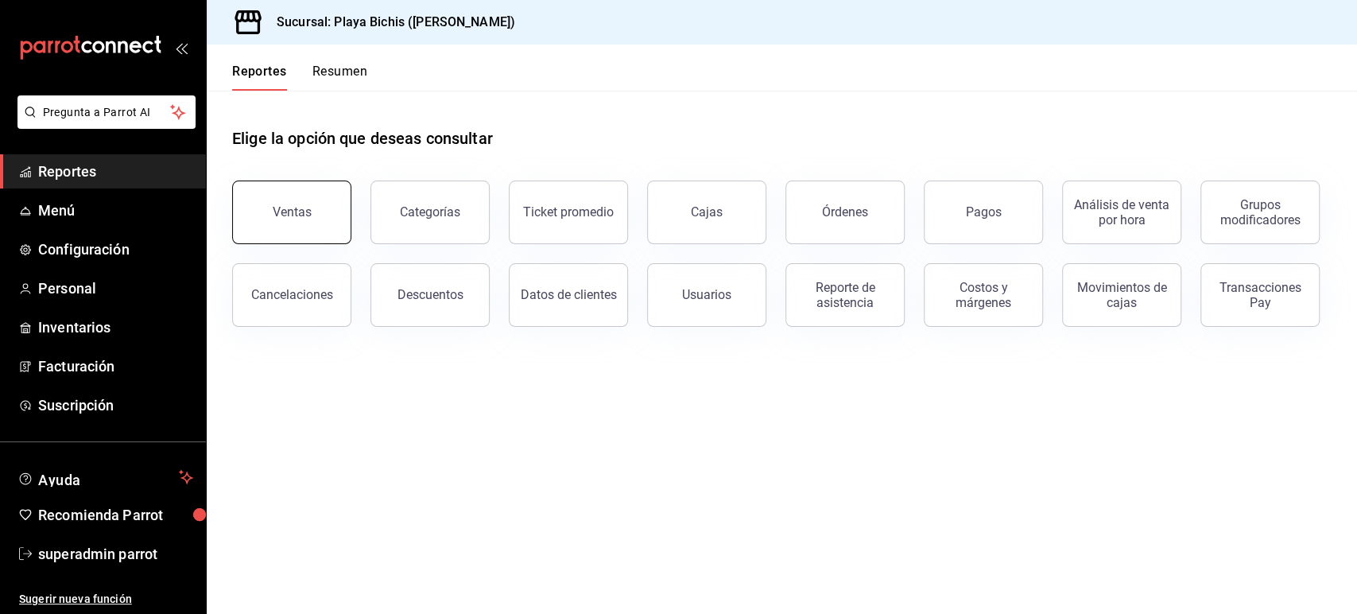
click at [344, 221] on button "Ventas" at bounding box center [291, 213] width 119 height 64
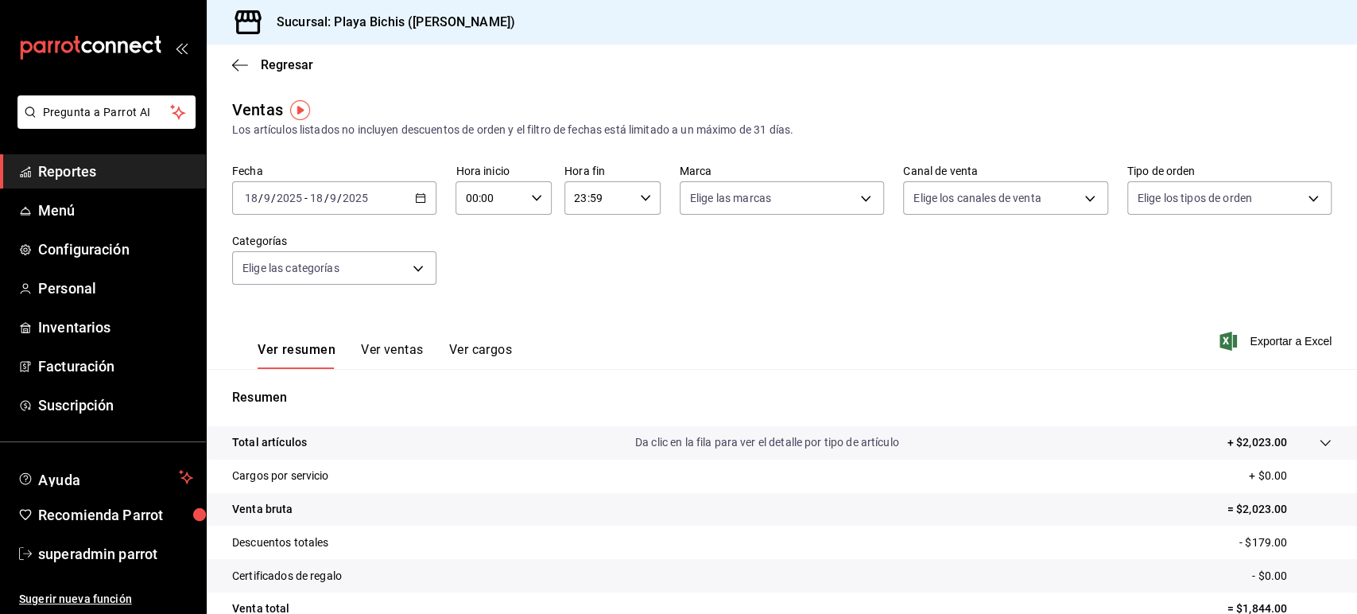
click at [394, 351] on button "Ver ventas" at bounding box center [392, 355] width 63 height 27
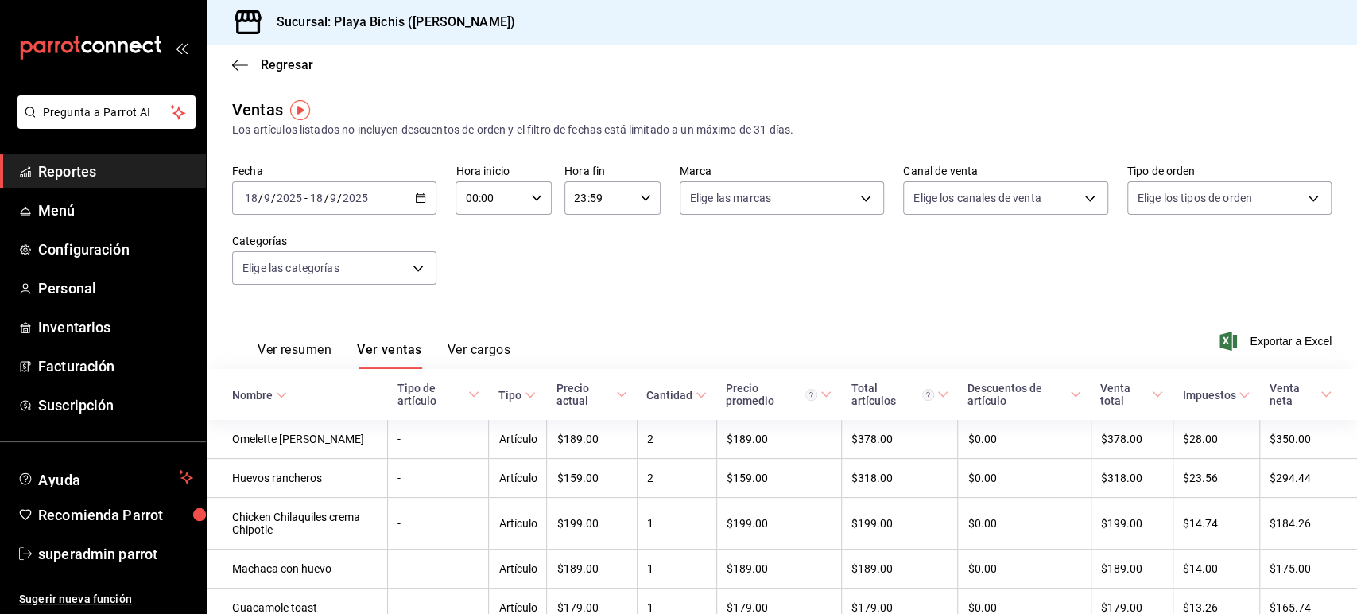
click at [418, 209] on div "2025-09-18 18 / 9 / 2025 - 2025-09-18 18 / 9 / 2025" at bounding box center [334, 197] width 204 height 33
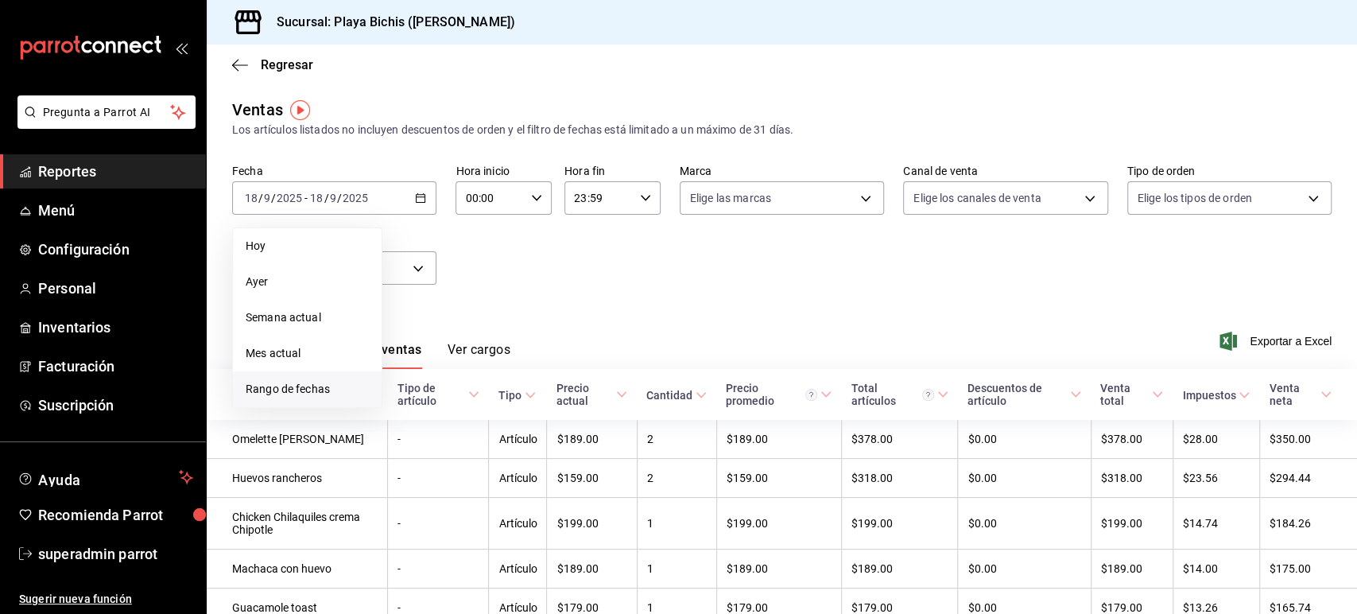
click at [314, 386] on span "Rango de fechas" at bounding box center [307, 389] width 123 height 17
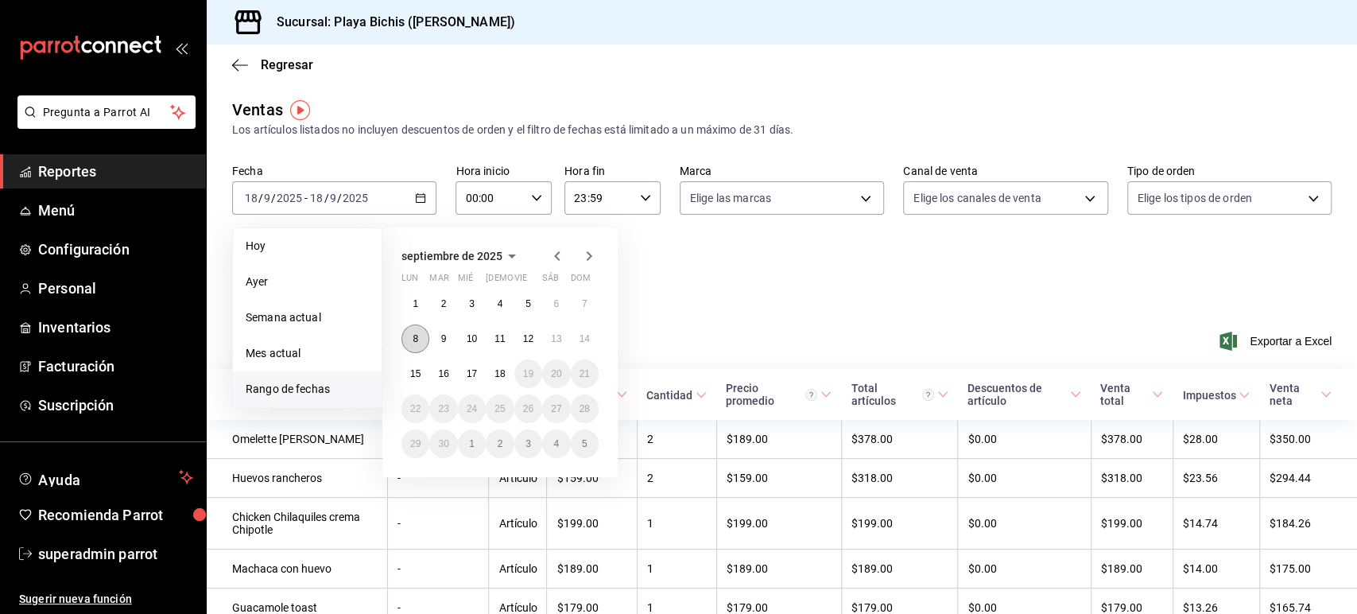
click at [418, 341] on abbr "8" at bounding box center [416, 338] width 6 height 11
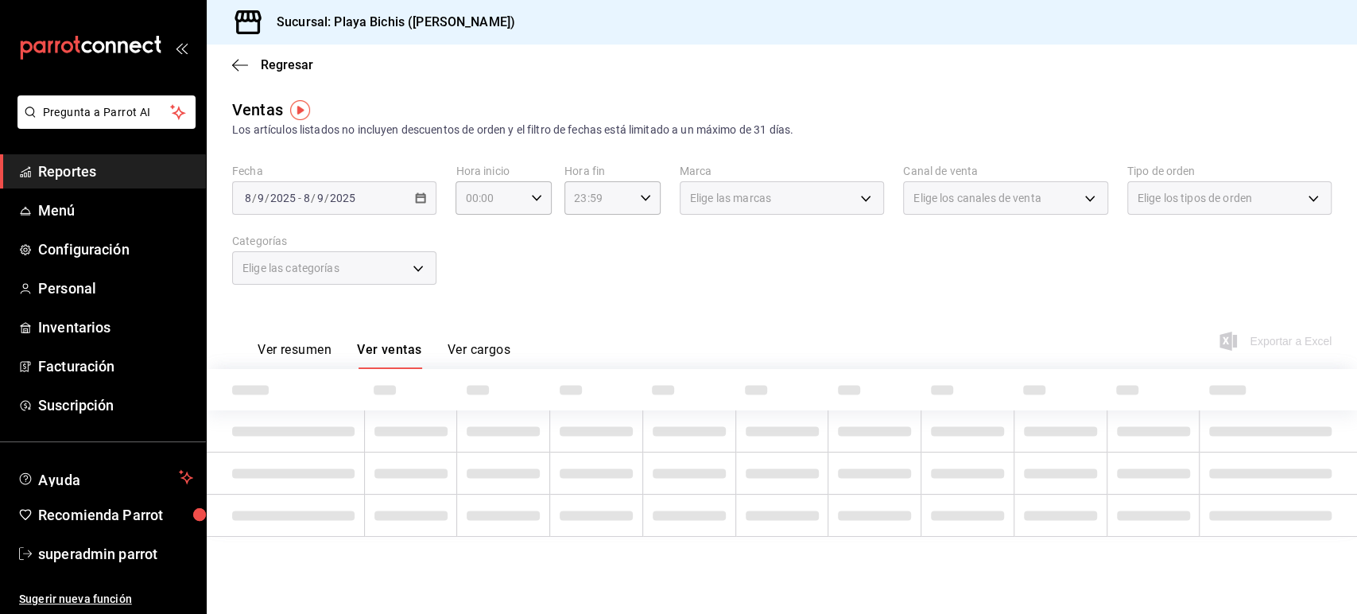
click at [625, 297] on div "Fecha 2025-09-08 8 / 9 / 2025 - 2025-09-08 8 / 9 / 2025 Hora inicio 00:00 Hora …" at bounding box center [782, 234] width 1100 height 140
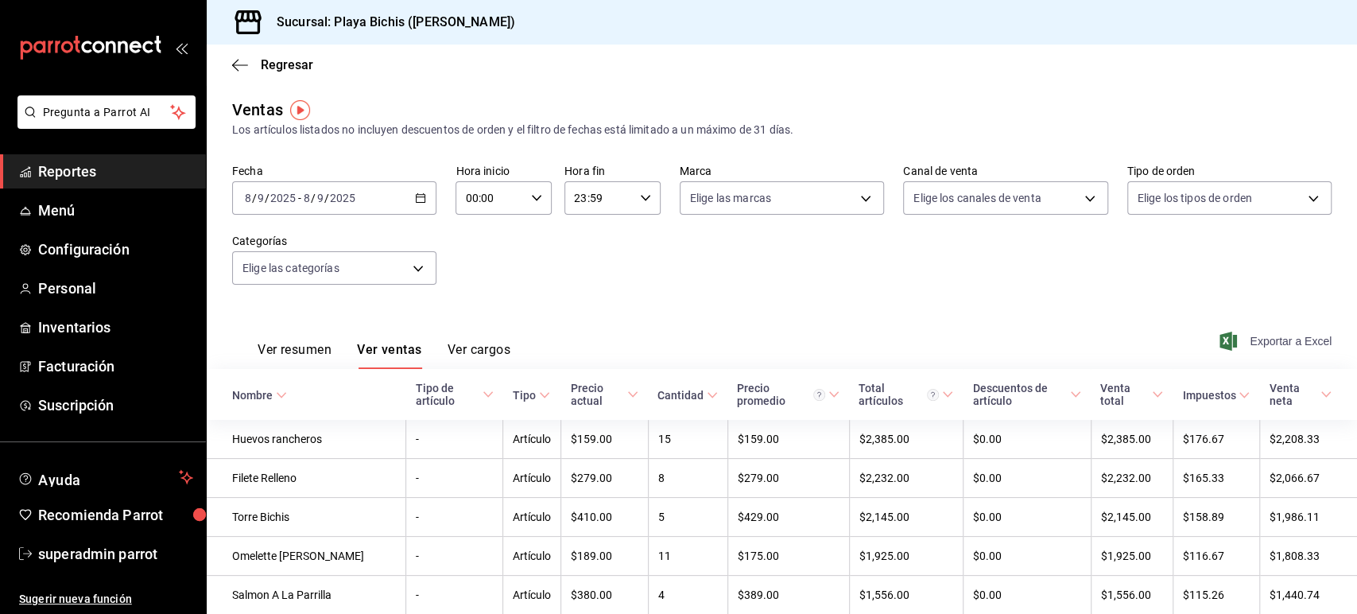
click at [1269, 341] on span "Exportar a Excel" at bounding box center [1277, 341] width 109 height 19
click at [686, 319] on div "Ver resumen Ver ventas Ver cargos Exportar a Excel" at bounding box center [782, 336] width 1151 height 65
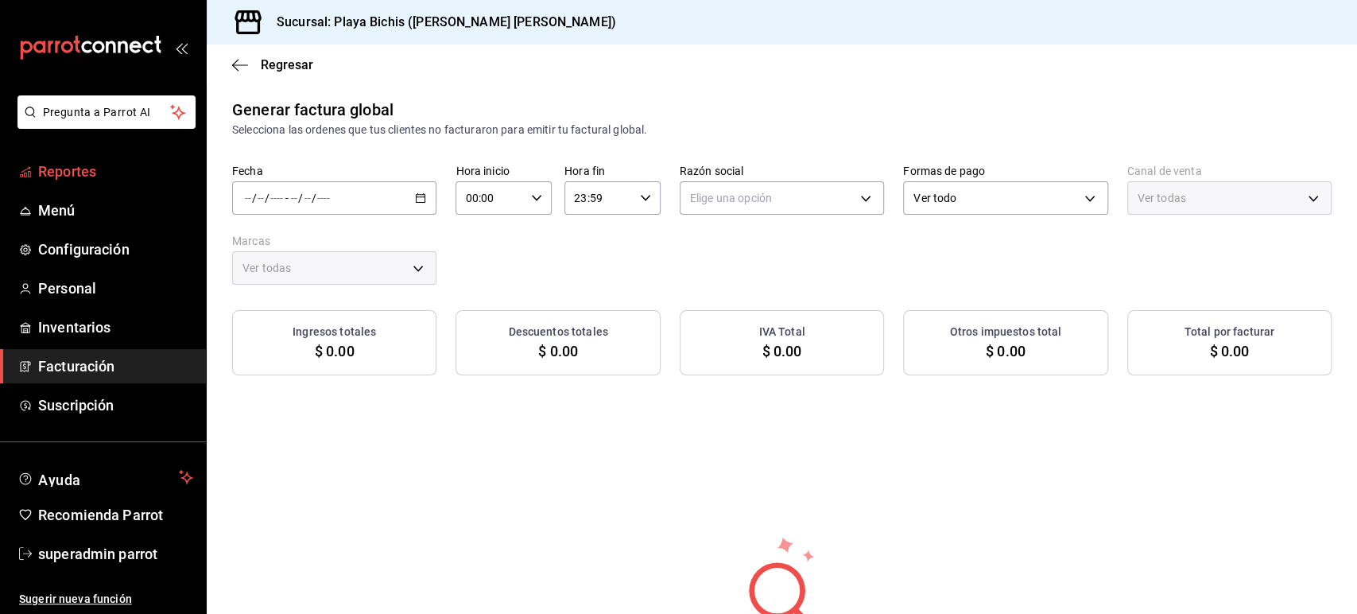
type input "PARROT,UBER_EATS,RAPPI,DIDI_FOOD,ONLINE"
click at [98, 175] on span "Reportes" at bounding box center [115, 171] width 155 height 21
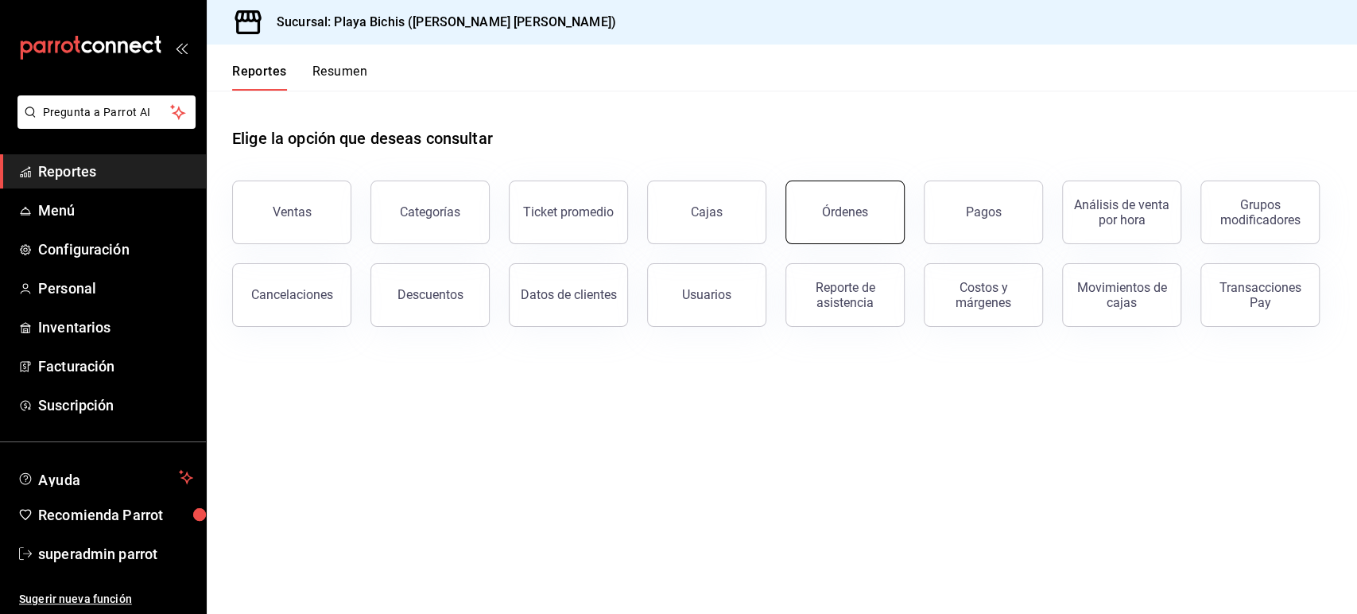
click at [872, 216] on button "Órdenes" at bounding box center [845, 213] width 119 height 64
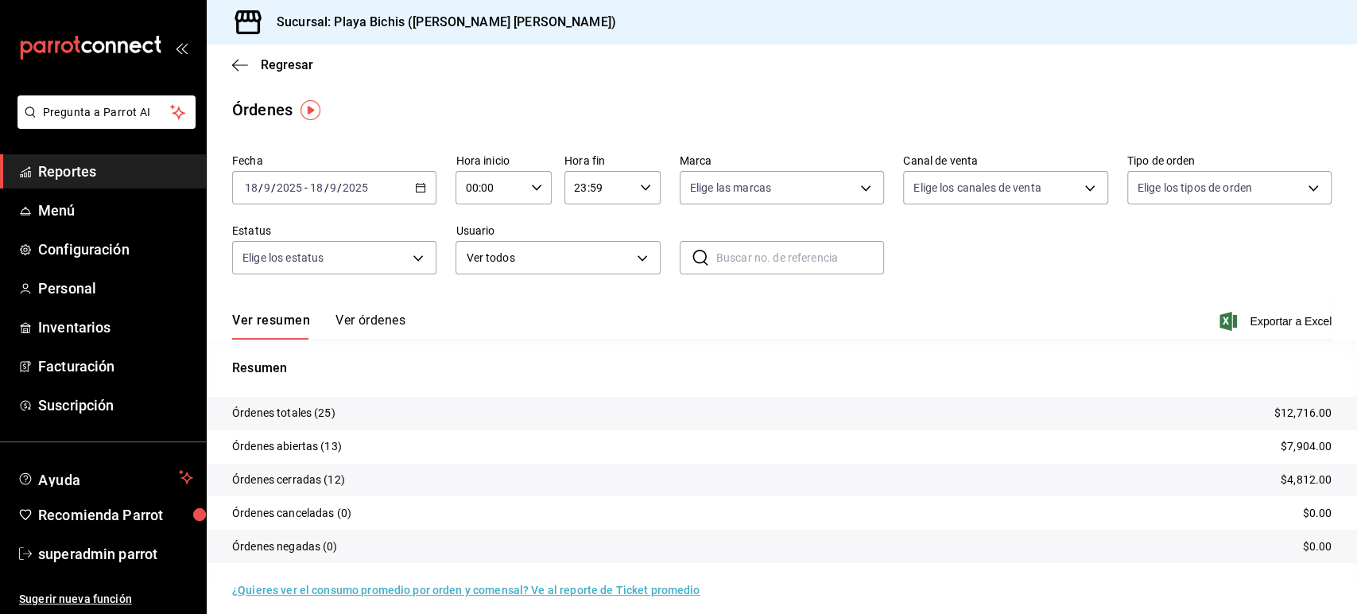
click at [418, 192] on \(Stroke\) "button" at bounding box center [421, 188] width 10 height 9
click at [287, 410] on span "Rango de fechas" at bounding box center [307, 414] width 123 height 17
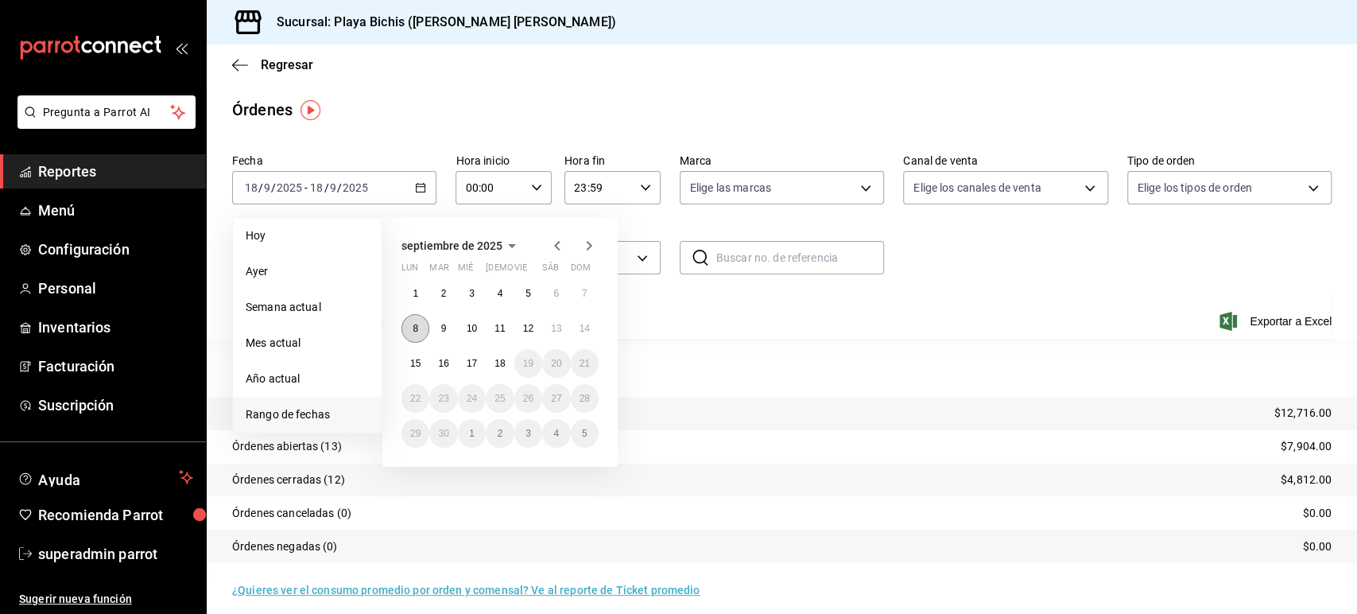
click at [416, 336] on button "8" at bounding box center [416, 328] width 28 height 29
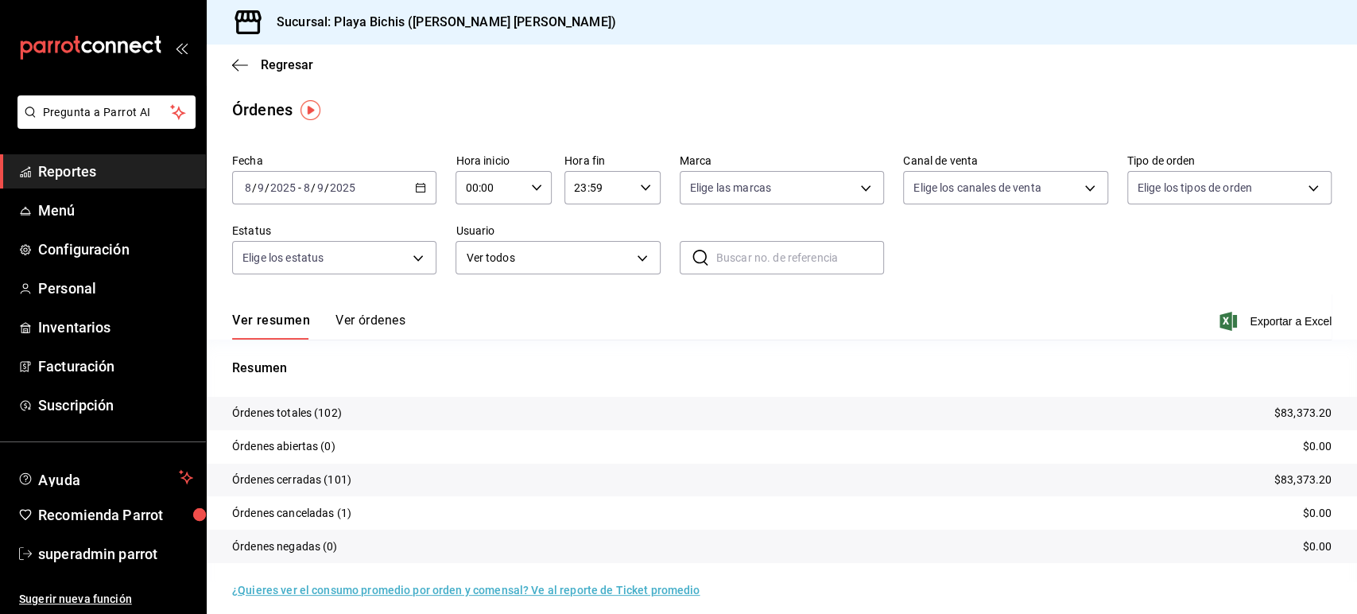
click at [380, 313] on button "Ver órdenes" at bounding box center [371, 326] width 70 height 27
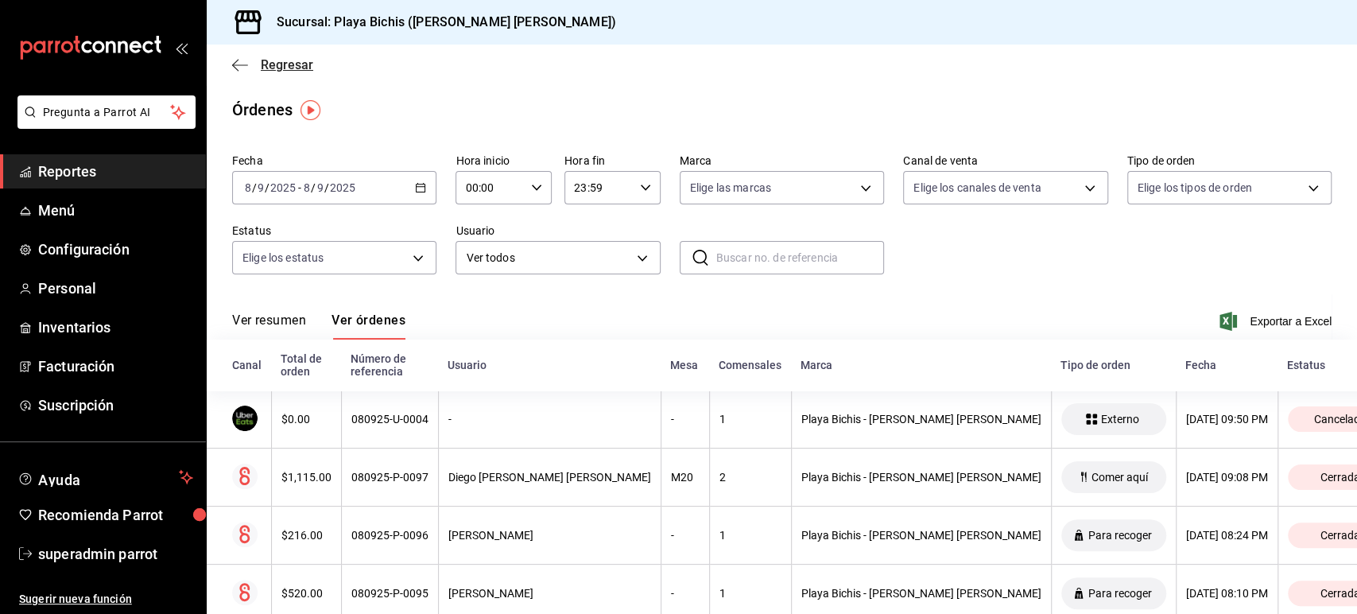
click at [235, 68] on icon "button" at bounding box center [235, 65] width 6 height 12
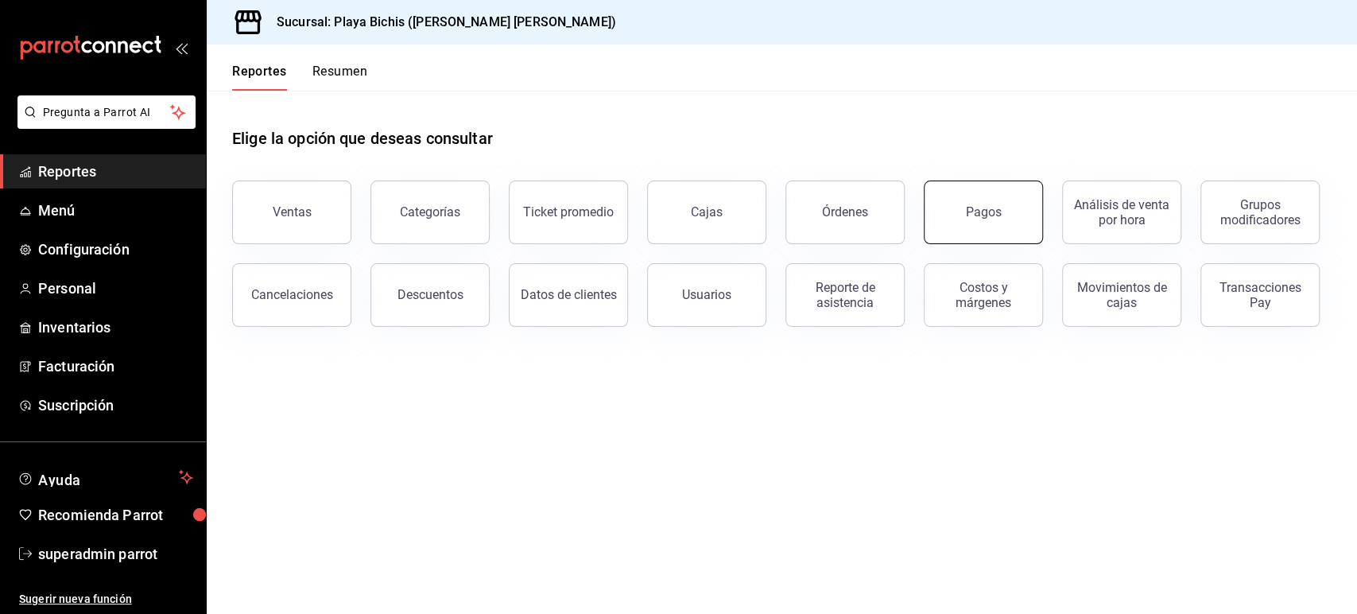
click at [1001, 216] on button "Pagos" at bounding box center [983, 213] width 119 height 64
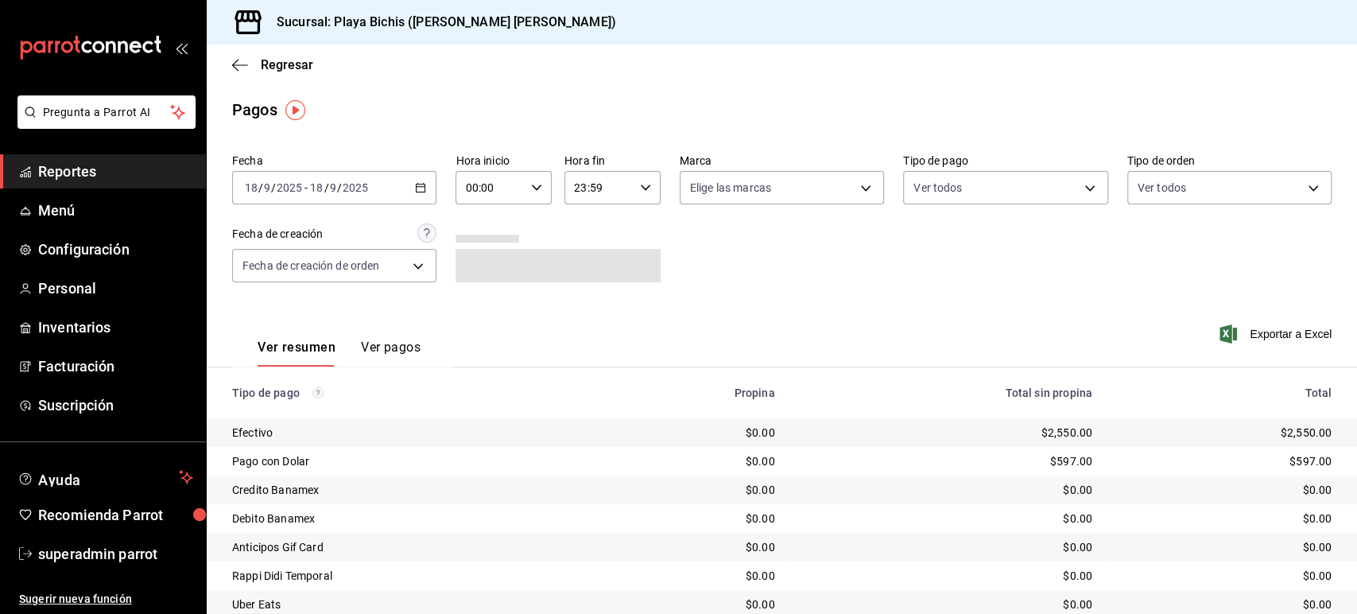
click at [416, 192] on \(Stroke\) "button" at bounding box center [421, 188] width 10 height 9
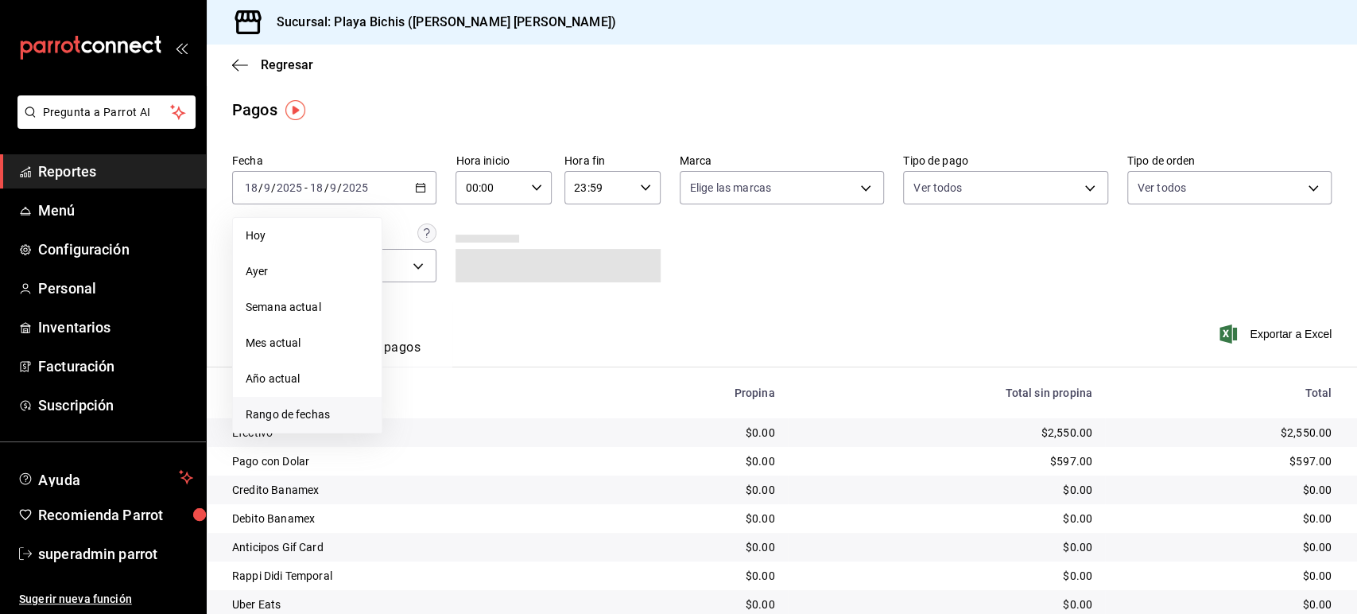
click at [314, 405] on li "Rango de fechas" at bounding box center [307, 415] width 149 height 36
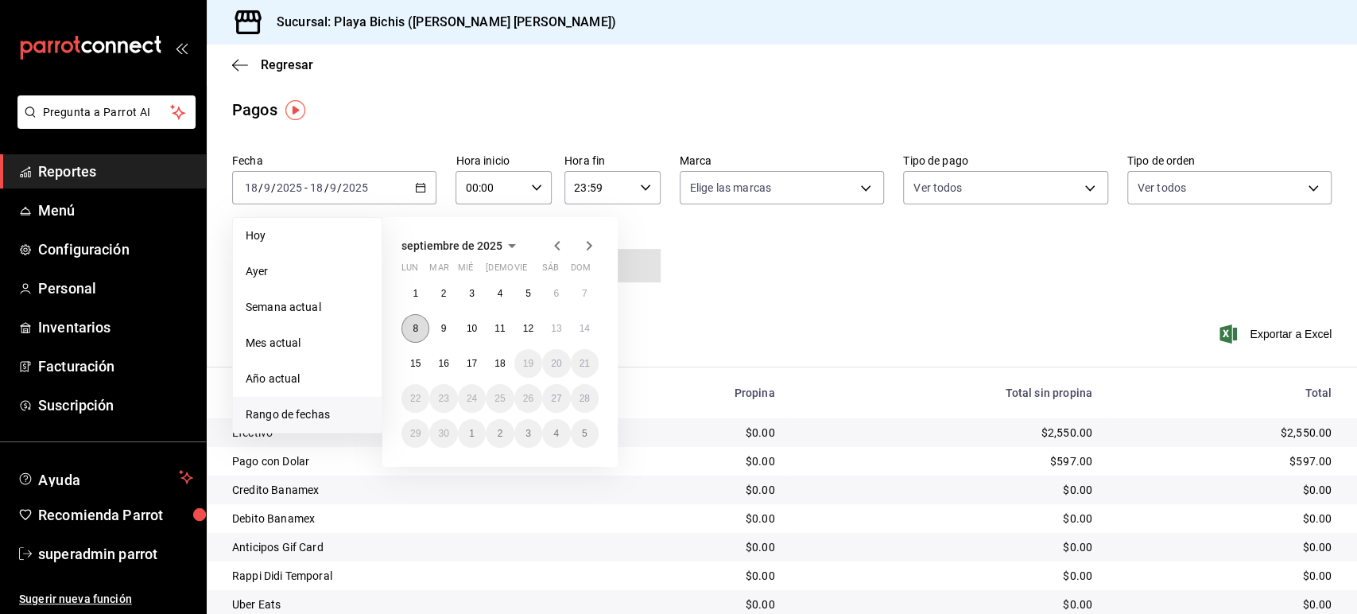
click at [420, 330] on button "8" at bounding box center [416, 328] width 28 height 29
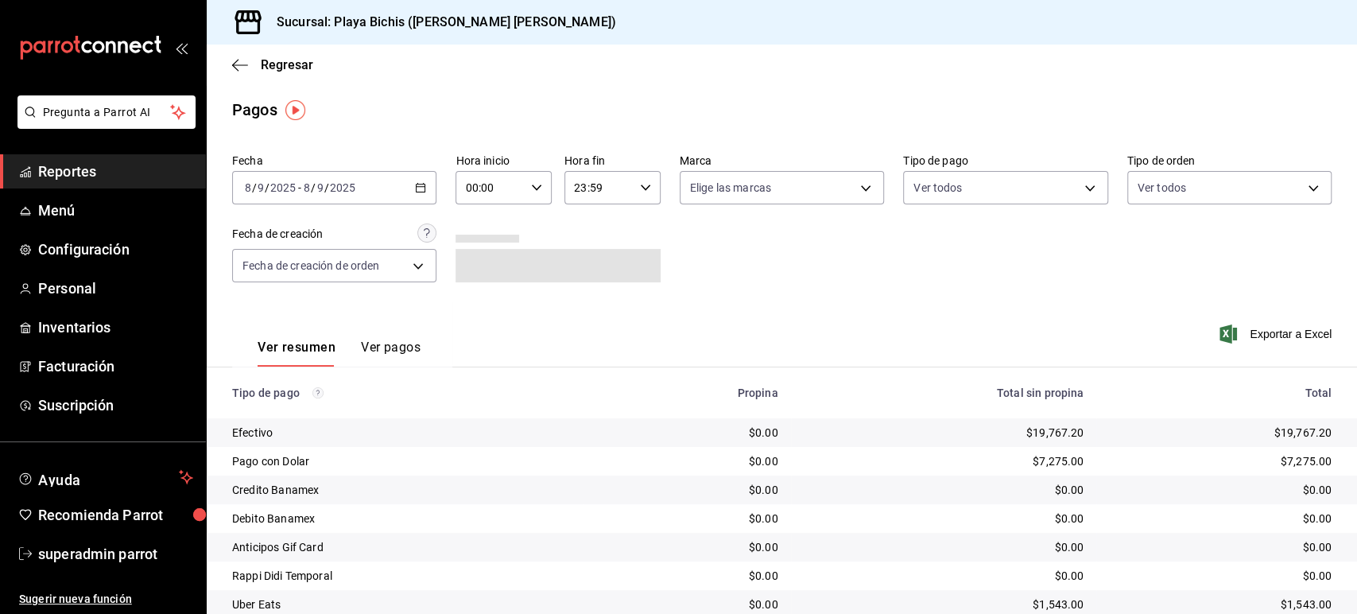
click at [393, 350] on button "Ver pagos" at bounding box center [391, 353] width 60 height 27
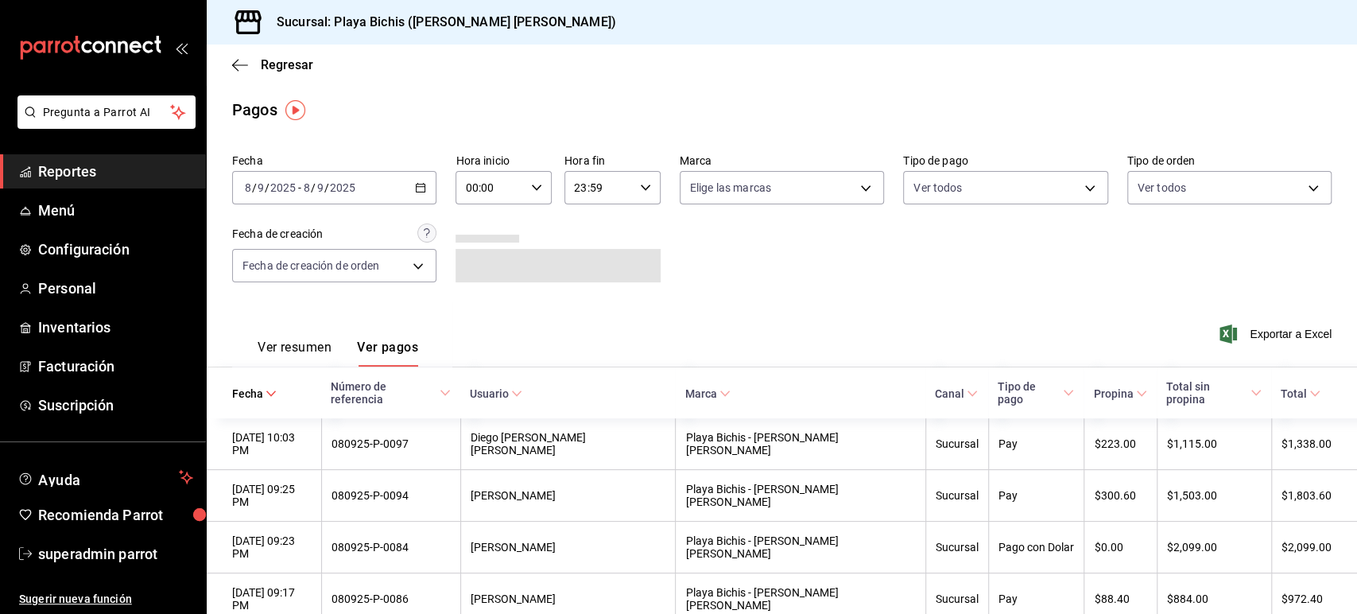
click at [313, 344] on button "Ver resumen" at bounding box center [295, 353] width 74 height 27
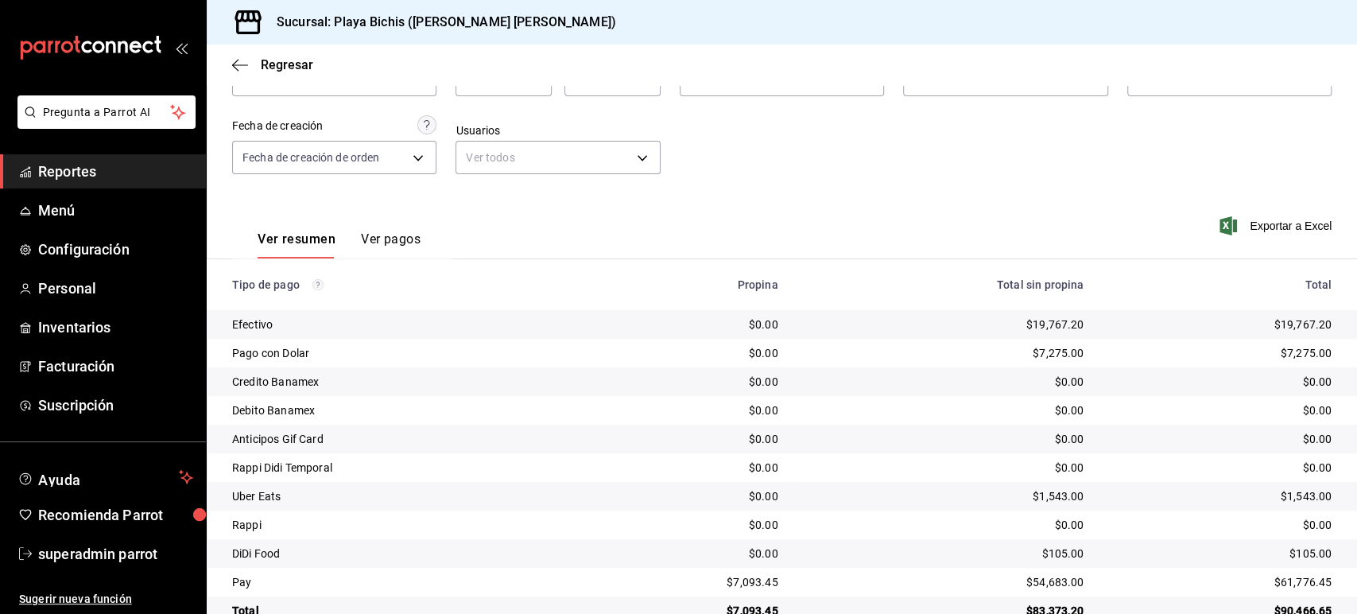
scroll to position [146, 0]
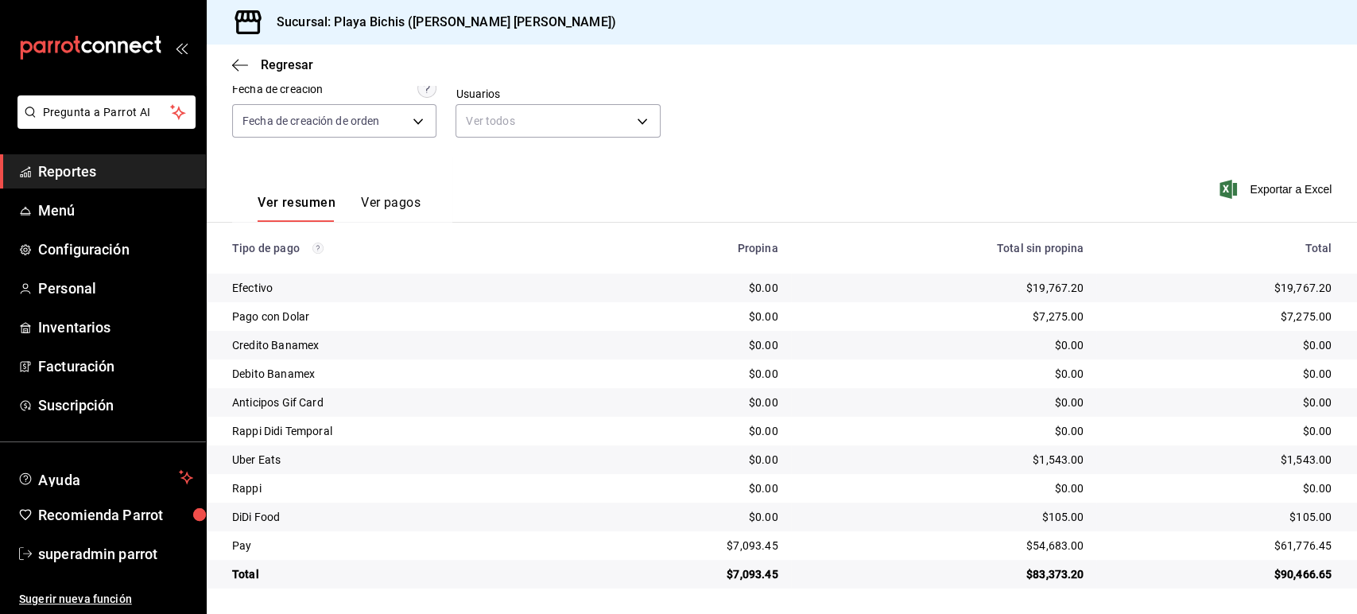
click at [399, 195] on button "Ver pagos" at bounding box center [391, 208] width 60 height 27
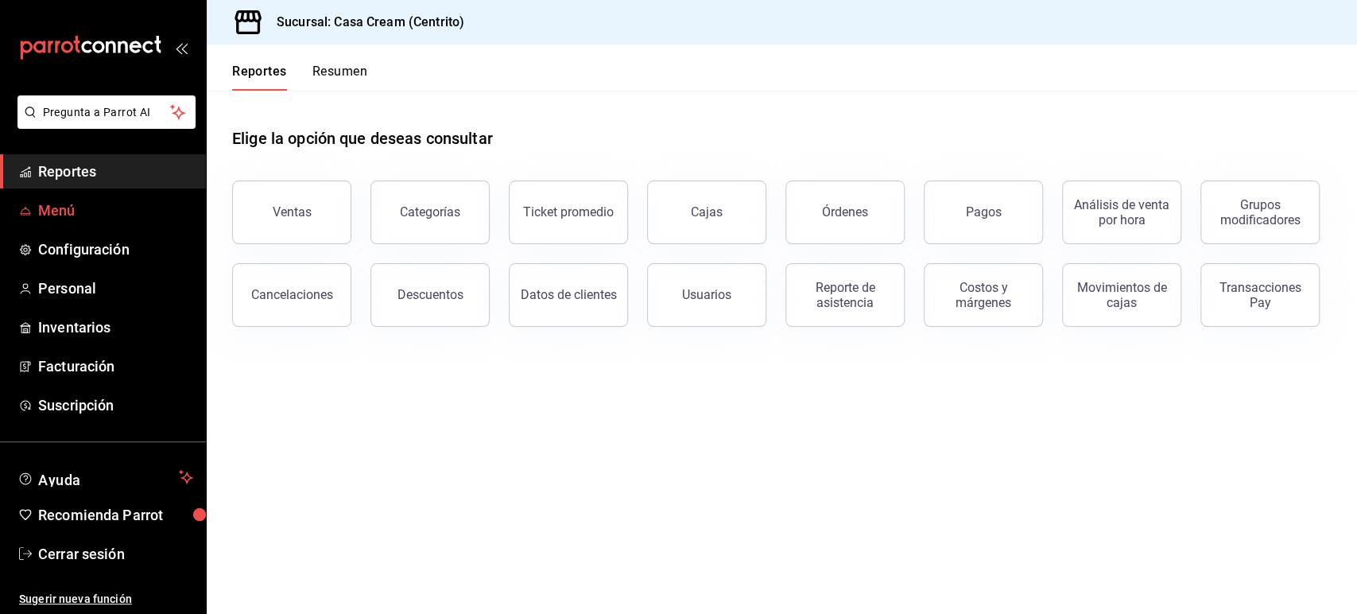
click at [67, 208] on span "Menú" at bounding box center [115, 210] width 155 height 21
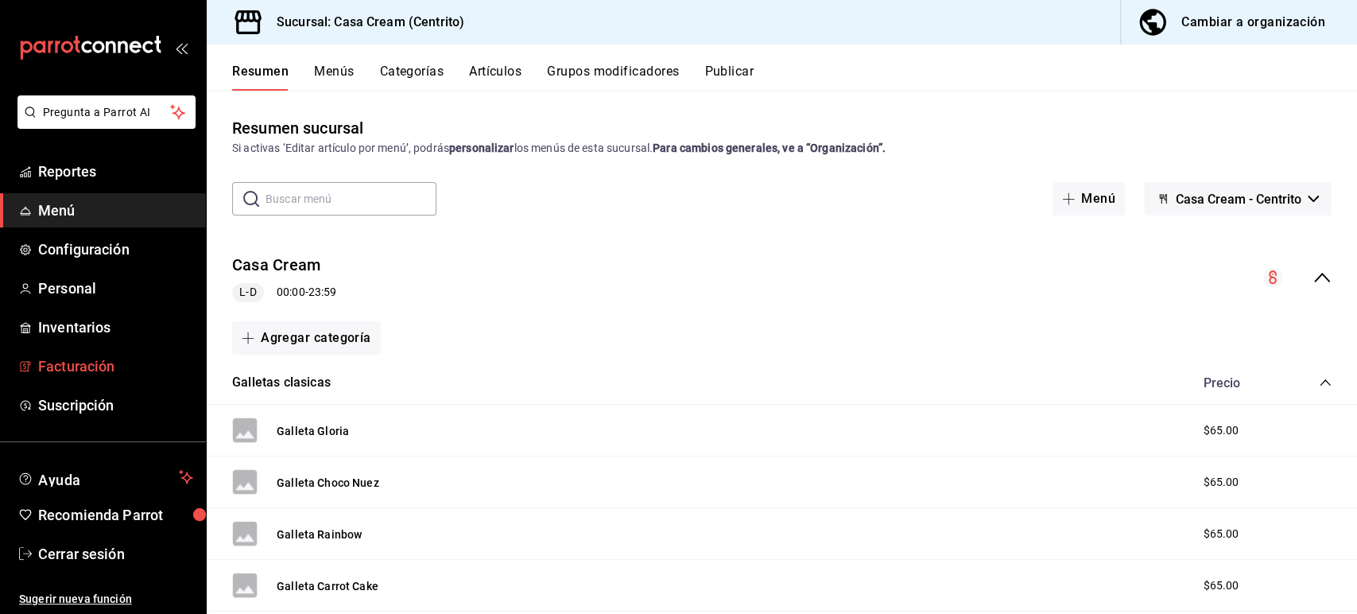
click at [90, 366] on span "Facturación" at bounding box center [115, 365] width 155 height 21
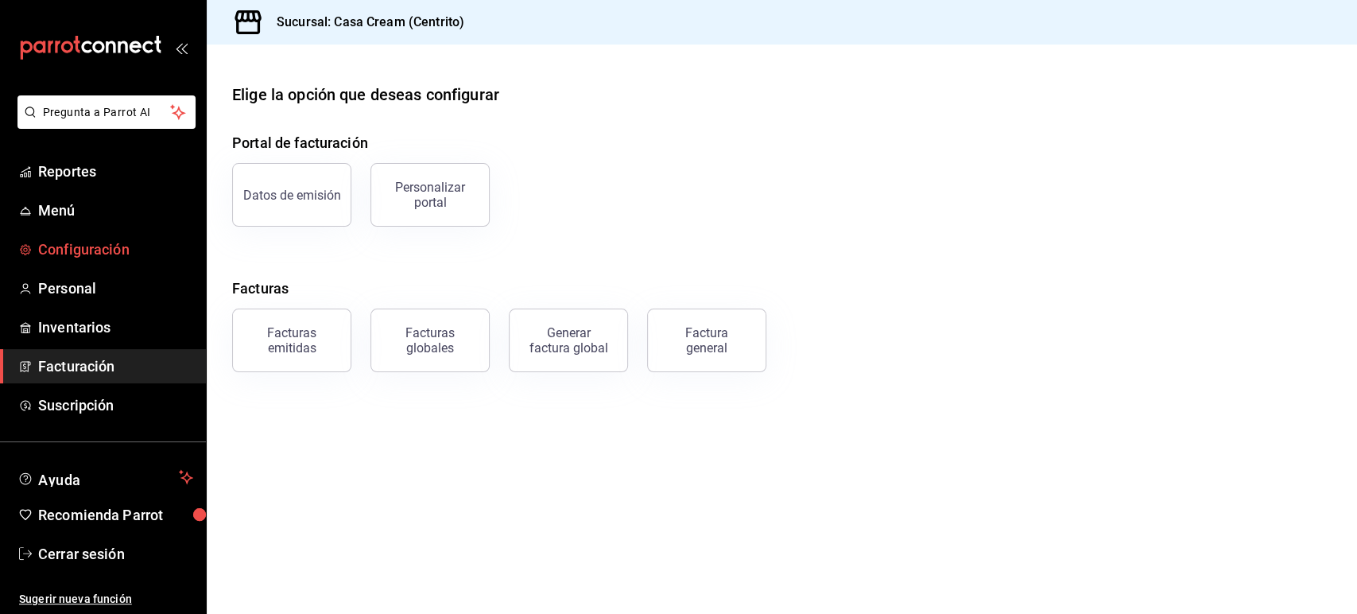
click at [99, 251] on span "Configuración" at bounding box center [115, 249] width 155 height 21
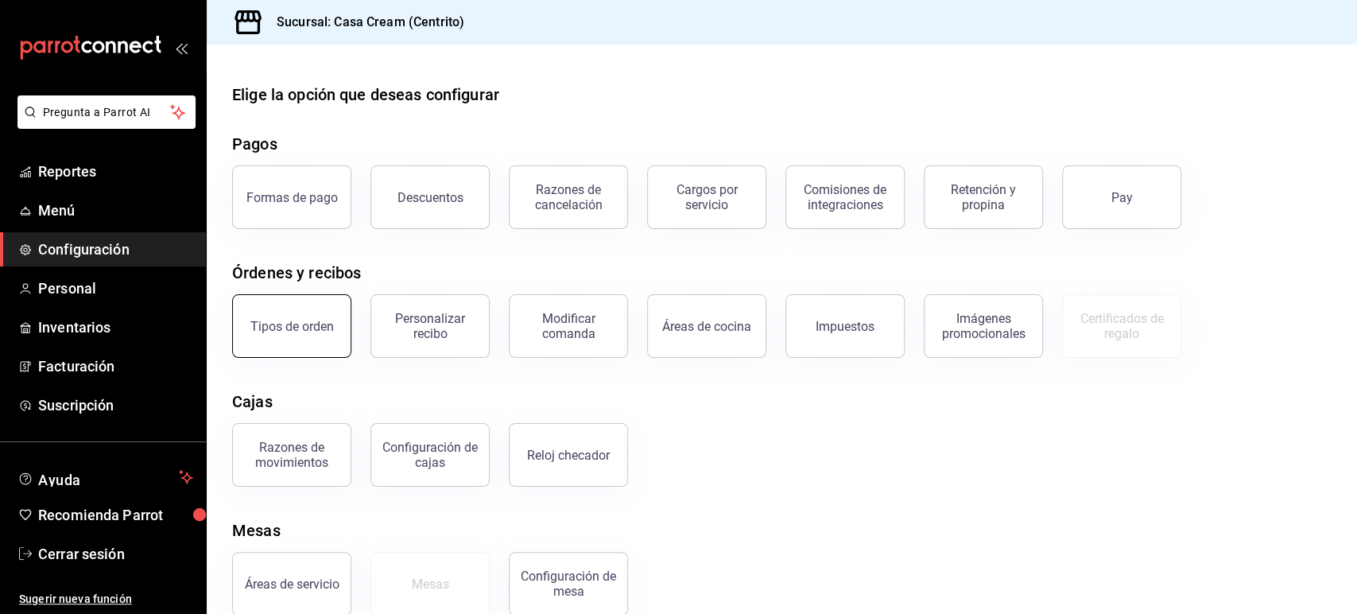
click at [317, 346] on button "Tipos de orden" at bounding box center [291, 326] width 119 height 64
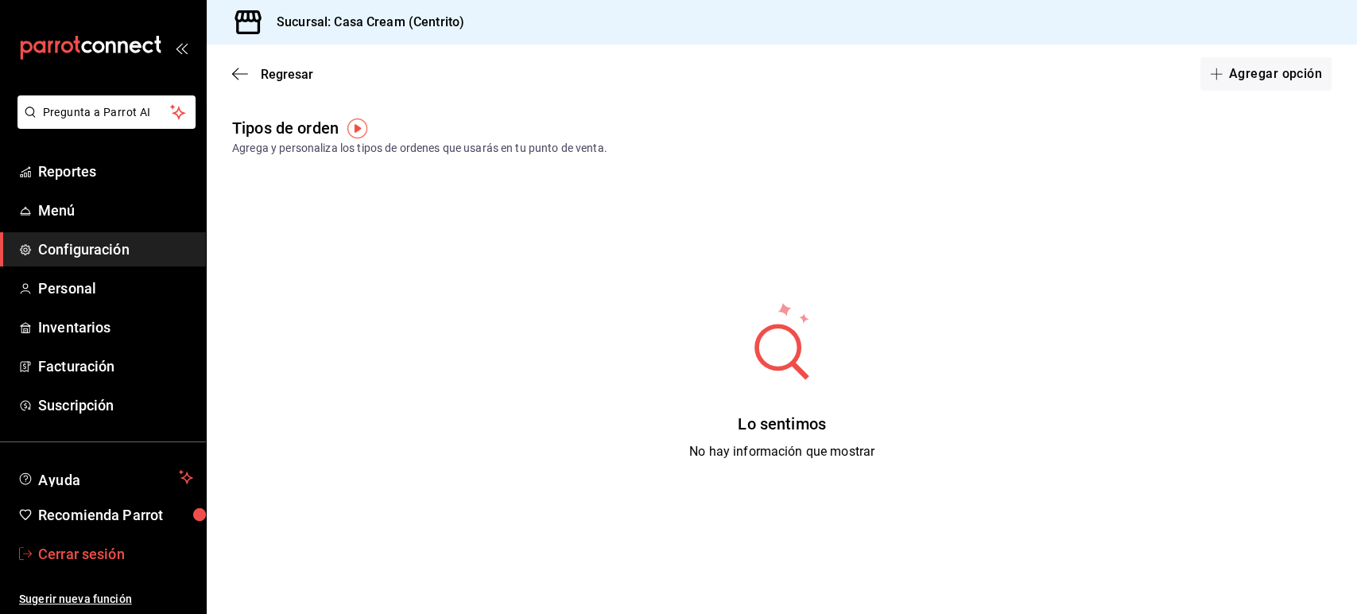
click at [102, 547] on span "Cerrar sesión" at bounding box center [115, 553] width 155 height 21
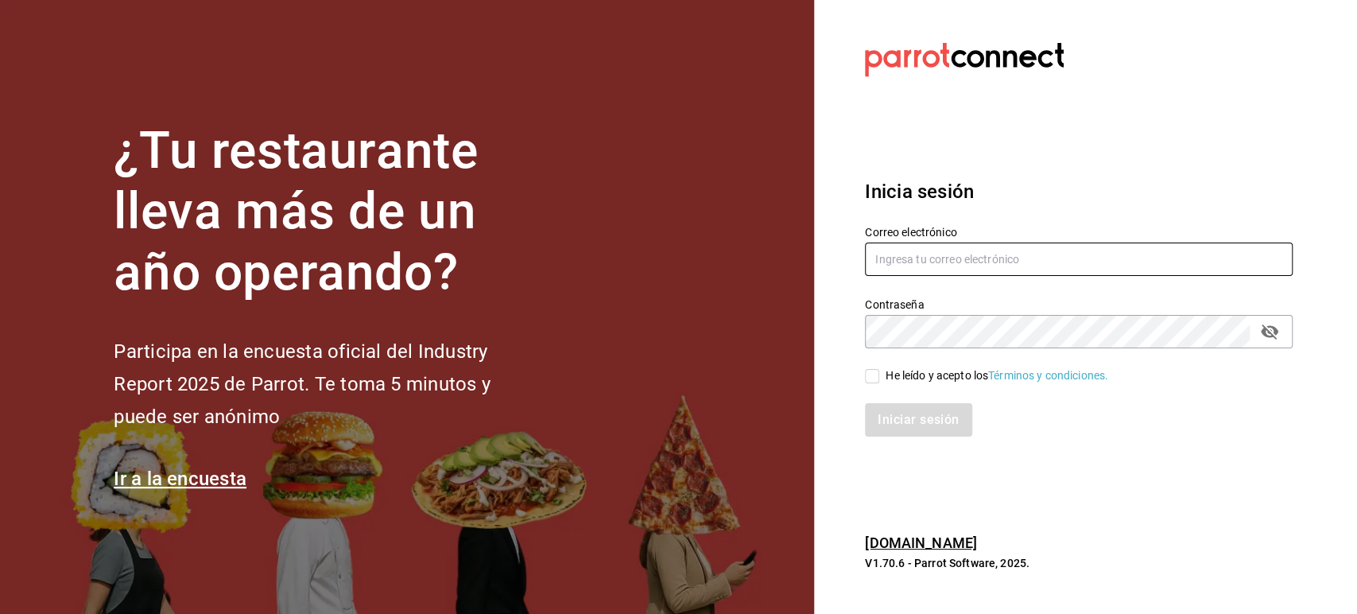
click at [923, 249] on input "text" at bounding box center [1079, 259] width 428 height 33
paste input "[EMAIL_ADDRESS][DOMAIN_NAME]"
type input "[EMAIL_ADDRESS][DOMAIN_NAME]"
click at [884, 375] on span "He leído y acepto los Términos y condiciones." at bounding box center [994, 375] width 229 height 17
click at [880, 375] on input "He leído y acepto los Términos y condiciones." at bounding box center [872, 376] width 14 height 14
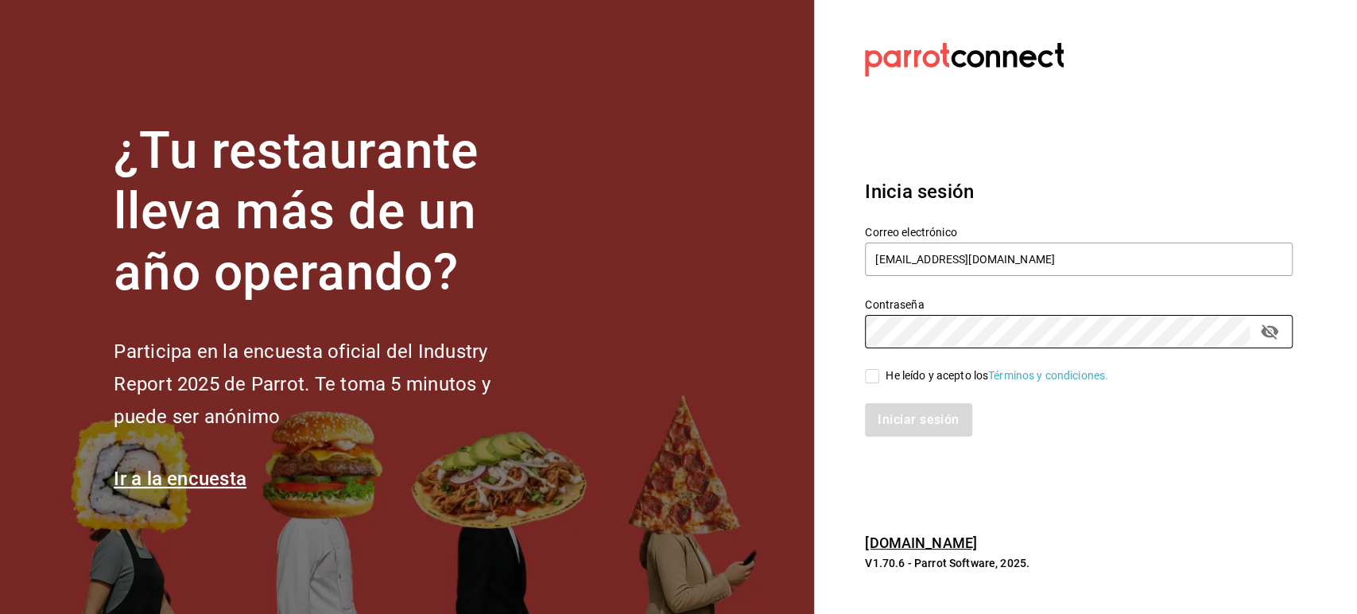
checkbox input "true"
click at [907, 413] on button "Iniciar sesión" at bounding box center [919, 419] width 108 height 33
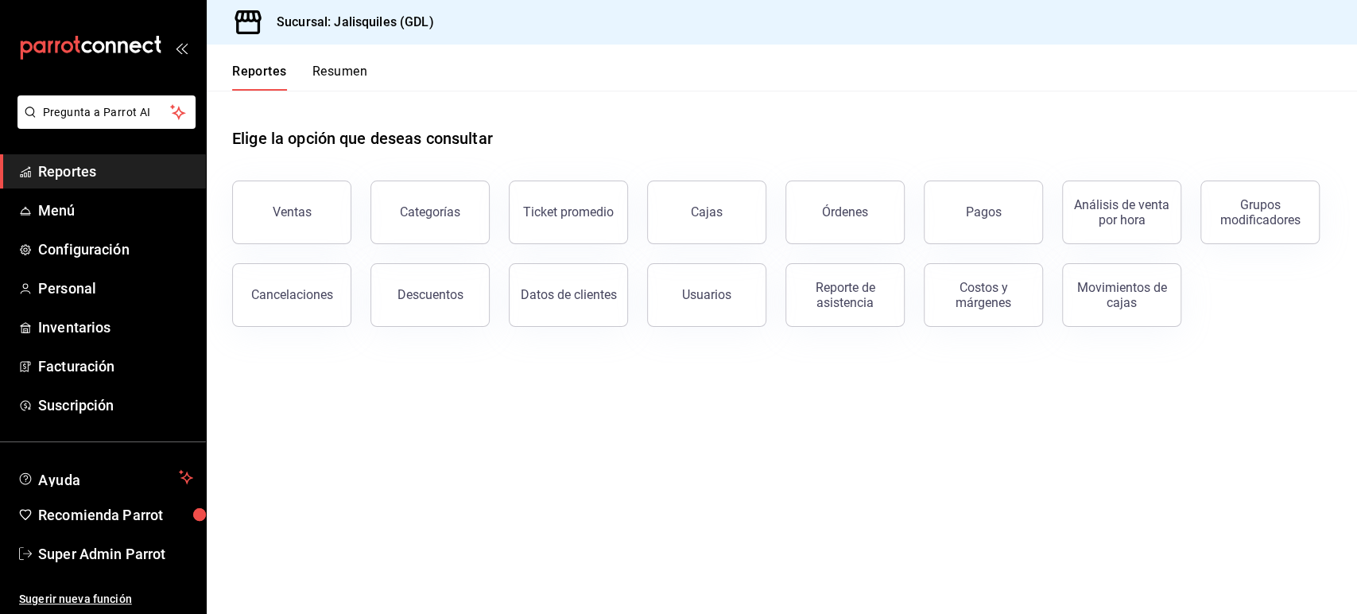
click at [947, 422] on main "Elige la opción que deseas consultar Ventas Categorías Ticket promedio Cajas Ór…" at bounding box center [782, 352] width 1151 height 523
click at [92, 258] on span "Configuración" at bounding box center [115, 249] width 155 height 21
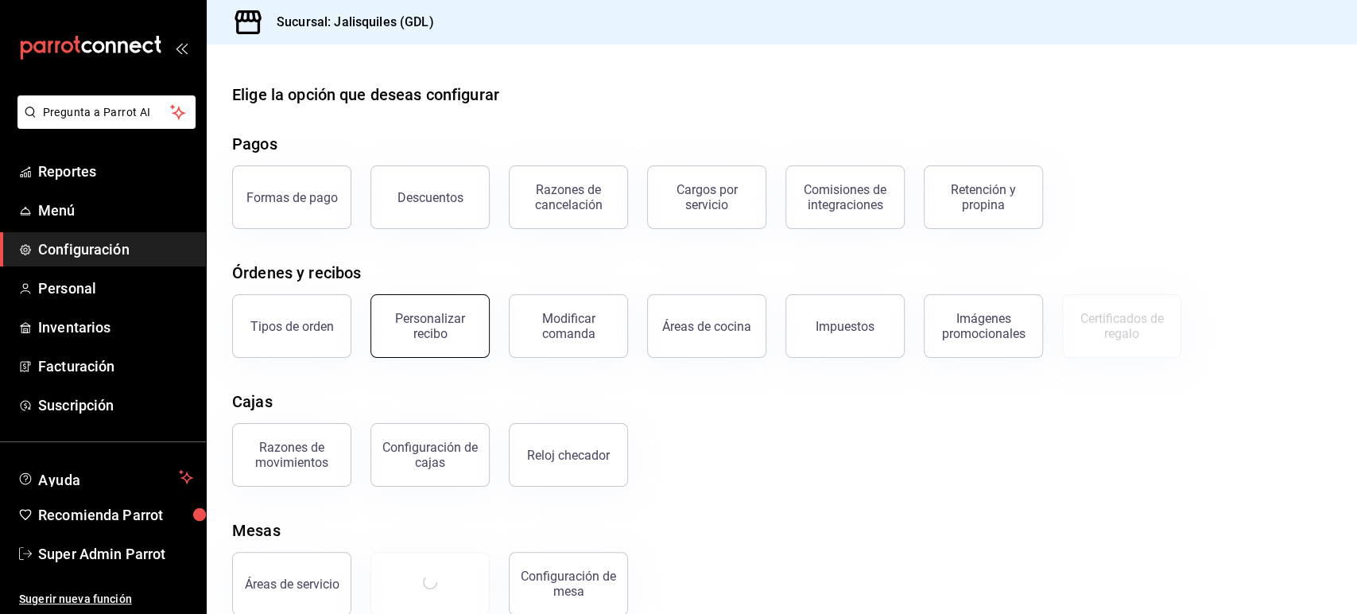
click at [453, 332] on div "Personalizar recibo" at bounding box center [430, 326] width 99 height 30
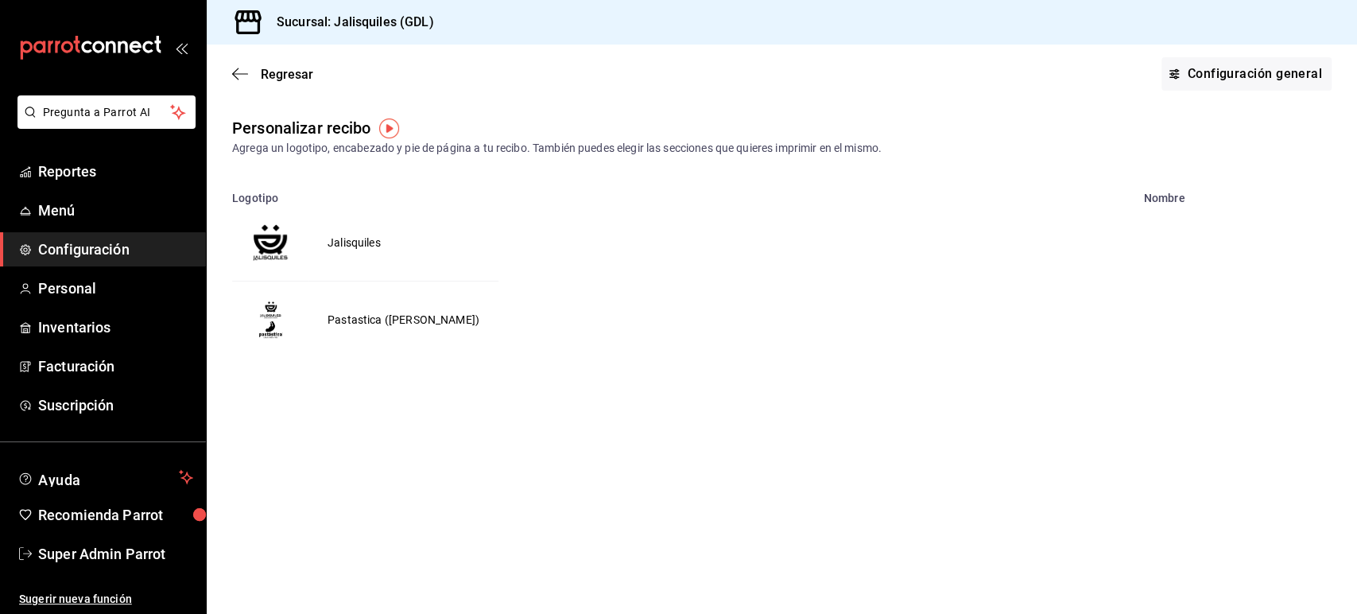
click at [358, 243] on td "Jalisquiles" at bounding box center [354, 242] width 91 height 76
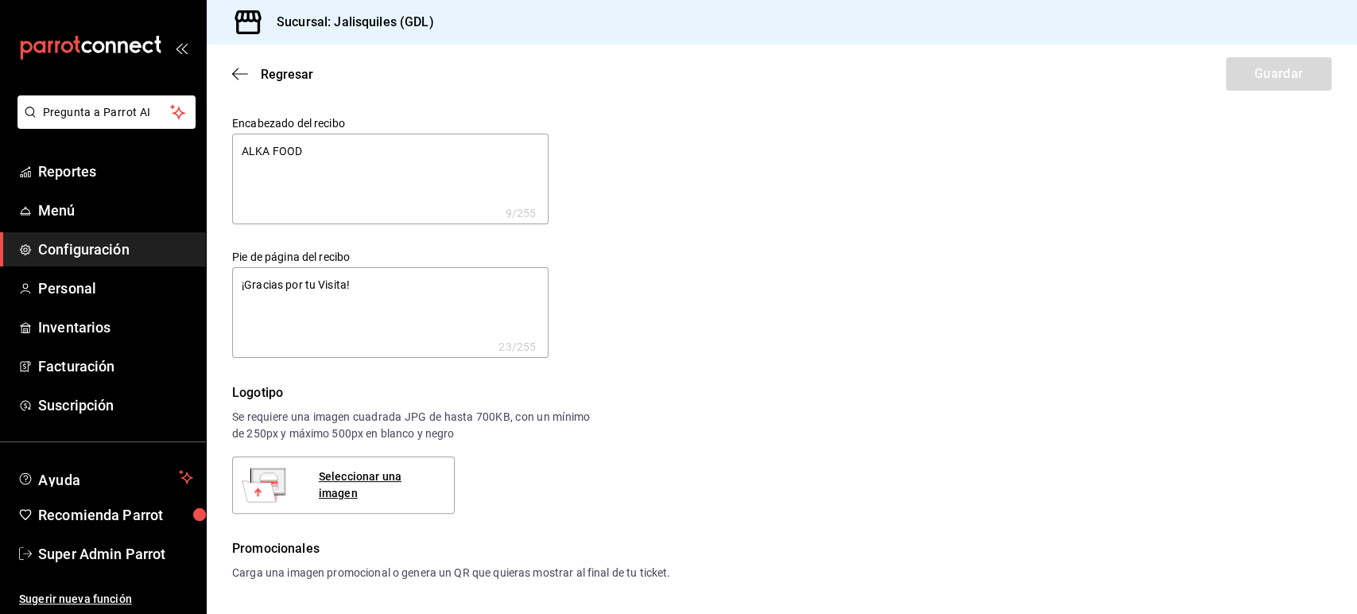
type textarea "x"
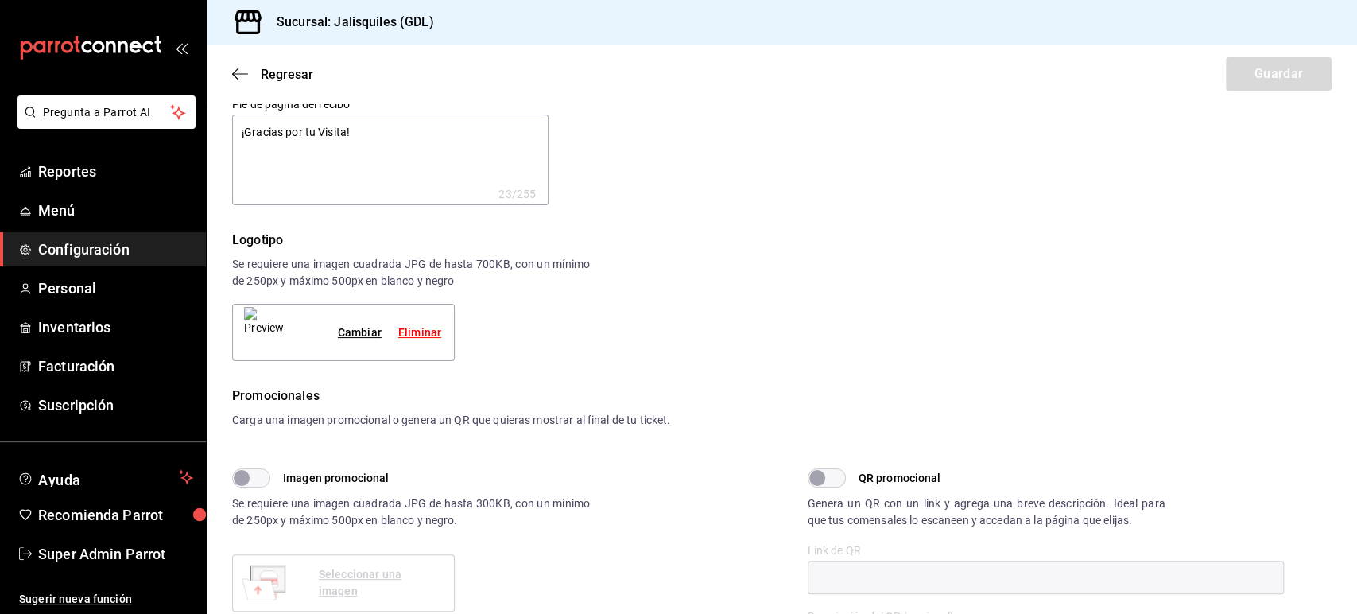
scroll to position [123, 0]
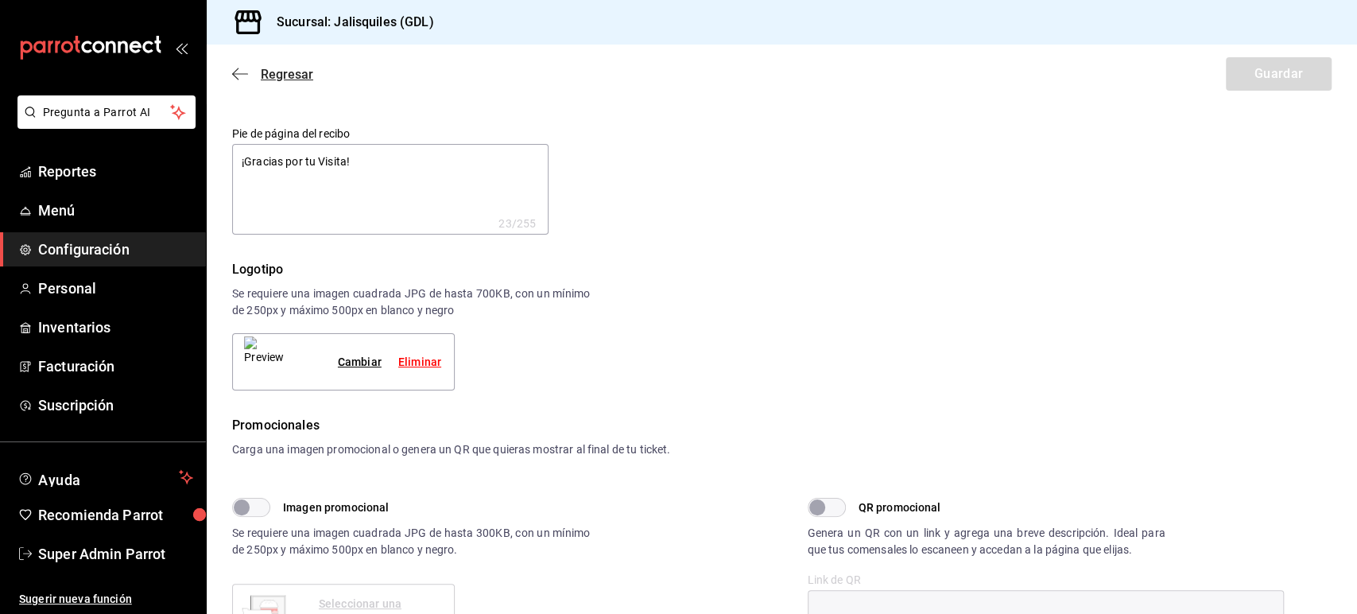
click at [242, 67] on icon "button" at bounding box center [240, 74] width 16 height 14
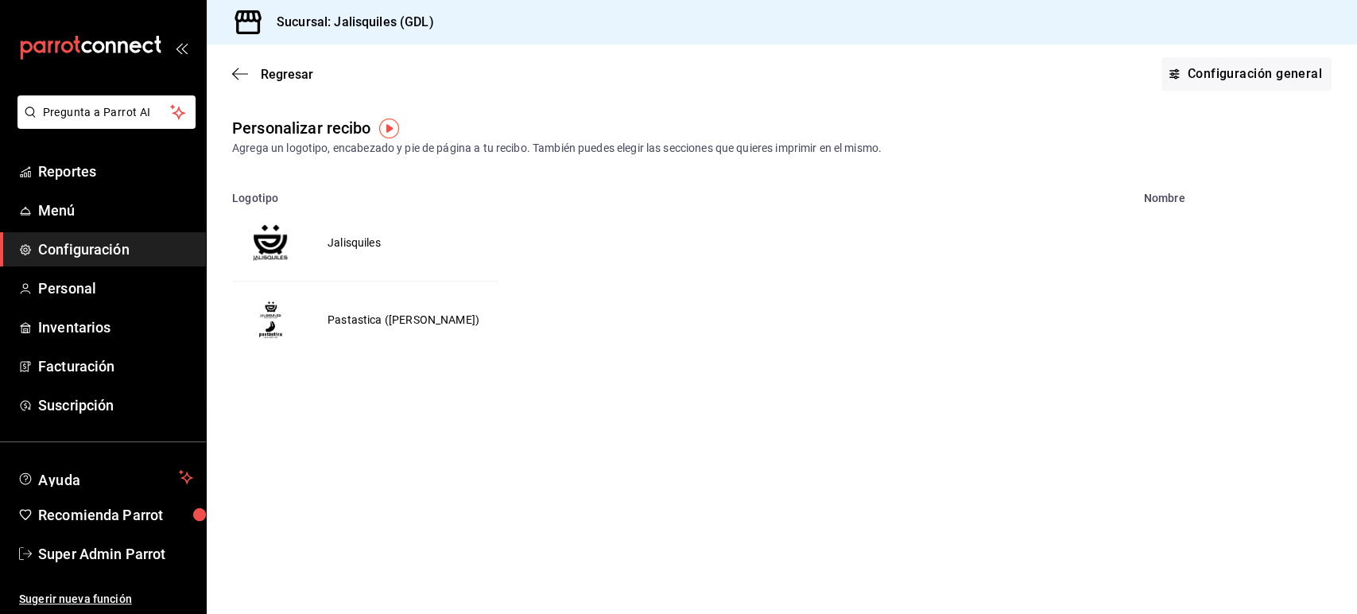
click at [359, 326] on td "Pastastica ([PERSON_NAME])" at bounding box center [404, 320] width 190 height 77
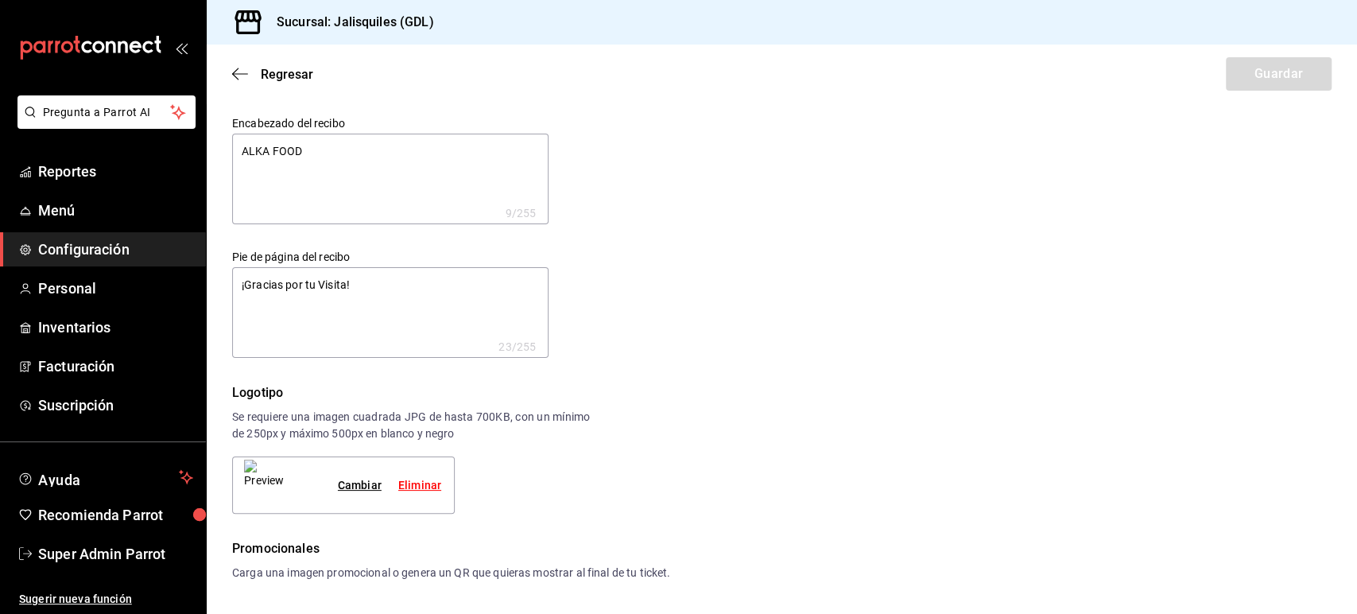
type textarea "x"
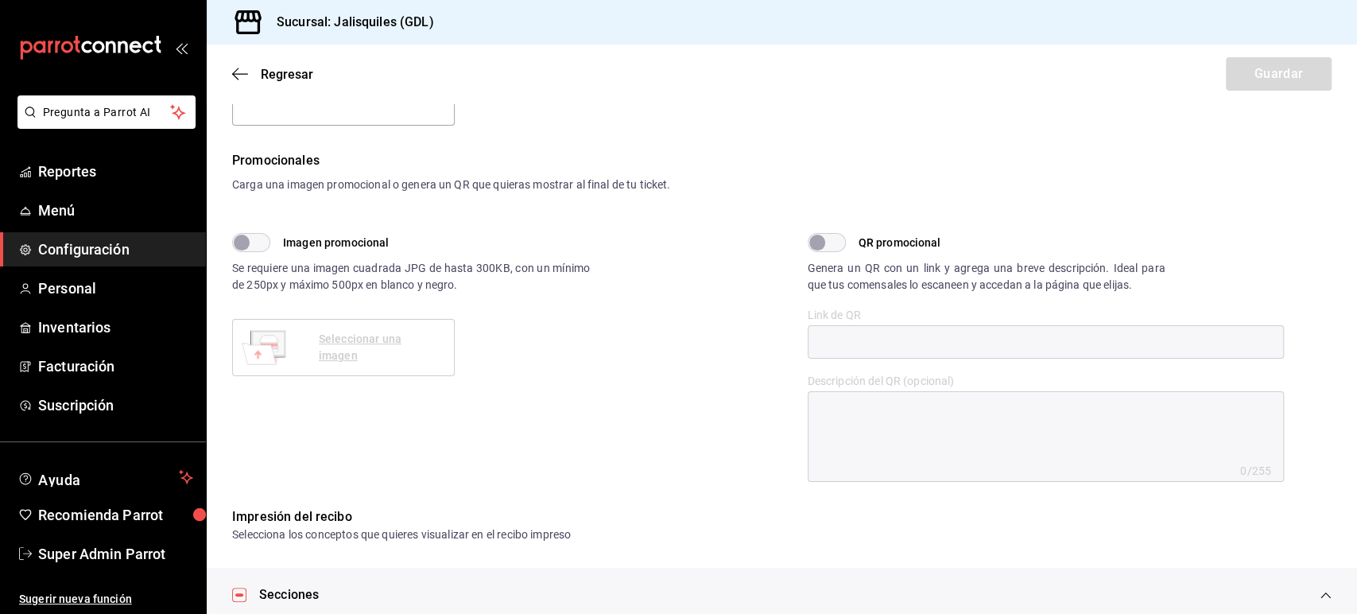
scroll to position [728, 0]
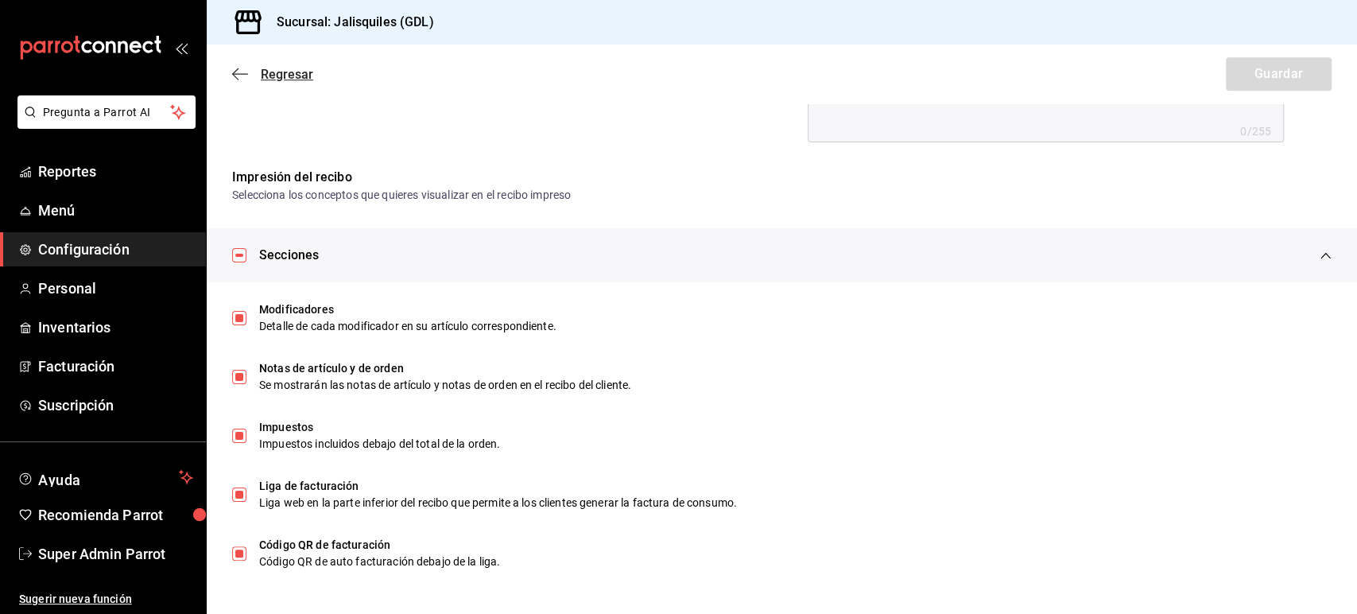
click at [238, 69] on icon "button" at bounding box center [240, 74] width 16 height 14
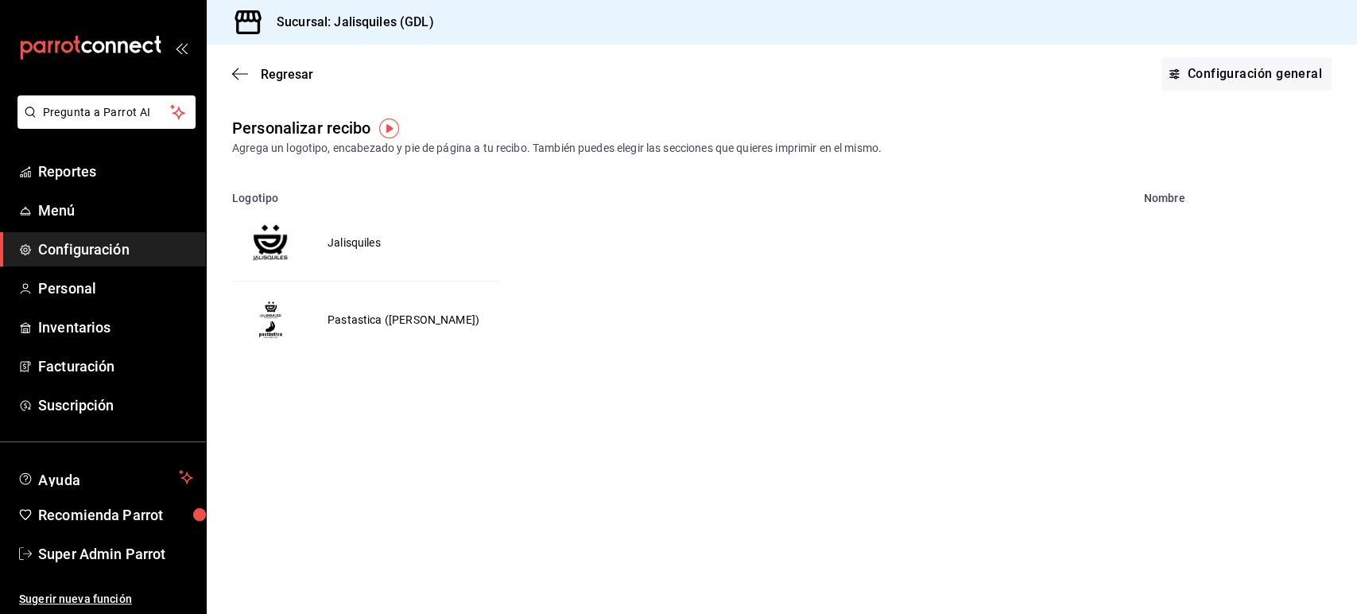
click at [101, 249] on span "Configuración" at bounding box center [115, 249] width 155 height 21
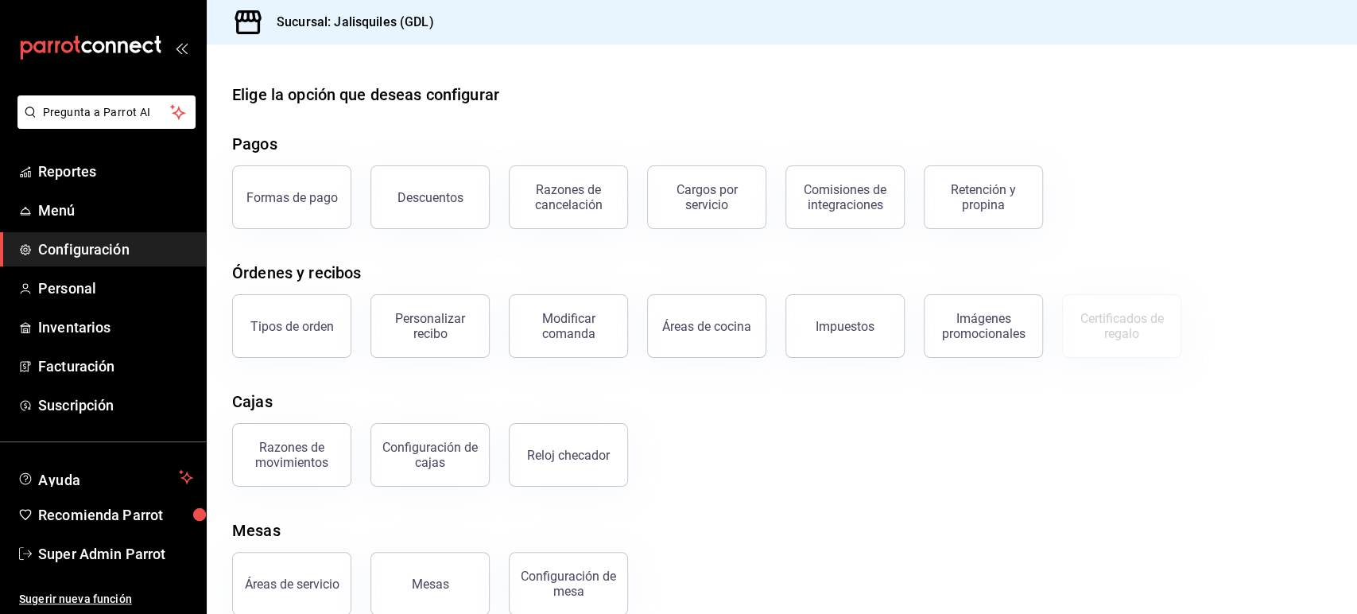
click at [460, 371] on div "Elige la opción que deseas configurar Pagos Formas de pago Descuentos Razones d…" at bounding box center [782, 349] width 1151 height 533
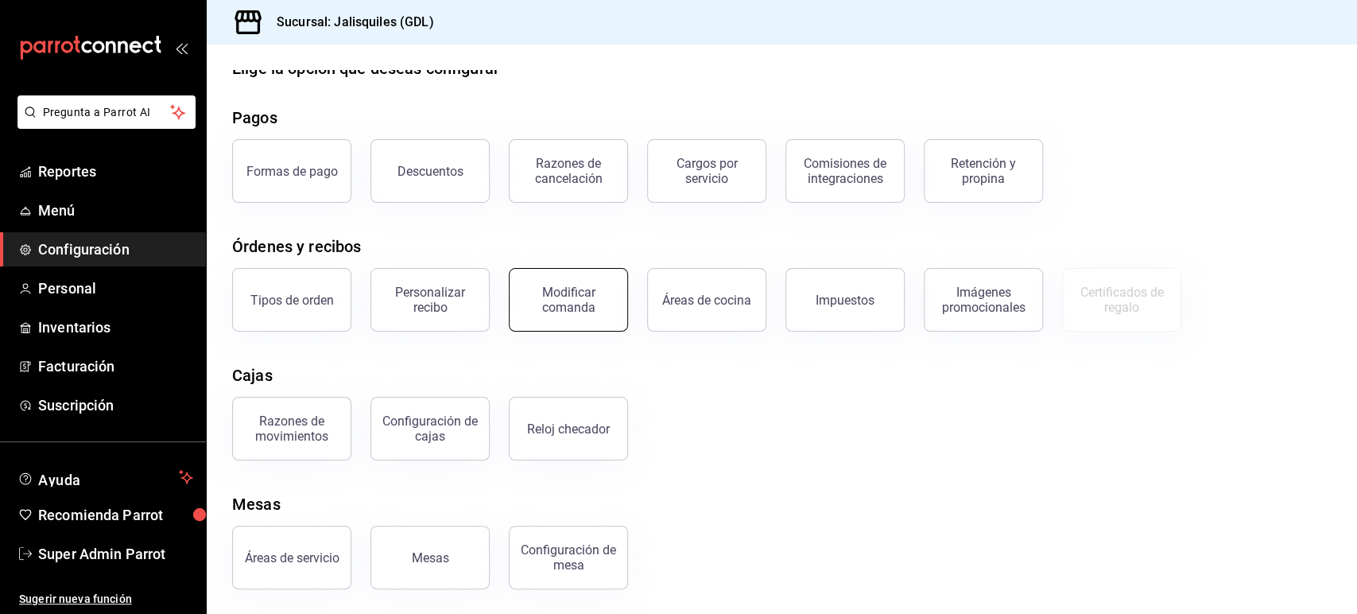
click at [568, 310] on div "Modificar comanda" at bounding box center [568, 300] width 99 height 30
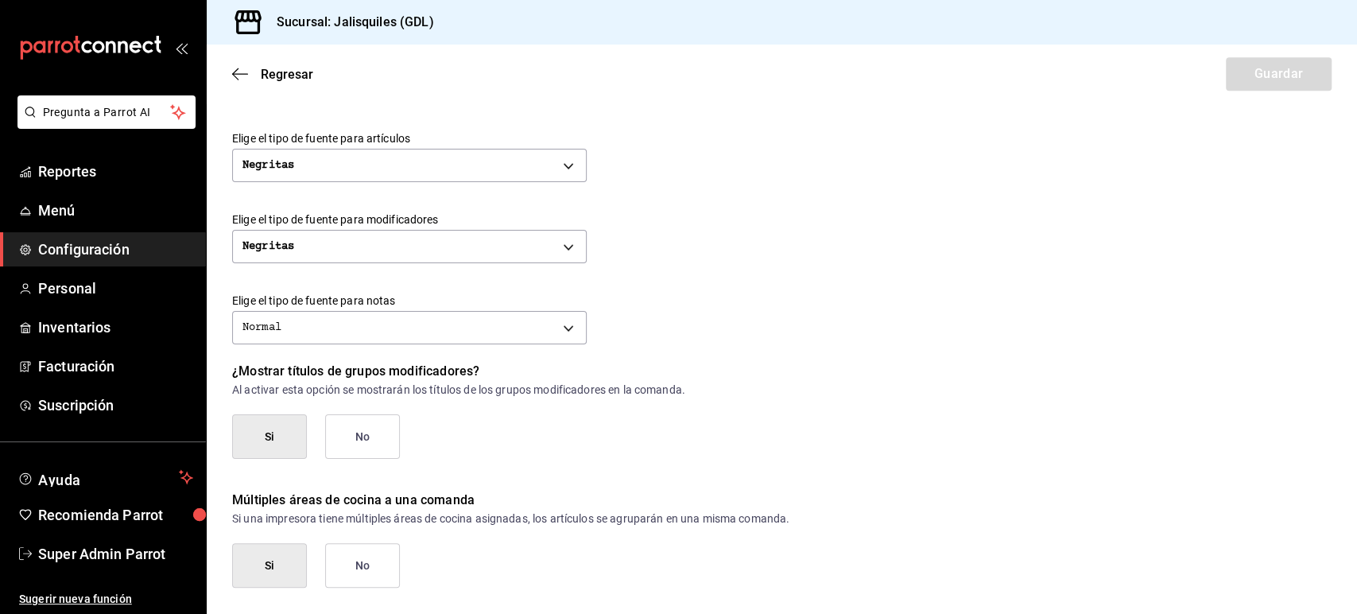
scroll to position [656, 0]
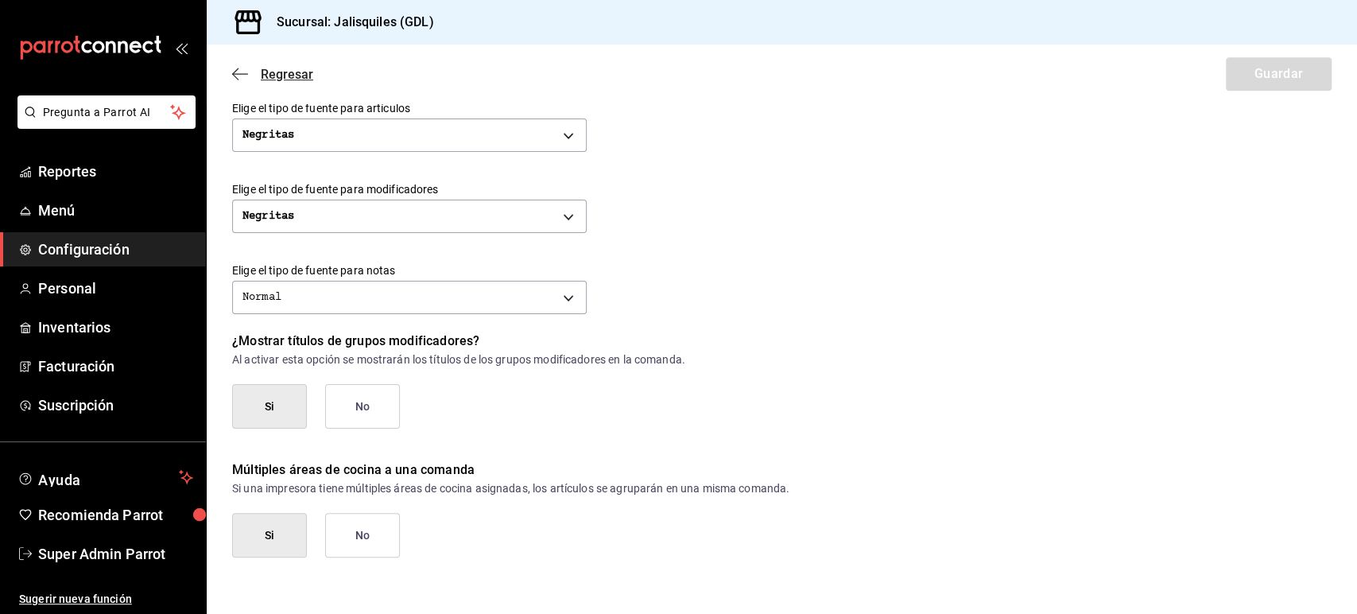
click at [246, 70] on icon "button" at bounding box center [240, 74] width 16 height 14
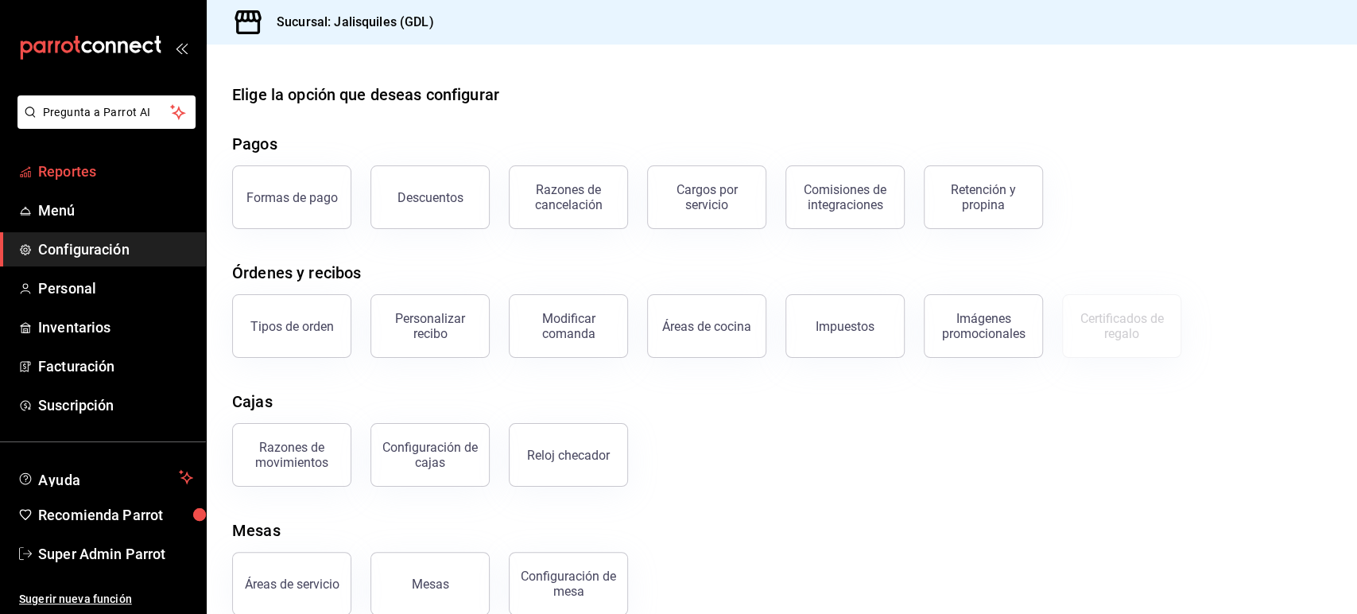
click at [75, 173] on span "Reportes" at bounding box center [115, 171] width 155 height 21
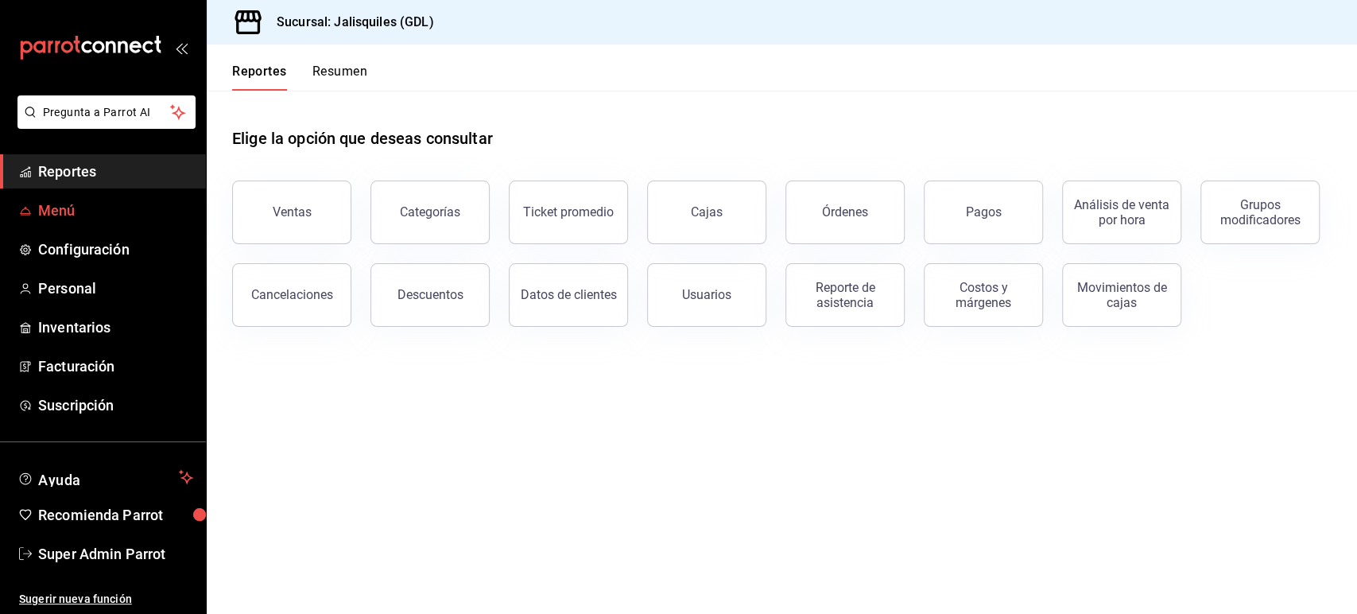
click at [66, 202] on span "Menú" at bounding box center [115, 210] width 155 height 21
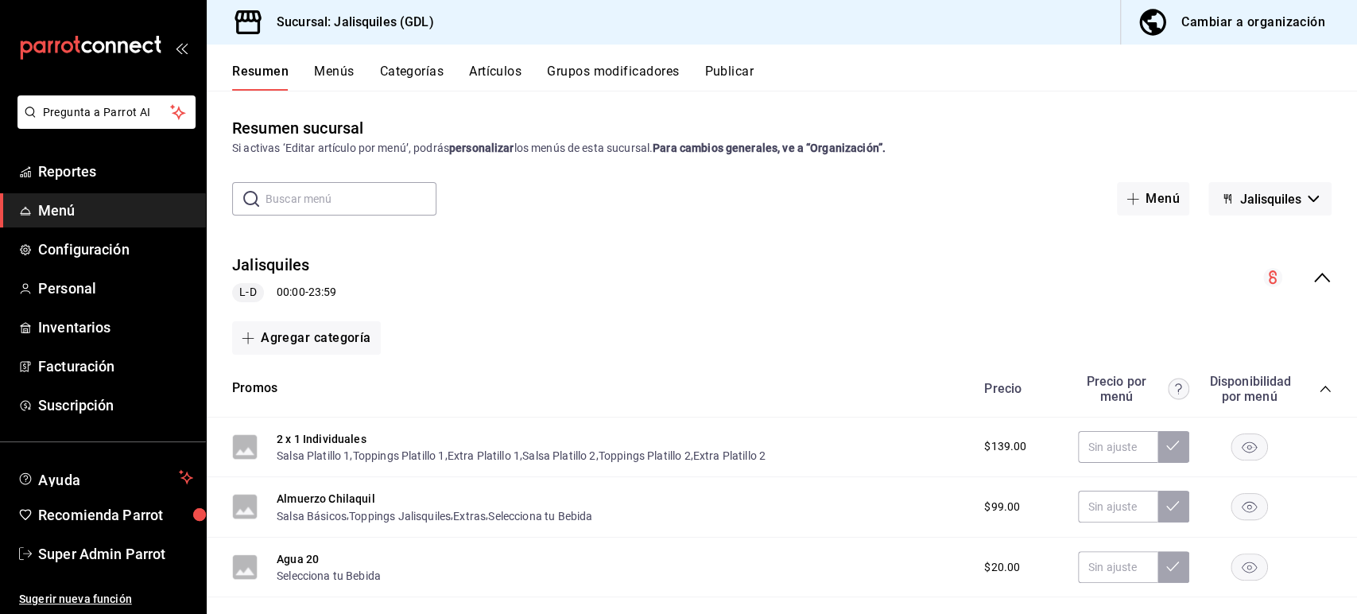
click at [414, 80] on button "Categorías" at bounding box center [412, 77] width 64 height 27
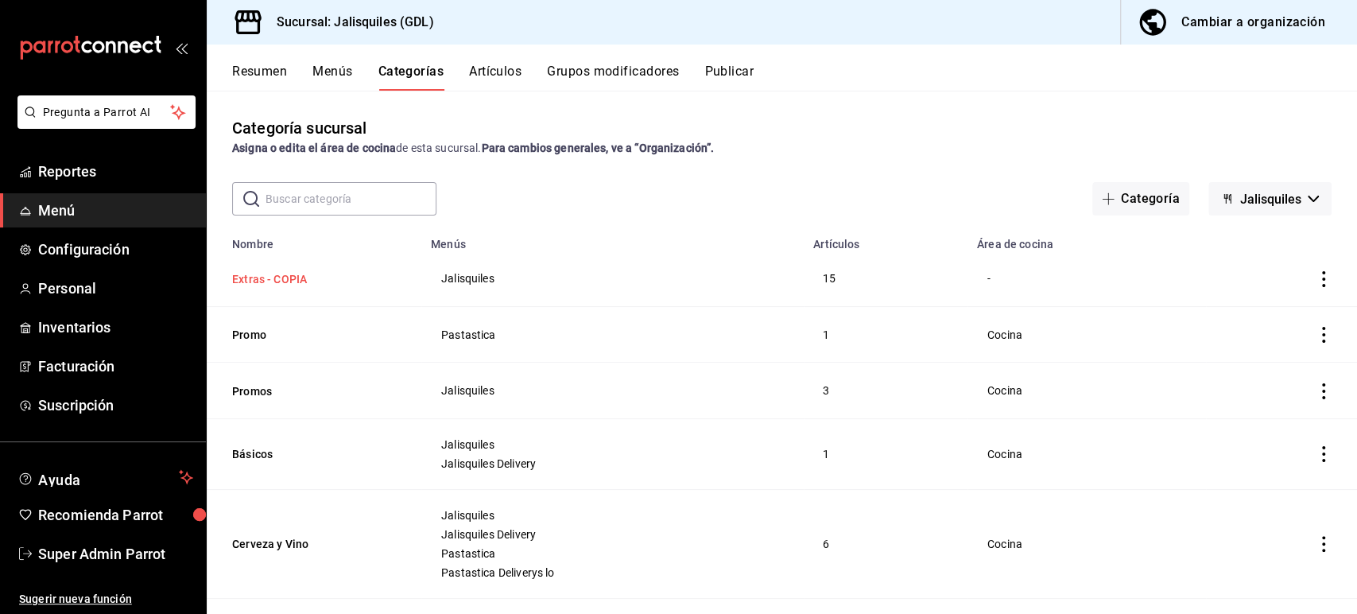
click at [266, 274] on button "Extras - COPIA" at bounding box center [311, 279] width 159 height 16
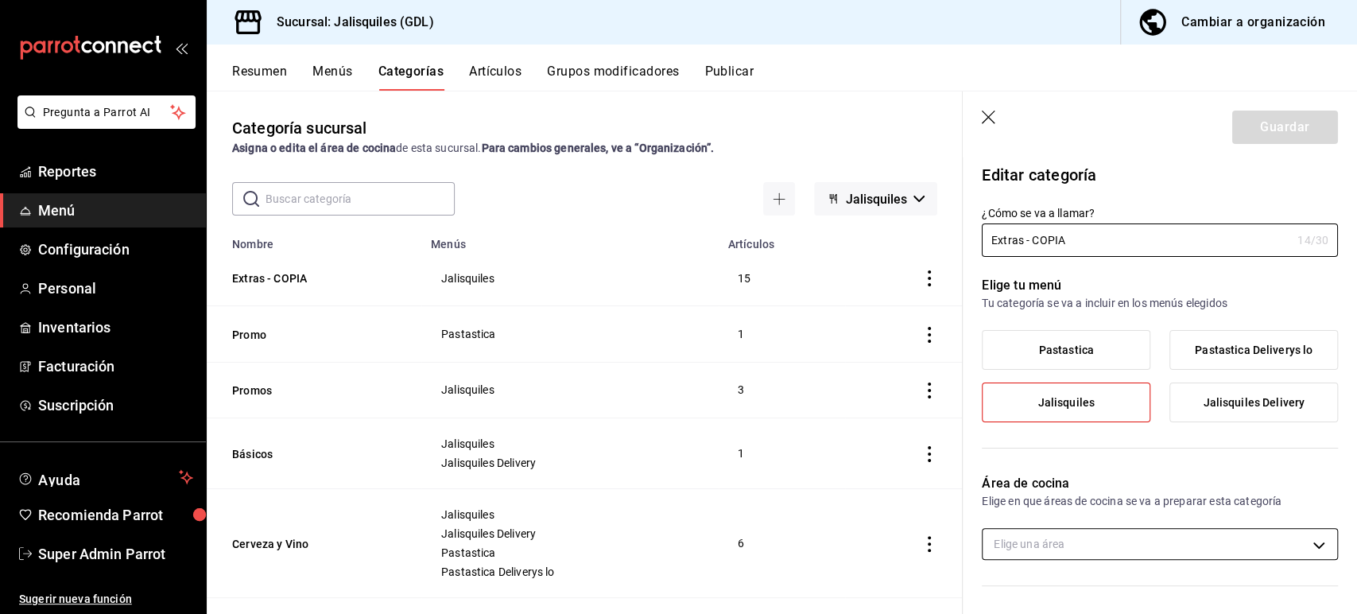
click at [1043, 531] on body "Pregunta a Parrot AI Reportes Menú Configuración Personal Inventarios Facturaci…" at bounding box center [678, 307] width 1357 height 614
click at [1052, 588] on span "cocina 2" at bounding box center [1167, 590] width 289 height 17
type input "8bc2d1d8-4232-4045-9485-d8475db462d5"
checkbox input "true"
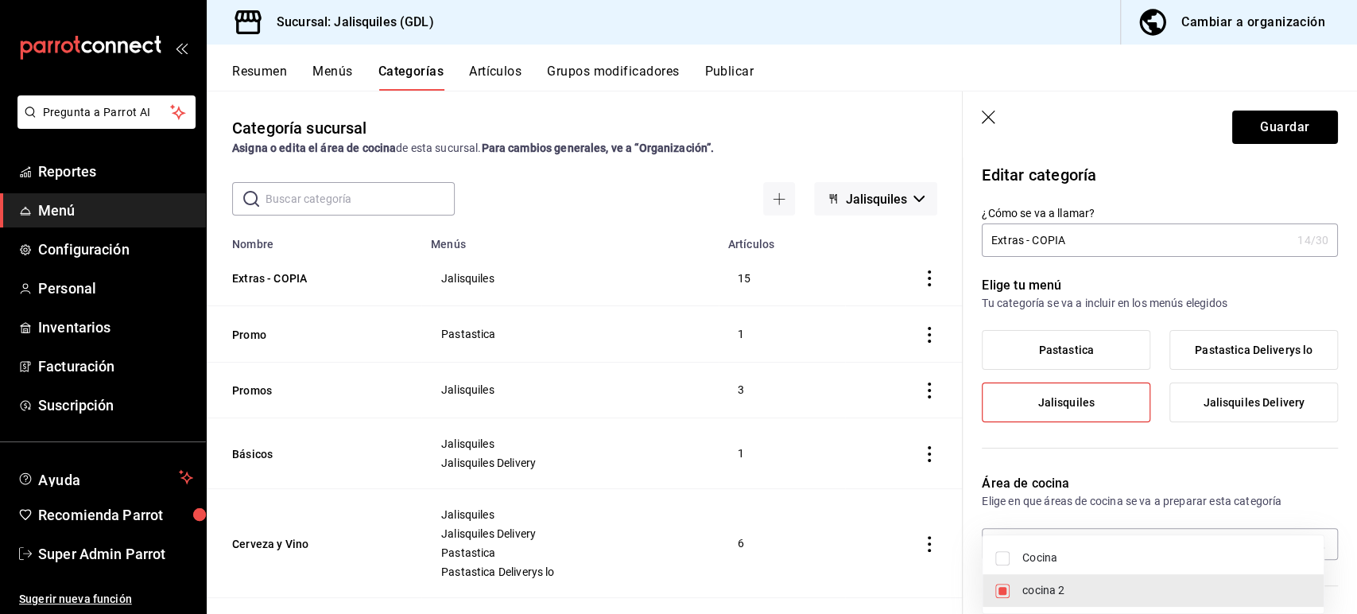
click at [1243, 145] on div at bounding box center [678, 307] width 1357 height 614
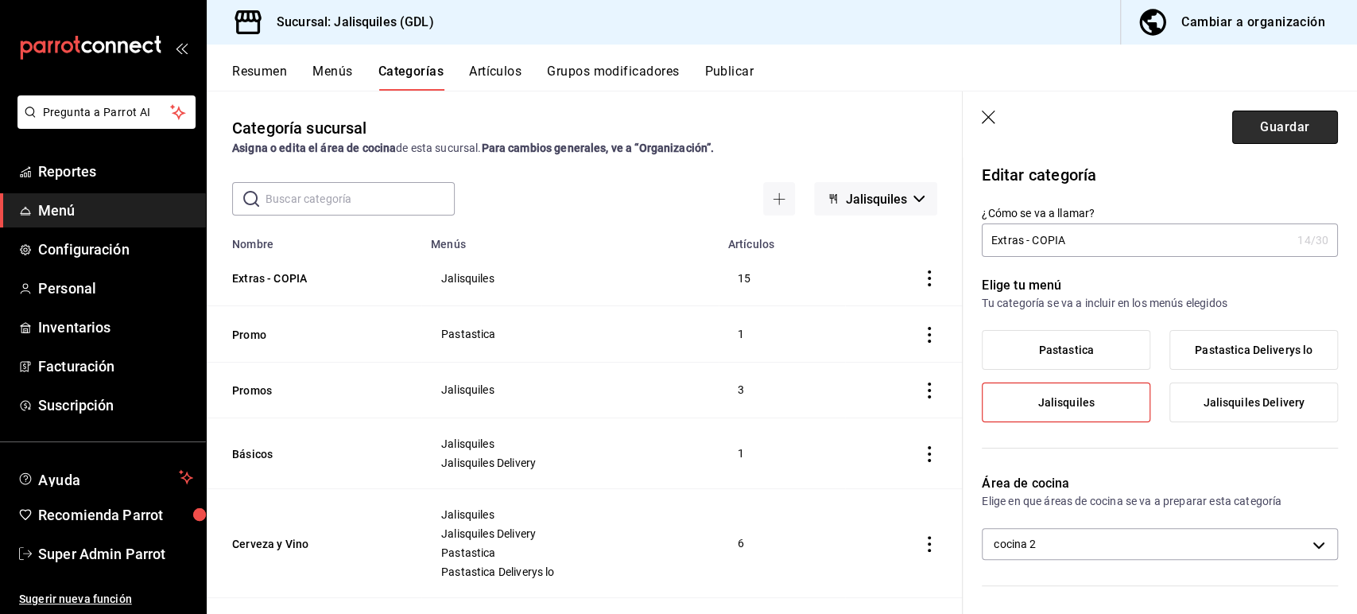
click at [1240, 141] on button "Guardar" at bounding box center [1286, 127] width 106 height 33
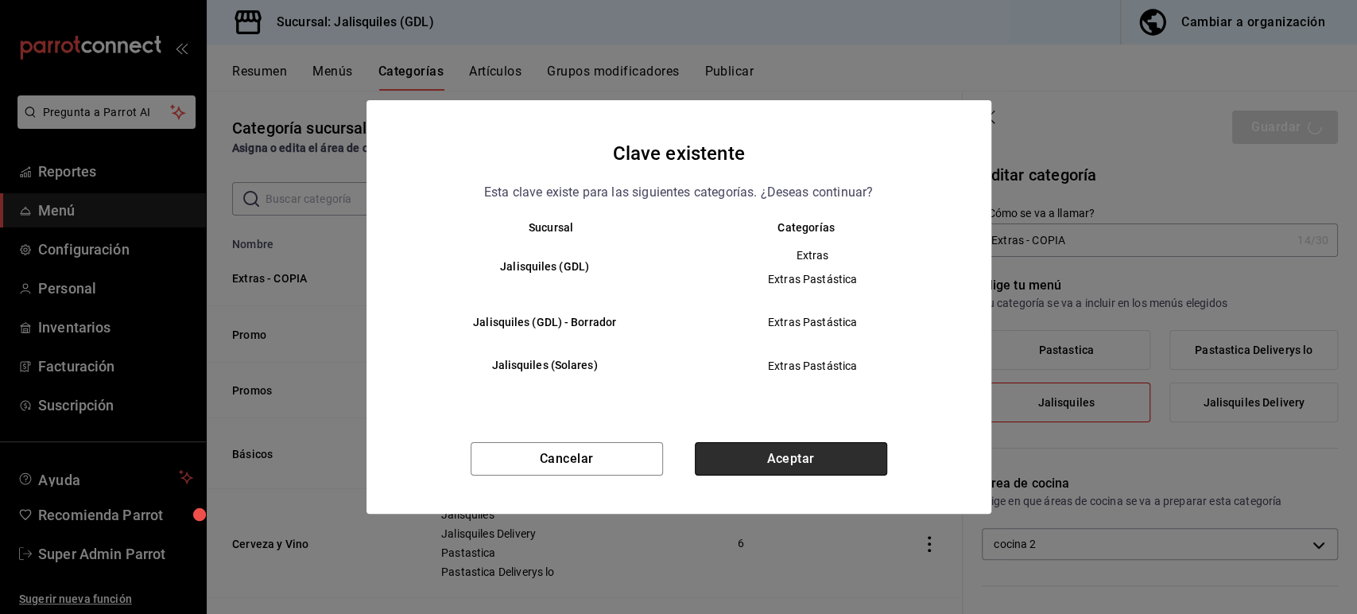
click at [805, 450] on button "Aceptar" at bounding box center [791, 458] width 192 height 33
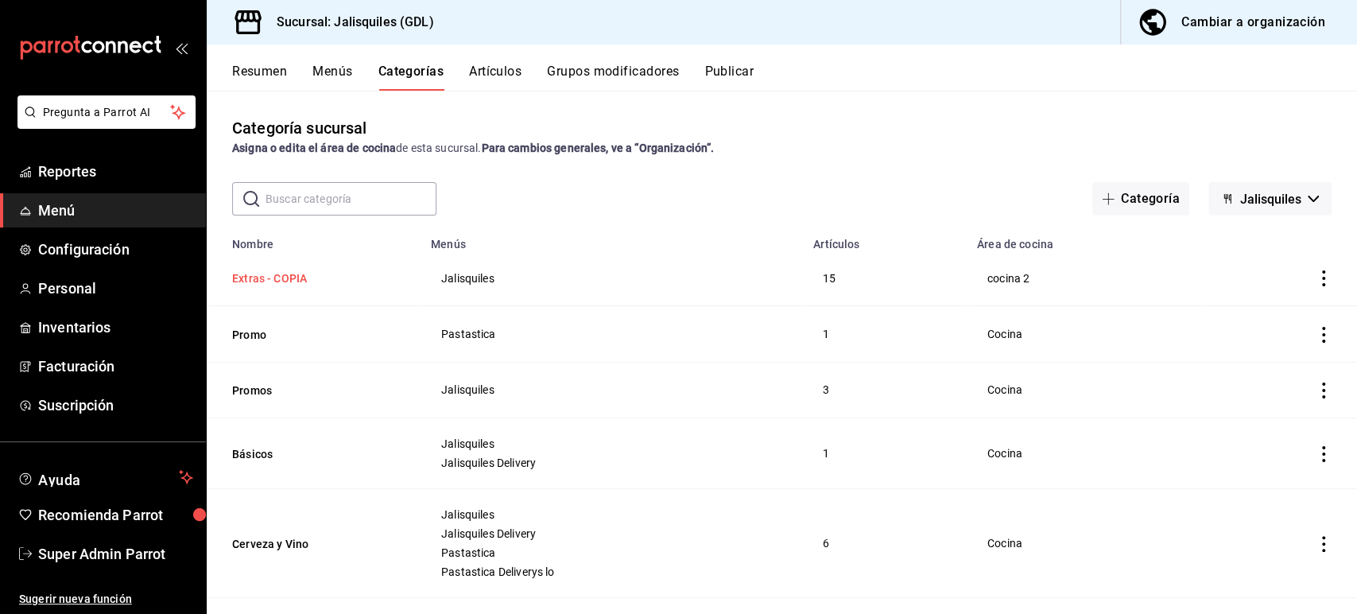
click at [288, 276] on button "Extras - COPIA" at bounding box center [311, 278] width 159 height 16
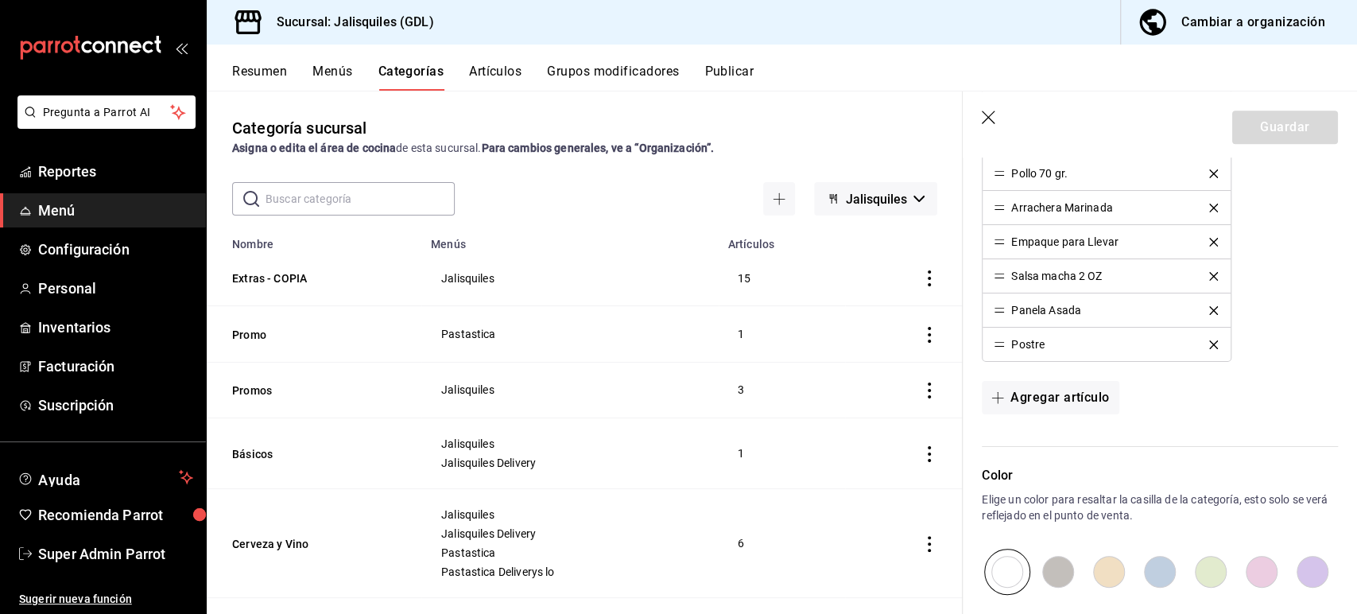
scroll to position [836, 0]
click at [987, 115] on icon "button" at bounding box center [989, 118] width 14 height 14
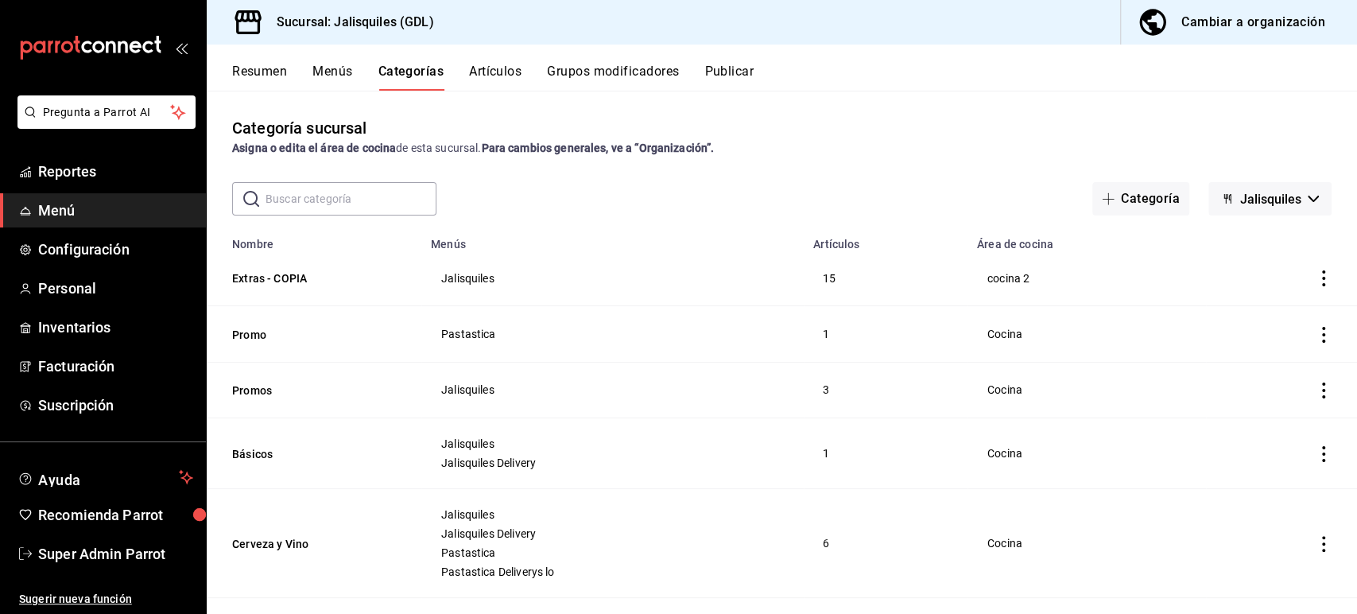
click at [1265, 198] on span "Jalisquiles" at bounding box center [1271, 199] width 61 height 15
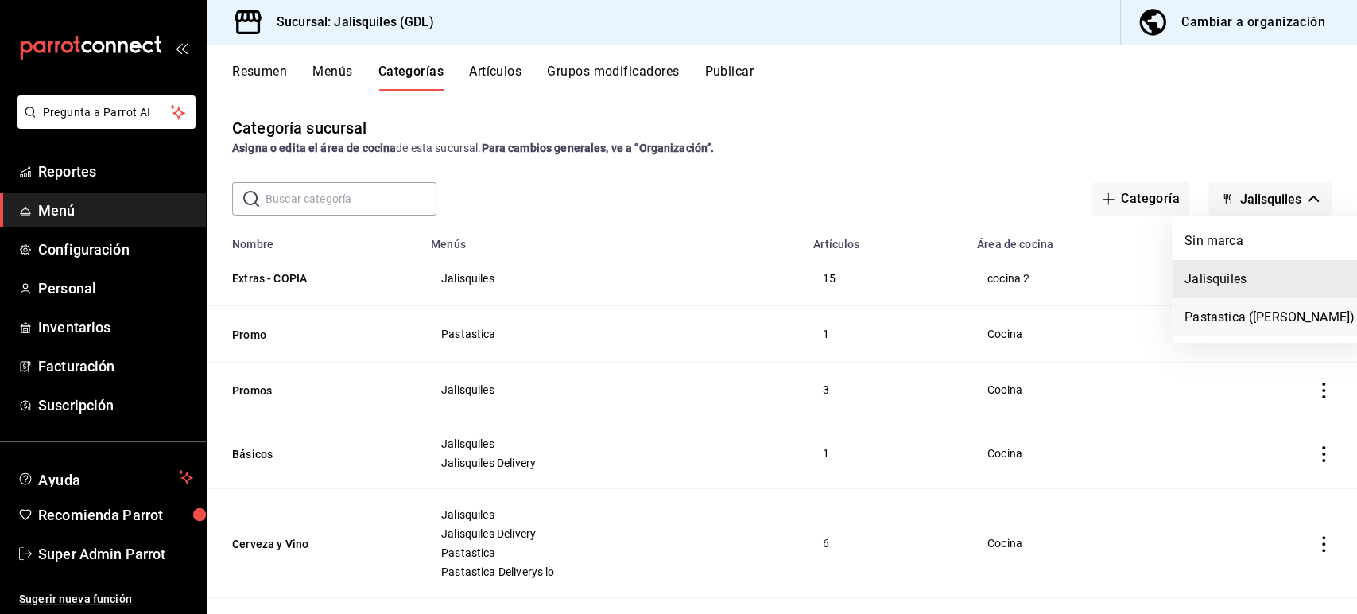
click at [1210, 310] on li "Pastastica ([PERSON_NAME])" at bounding box center [1270, 317] width 196 height 38
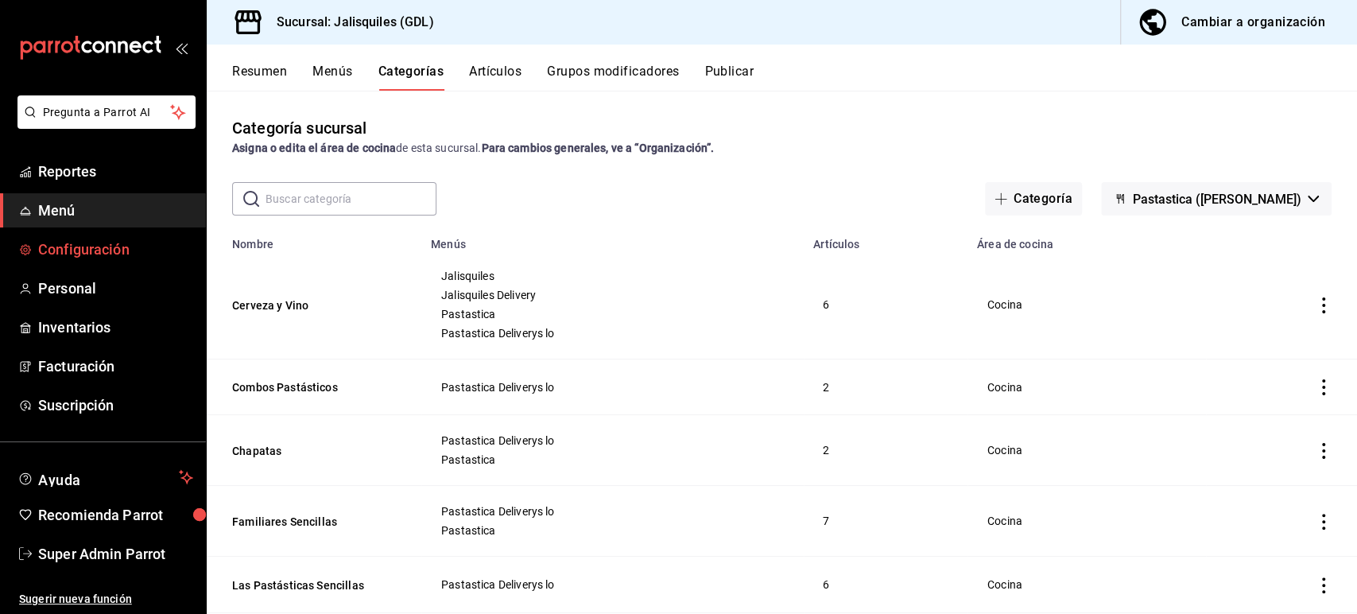
click at [119, 254] on span "Configuración" at bounding box center [115, 249] width 155 height 21
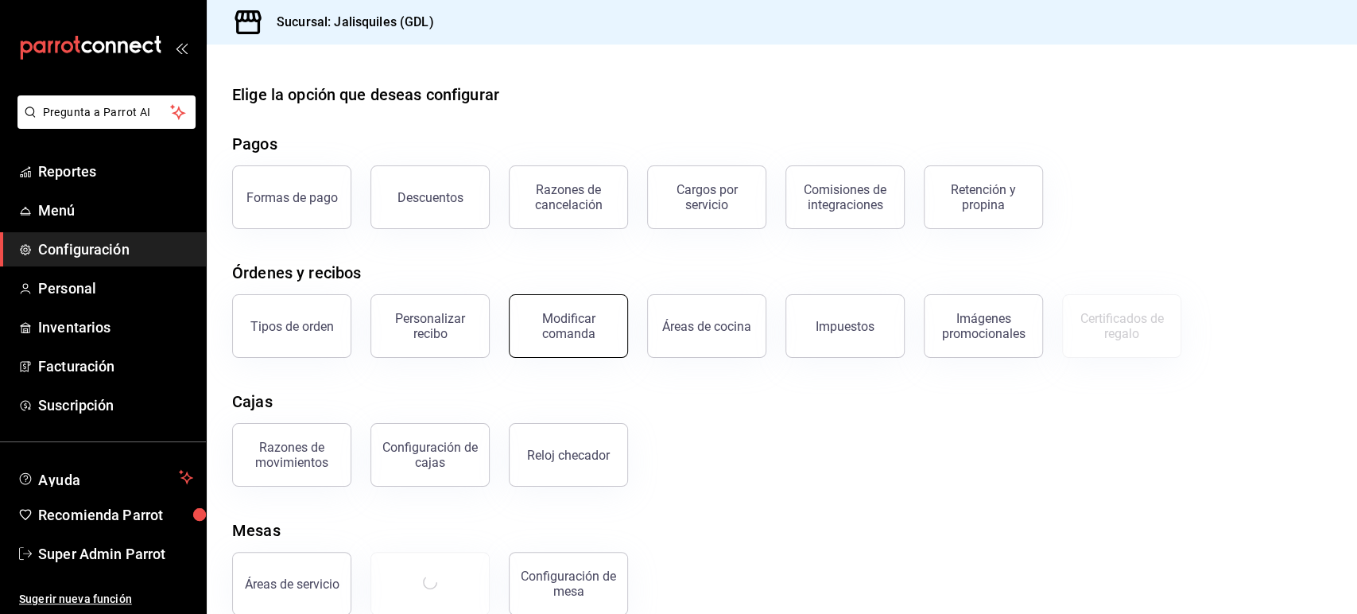
click at [553, 327] on div "Modificar comanda" at bounding box center [568, 326] width 99 height 30
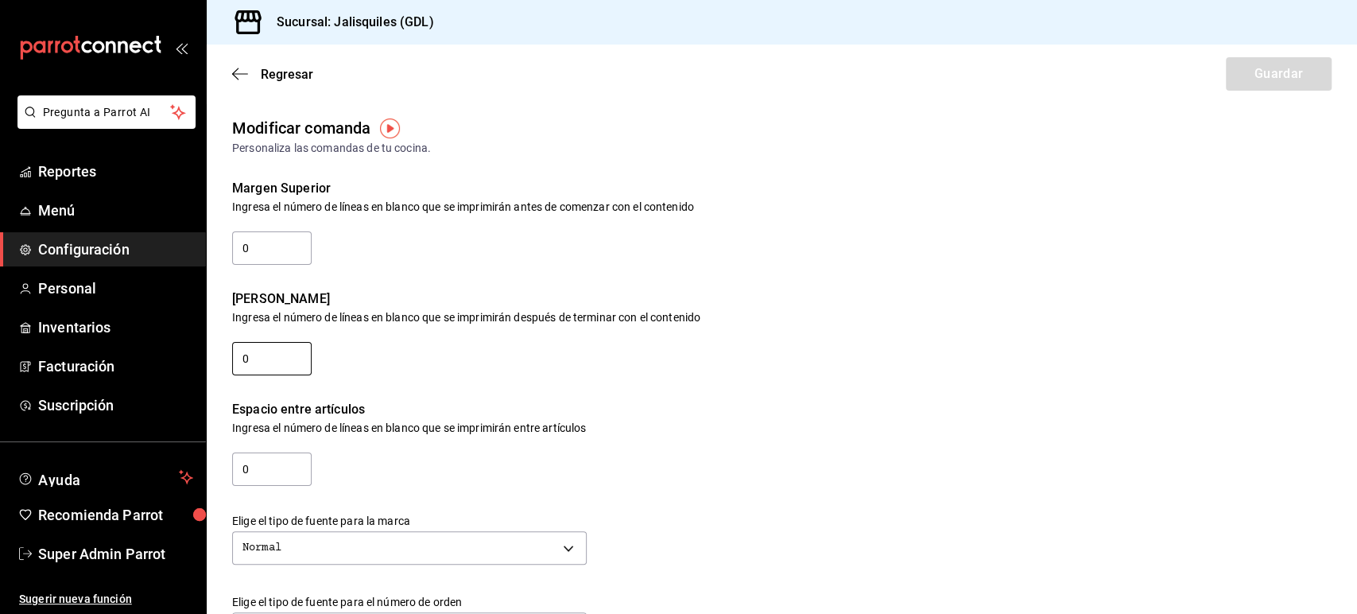
drag, startPoint x: 272, startPoint y: 361, endPoint x: 229, endPoint y: 361, distance: 42.9
click at [229, 361] on div "Margen Inferior Ingresa el número de líneas en blanco que se imprimirán después…" at bounding box center [769, 322] width 1125 height 111
type input "2"
click at [398, 387] on div "Espacio entre artículos Ingresa el número de líneas en blanco que se imprimirán…" at bounding box center [769, 433] width 1125 height 111
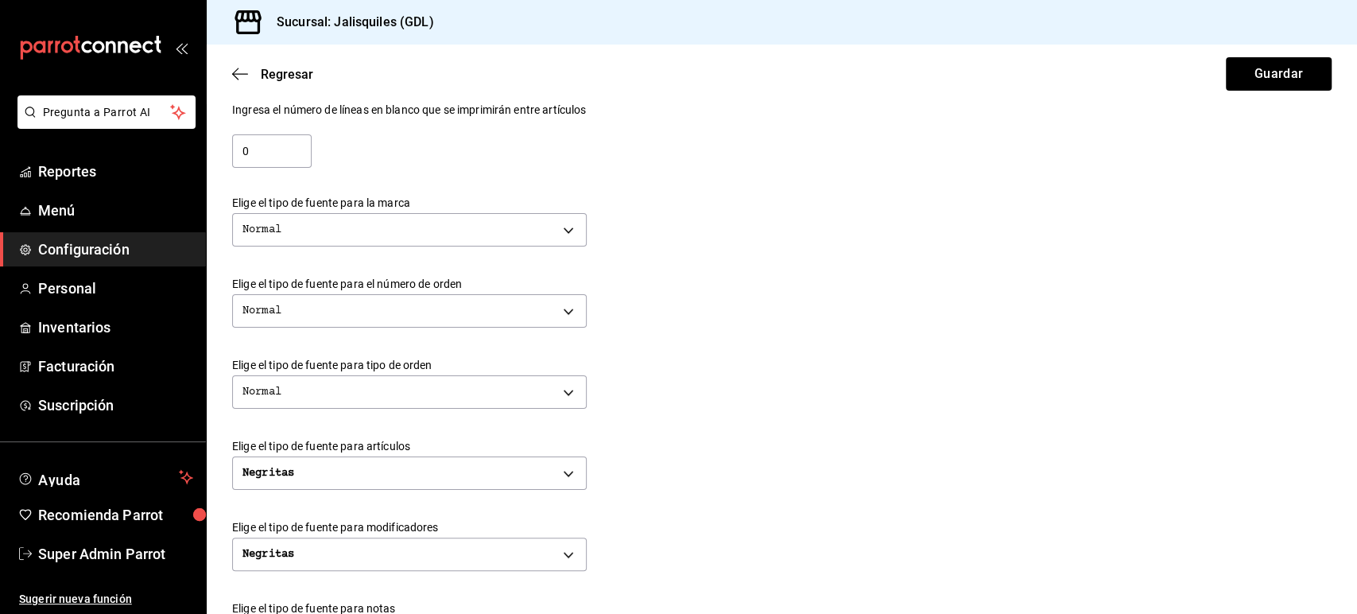
scroll to position [311, 0]
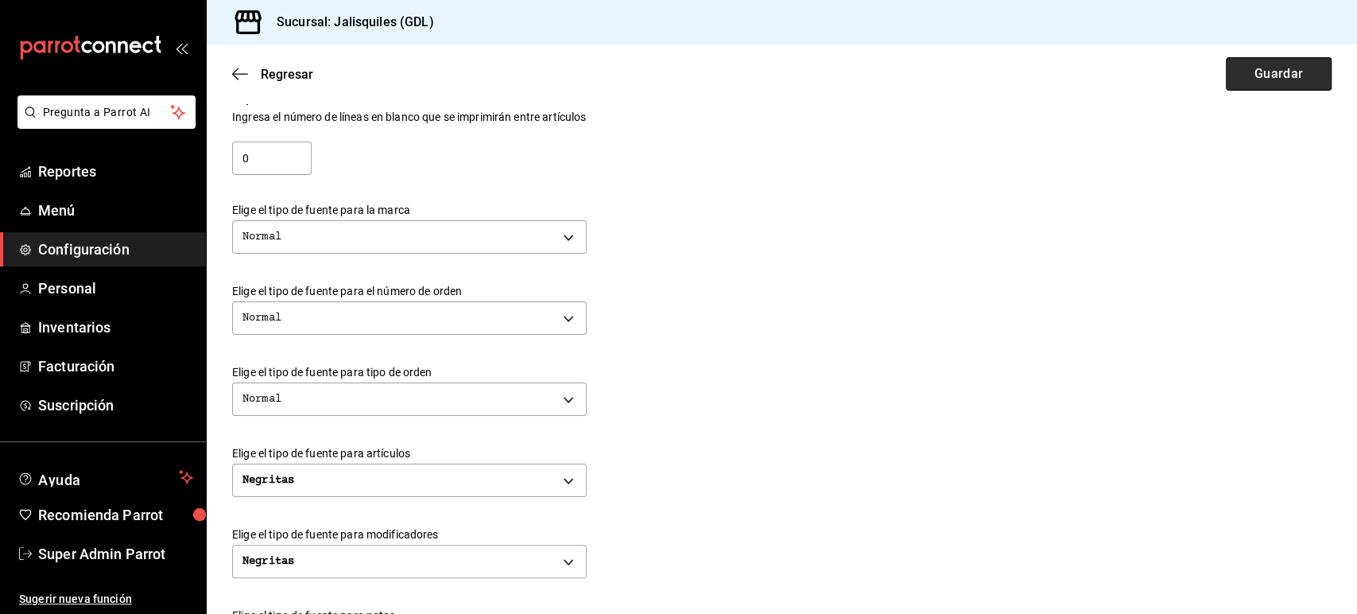
click at [1246, 68] on button "Guardar" at bounding box center [1279, 73] width 106 height 33
